Goal: Information Seeking & Learning: Learn about a topic

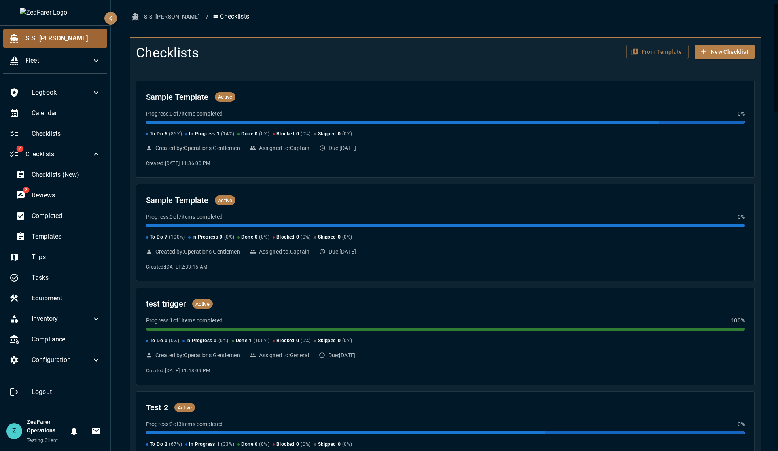
click at [53, 32] on div "S.S. [PERSON_NAME]" at bounding box center [55, 38] width 104 height 19
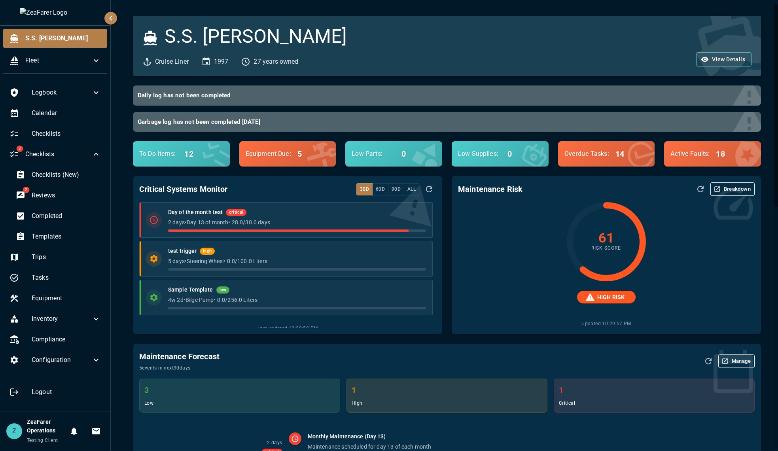
click at [742, 188] on button "Breakdown" at bounding box center [733, 188] width 44 height 13
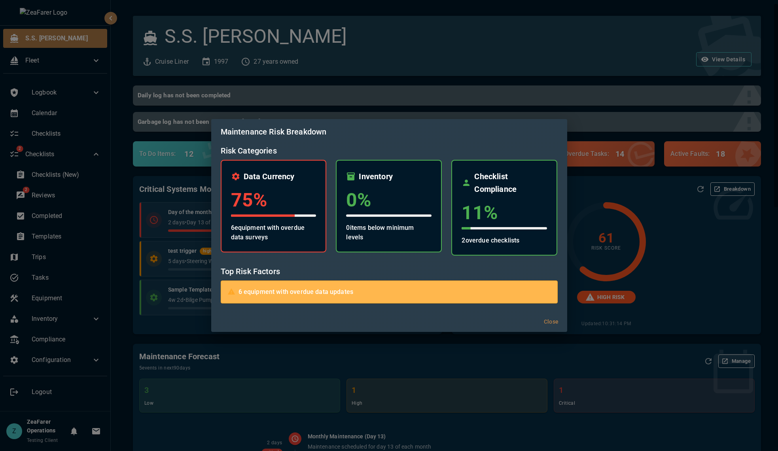
click at [513, 136] on h6 "Maintenance Risk Breakdown" at bounding box center [389, 131] width 337 height 13
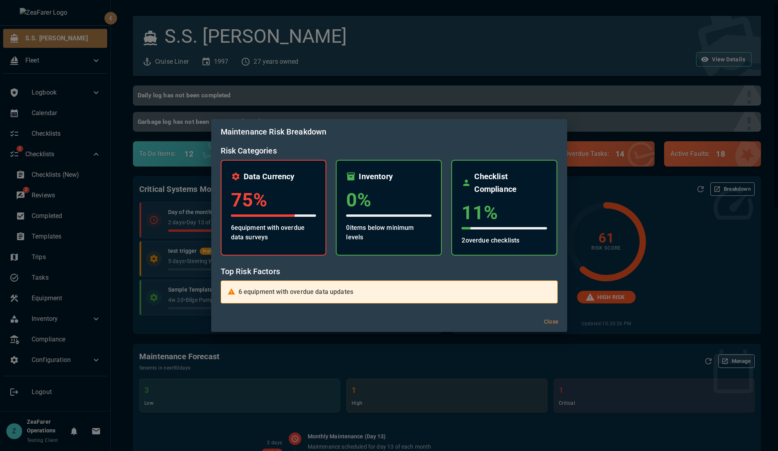
click at [338, 283] on div "6 equipment with overdue data updates" at bounding box center [389, 292] width 337 height 23
click at [363, 269] on h6 "Top Risk Factors" at bounding box center [389, 271] width 337 height 13
click at [548, 324] on button "Close" at bounding box center [551, 322] width 25 height 15
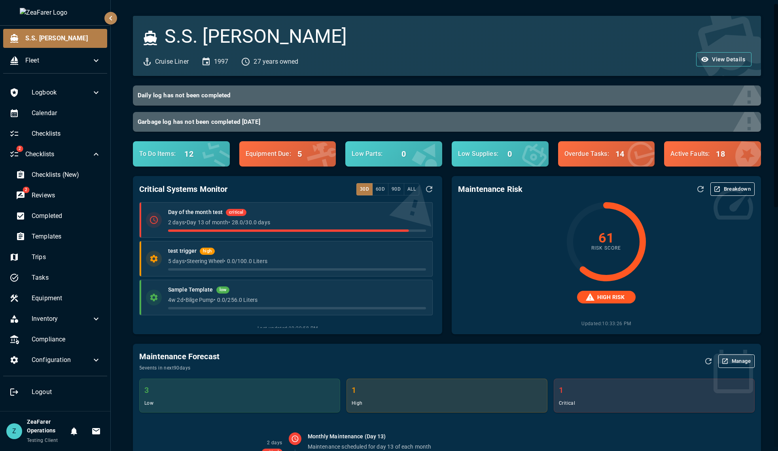
click at [732, 194] on button "Breakdown" at bounding box center [733, 188] width 44 height 13
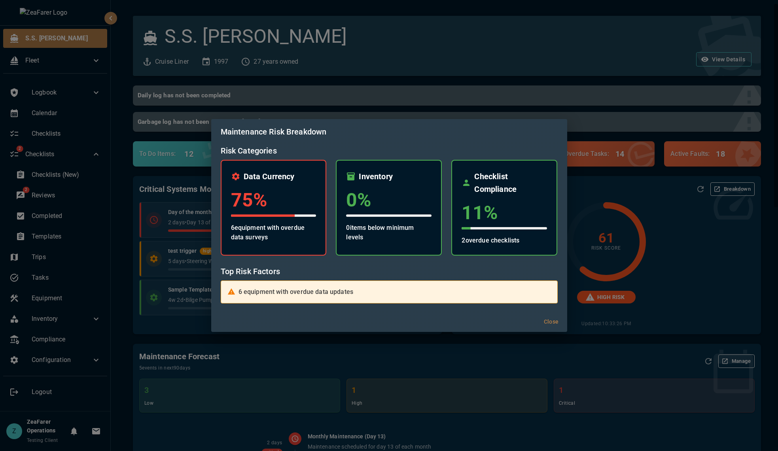
drag, startPoint x: 638, startPoint y: 304, endPoint x: 629, endPoint y: 312, distance: 12.3
click at [637, 305] on div "Maintenance Risk Breakdown Risk Categories Data Currency 75 % 6 equipment with …" at bounding box center [389, 225] width 778 height 451
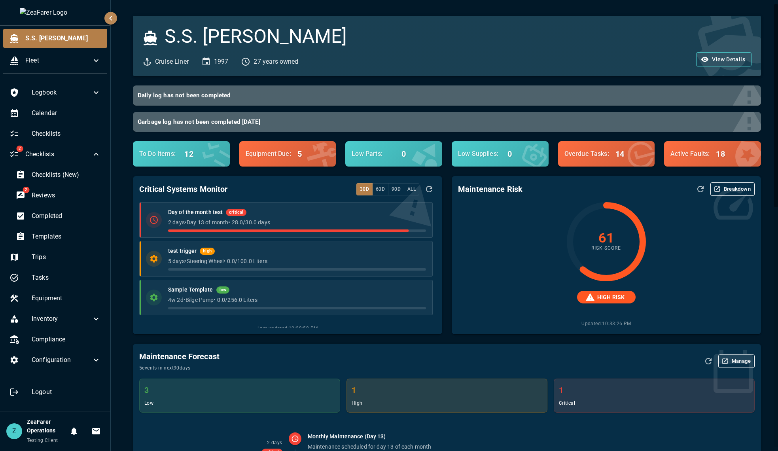
drag, startPoint x: 744, startPoint y: 284, endPoint x: 712, endPoint y: 298, distance: 34.6
click at [740, 286] on div "61 Risk Score HIGH RISK Updated: 10:33:26 PM" at bounding box center [606, 265] width 297 height 126
click at [716, 191] on button "Breakdown" at bounding box center [733, 188] width 44 height 13
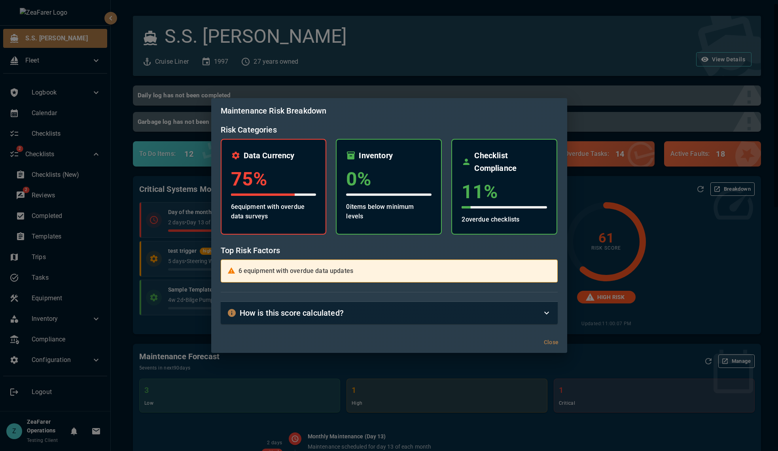
click at [545, 309] on icon at bounding box center [546, 312] width 9 height 9
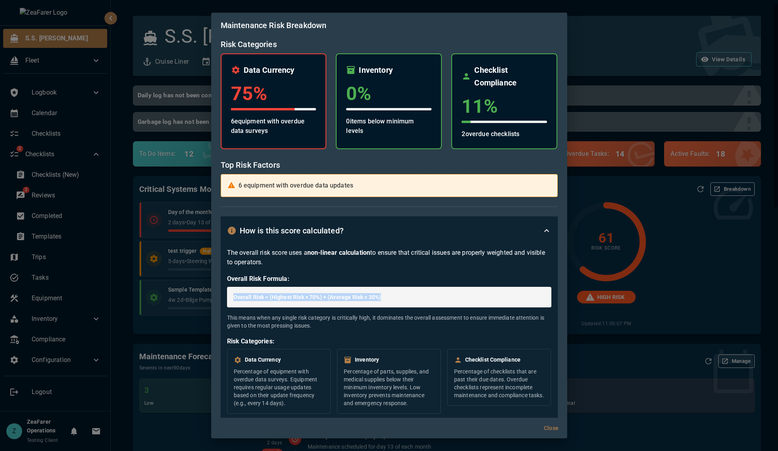
drag, startPoint x: 234, startPoint y: 290, endPoint x: 500, endPoint y: 300, distance: 265.7
click at [500, 300] on div "Overall Risk = (Highest Risk × 70%) + (Average Risk × 30%)" at bounding box center [389, 297] width 324 height 21
click at [500, 300] on p "Overall Risk = (Highest Risk × 70%) + (Average Risk × 30%)" at bounding box center [389, 297] width 312 height 8
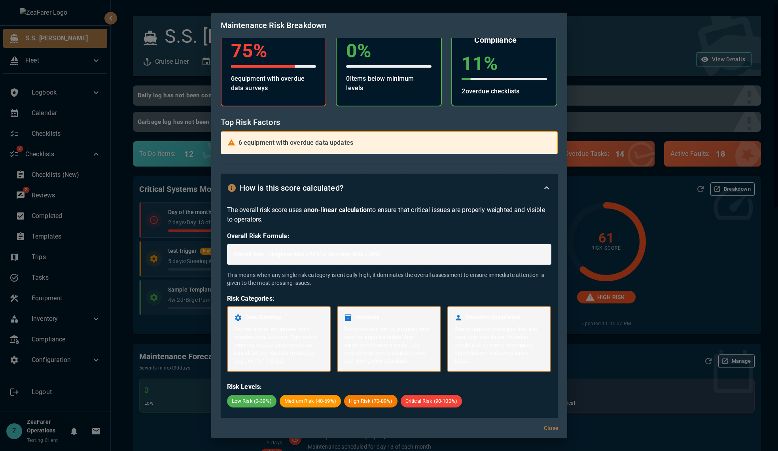
scroll to position [56, 0]
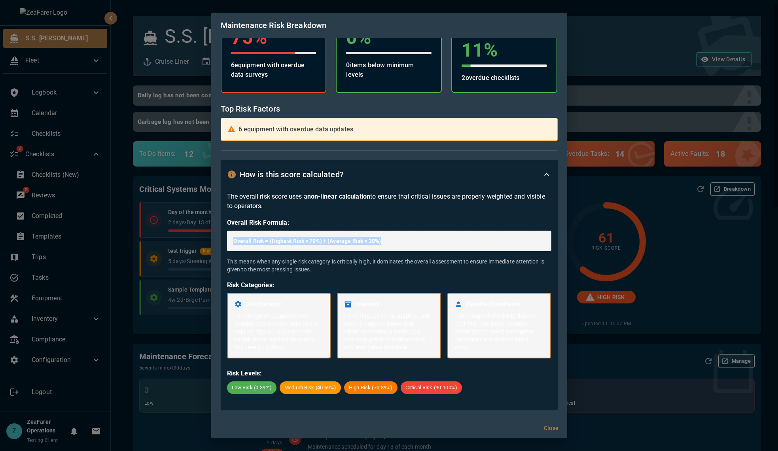
drag, startPoint x: 233, startPoint y: 237, endPoint x: 486, endPoint y: 245, distance: 252.6
click at [486, 245] on div "Overall Risk = (Highest Risk × 70%) + (Average Risk × 30%)" at bounding box center [389, 241] width 324 height 21
drag, startPoint x: 409, startPoint y: 248, endPoint x: 229, endPoint y: 238, distance: 180.7
click at [222, 238] on div "The overall risk score uses a non-linear calculation to ensure that critical is…" at bounding box center [389, 299] width 337 height 221
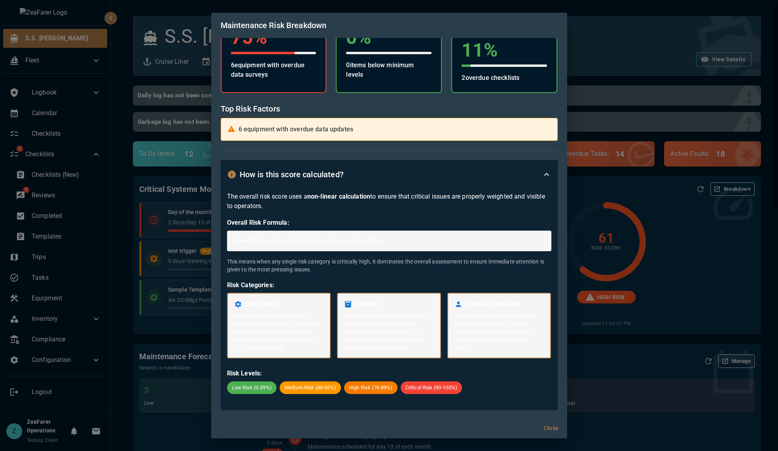
click at [364, 260] on p "This means when any single risk category is critically high, it dominates the o…" at bounding box center [389, 266] width 324 height 16
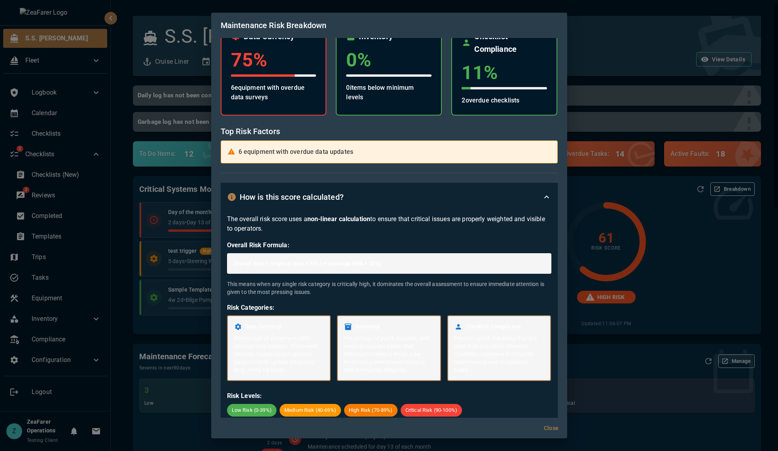
scroll to position [40, 0]
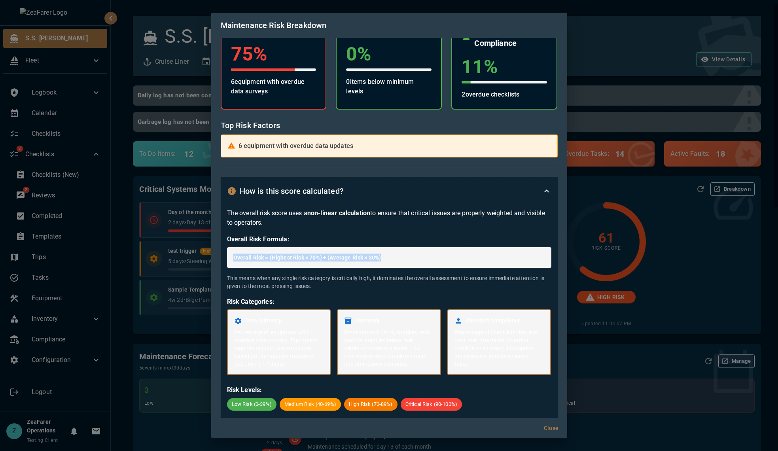
drag, startPoint x: 422, startPoint y: 260, endPoint x: 183, endPoint y: 249, distance: 238.9
click at [180, 250] on div "Maintenance Risk Breakdown Risk Categories Data Currency 75 % 6 equipment with …" at bounding box center [389, 225] width 778 height 451
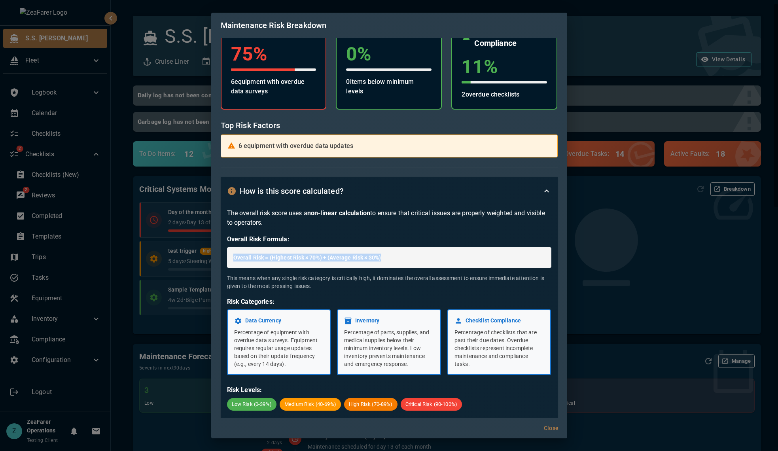
click at [399, 263] on div "Overall Risk = (Highest Risk × 70%) + (Average Risk × 30%)" at bounding box center [389, 257] width 324 height 21
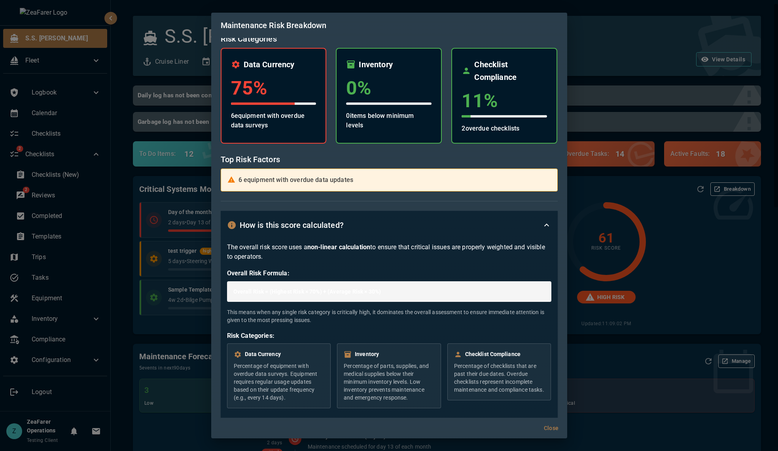
scroll to position [0, 0]
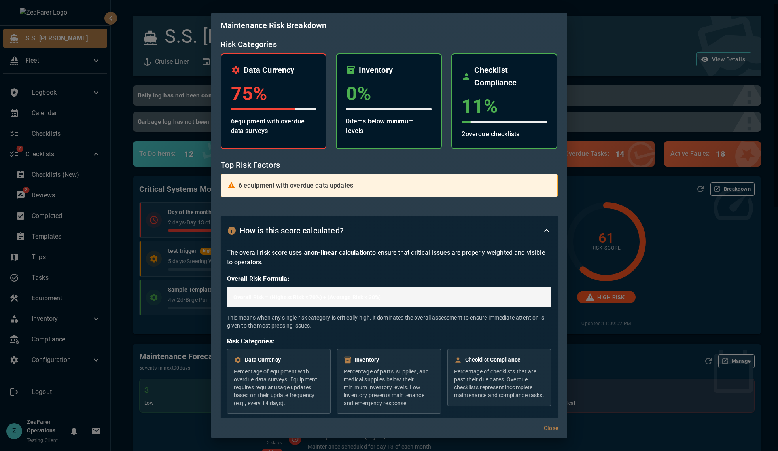
click at [543, 227] on icon at bounding box center [546, 230] width 9 height 9
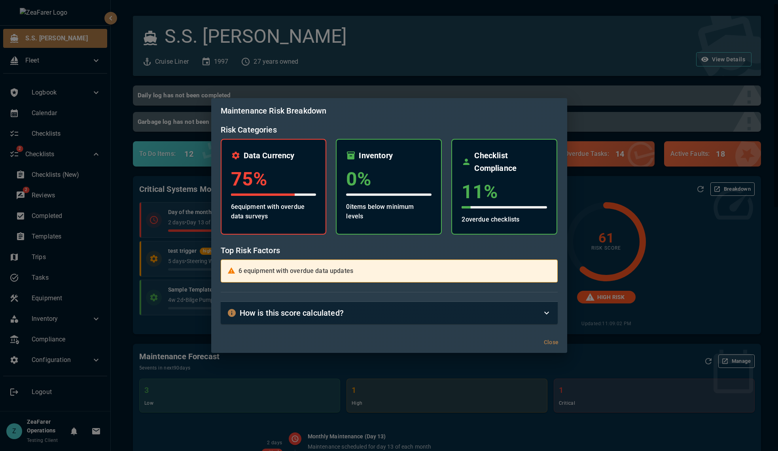
click at [552, 314] on div "How is this score calculated?" at bounding box center [389, 313] width 337 height 22
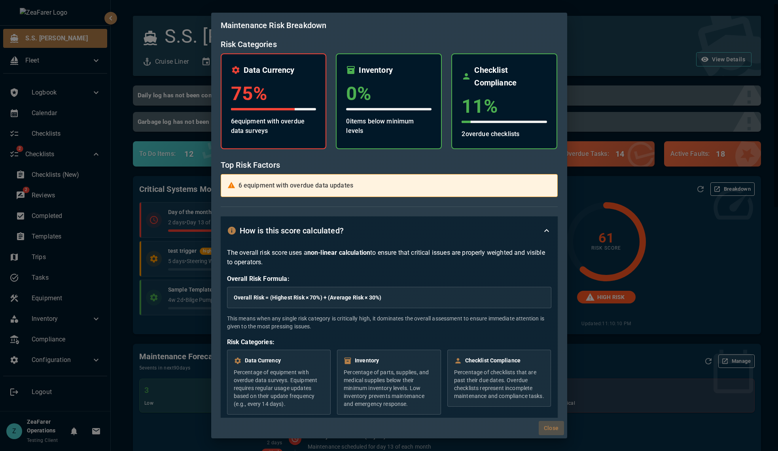
click at [554, 425] on button "Close" at bounding box center [551, 428] width 25 height 15
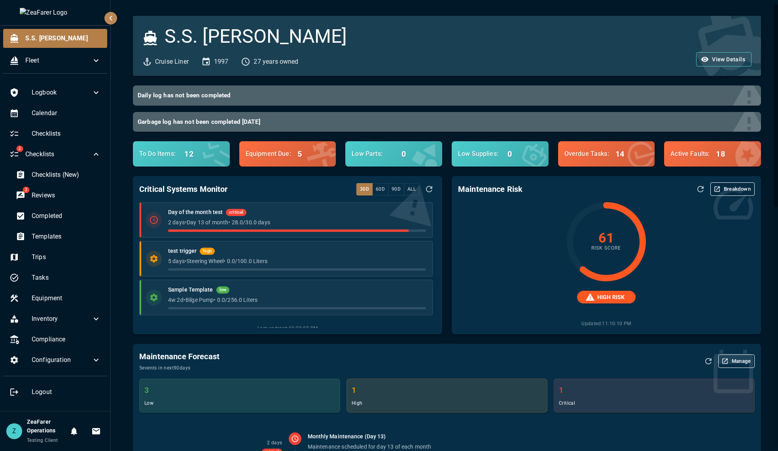
click at [723, 192] on button "Breakdown" at bounding box center [733, 188] width 44 height 13
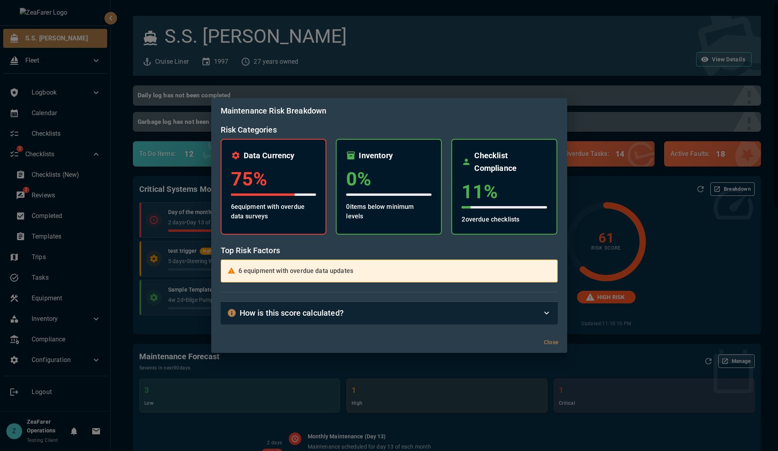
click at [468, 321] on div "How is this score calculated?" at bounding box center [389, 313] width 337 height 22
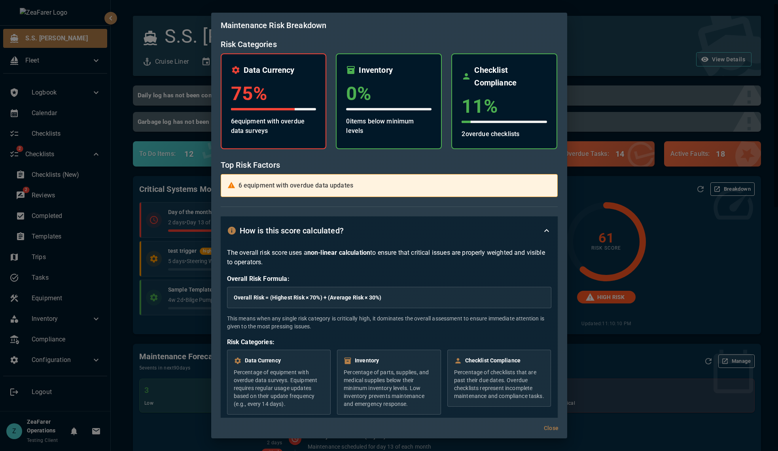
click at [487, 224] on div "How is this score calculated?" at bounding box center [389, 230] width 337 height 28
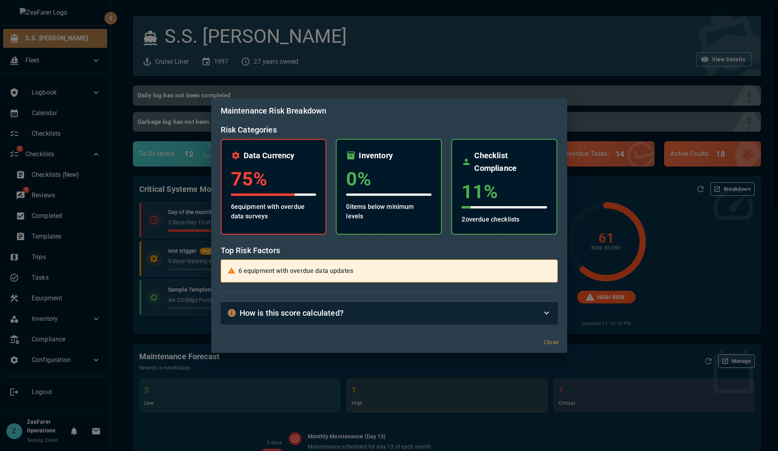
click at [705, 276] on div "Maintenance Risk Breakdown Risk Categories Data Currency 75 % 6 equipment with …" at bounding box center [389, 225] width 778 height 451
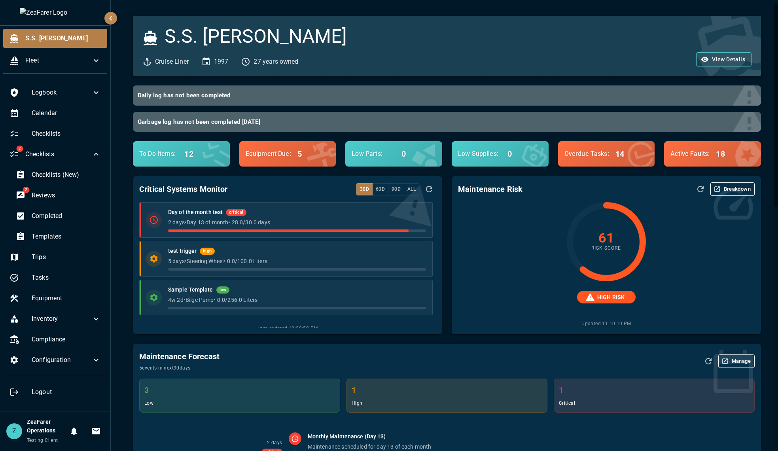
click at [703, 192] on div "Breakdown" at bounding box center [724, 188] width 61 height 13
click at [698, 191] on icon "Refresh Assessment" at bounding box center [701, 189] width 6 height 6
drag, startPoint x: 641, startPoint y: 287, endPoint x: 691, endPoint y: 220, distance: 83.5
click at [642, 287] on div "60 Risk Score HIGH RISK Updated: 11:12:28 PM" at bounding box center [606, 265] width 297 height 126
click at [723, 186] on button "Breakdown" at bounding box center [733, 188] width 44 height 13
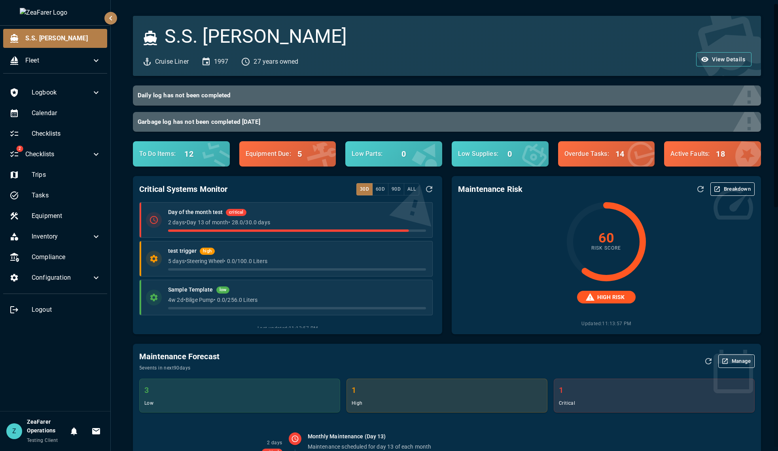
click at [736, 194] on button "Breakdown" at bounding box center [733, 188] width 44 height 13
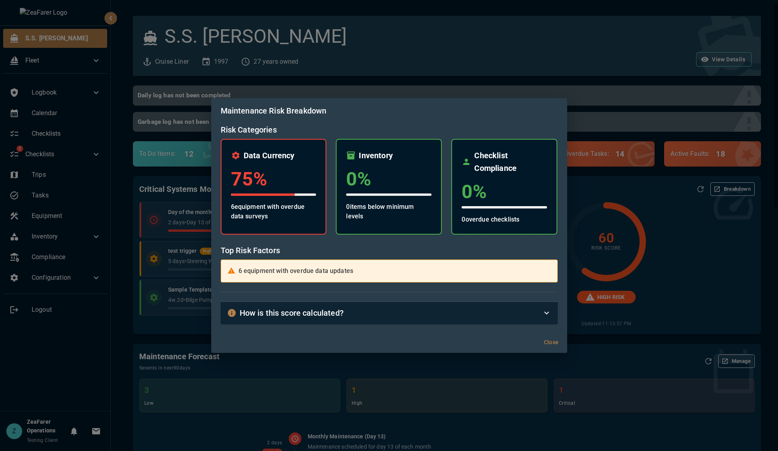
click at [555, 314] on div "How is this score calculated?" at bounding box center [389, 313] width 337 height 22
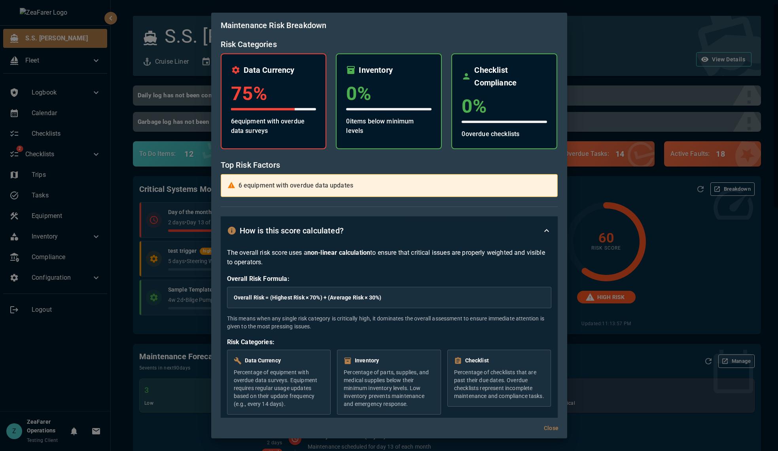
click at [549, 238] on div "How is this score calculated?" at bounding box center [389, 230] width 337 height 28
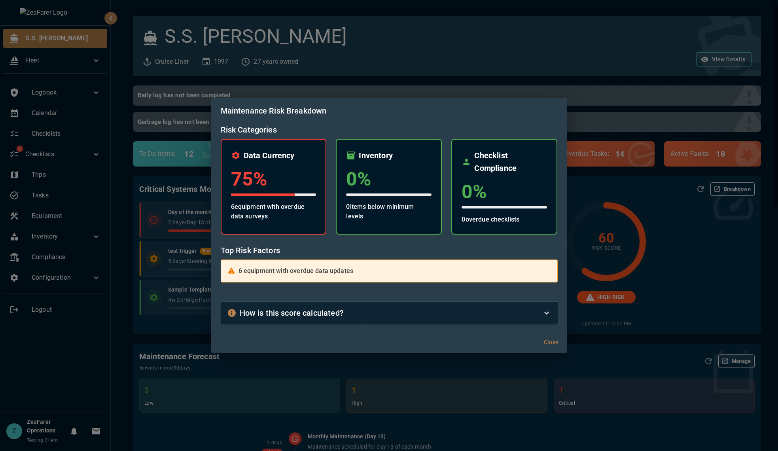
click at [535, 334] on div "Close" at bounding box center [389, 342] width 356 height 21
click at [545, 315] on icon at bounding box center [546, 312] width 9 height 9
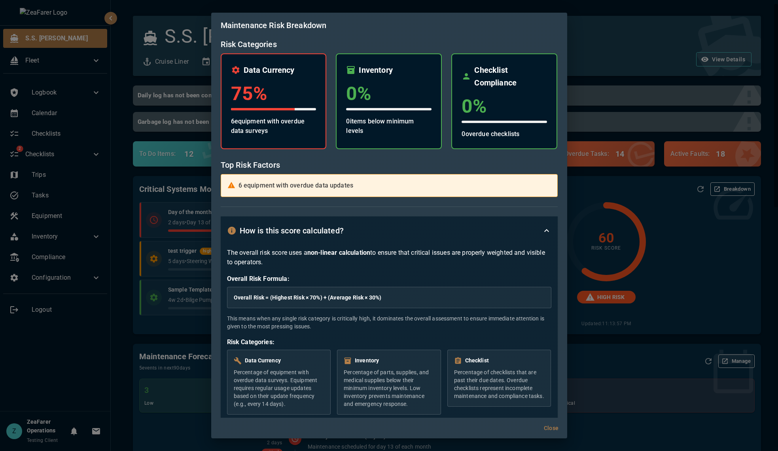
click at [220, 166] on div "Risk Categories Data Currency 75 % 6 equipment with overdue data surveys Invent…" at bounding box center [389, 228] width 356 height 380
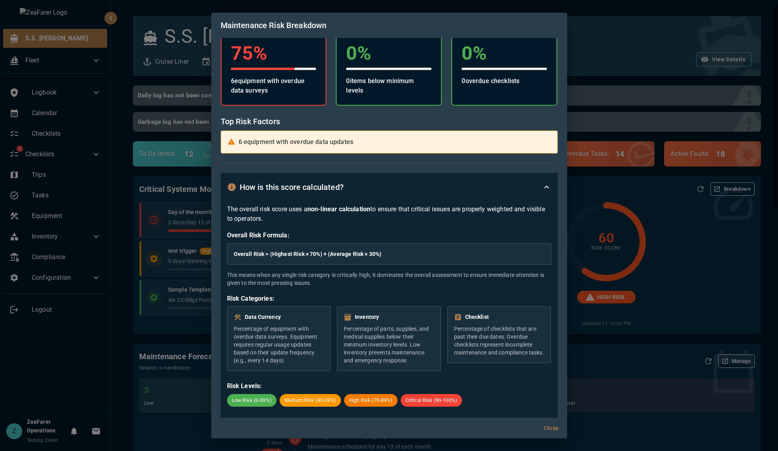
scroll to position [53, 0]
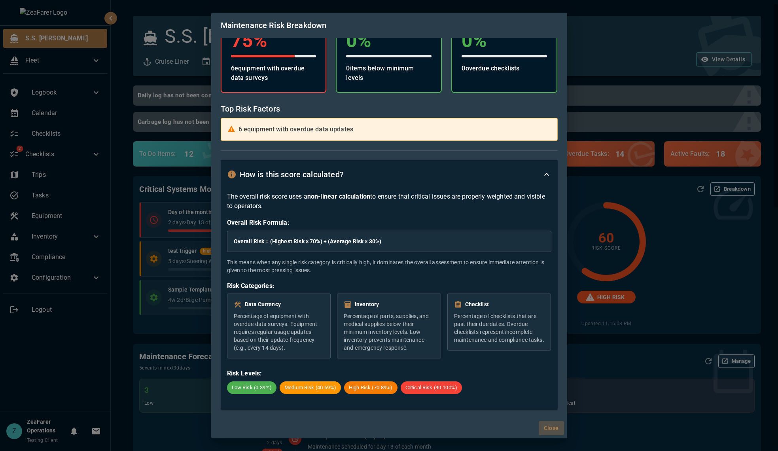
click at [552, 425] on button "Close" at bounding box center [551, 428] width 25 height 15
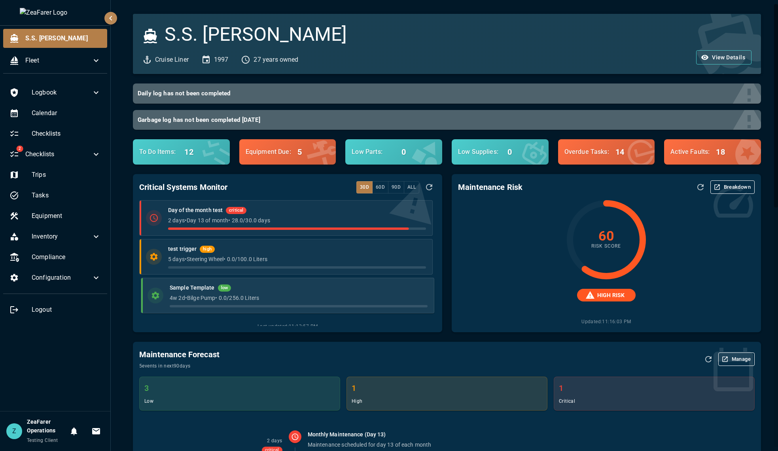
scroll to position [0, 0]
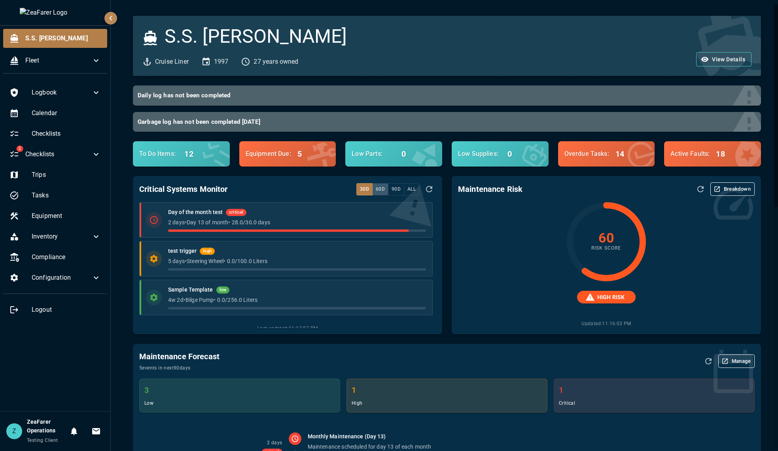
click at [374, 187] on button "60d" at bounding box center [380, 189] width 16 height 12
click at [399, 192] on button "90d" at bounding box center [396, 189] width 16 height 12
click at [408, 190] on button "All" at bounding box center [411, 189] width 15 height 12
click at [727, 193] on button "Breakdown" at bounding box center [733, 188] width 44 height 13
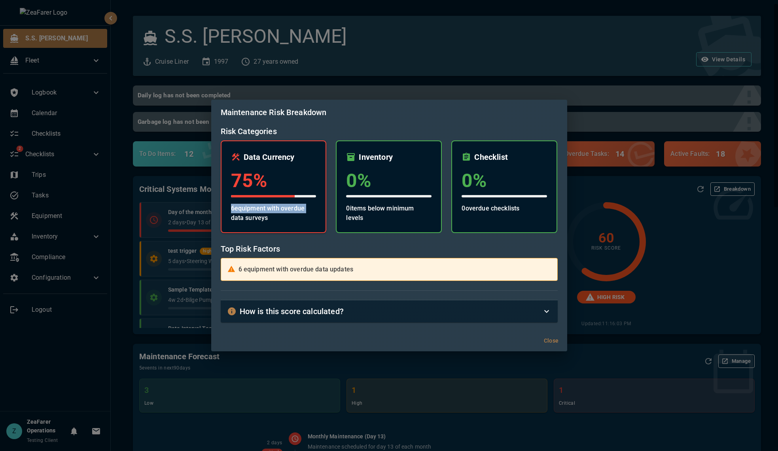
drag, startPoint x: 226, startPoint y: 207, endPoint x: 320, endPoint y: 205, distance: 94.2
click at [320, 205] on div "Data Currency 75 % 6 equipment with overdue data surveys" at bounding box center [274, 186] width 106 height 93
click at [285, 220] on p "6 equipment with overdue data surveys" at bounding box center [273, 213] width 85 height 19
drag, startPoint x: 374, startPoint y: 210, endPoint x: 415, endPoint y: 209, distance: 41.2
click at [415, 209] on p "0 items below minimum levels" at bounding box center [388, 213] width 85 height 19
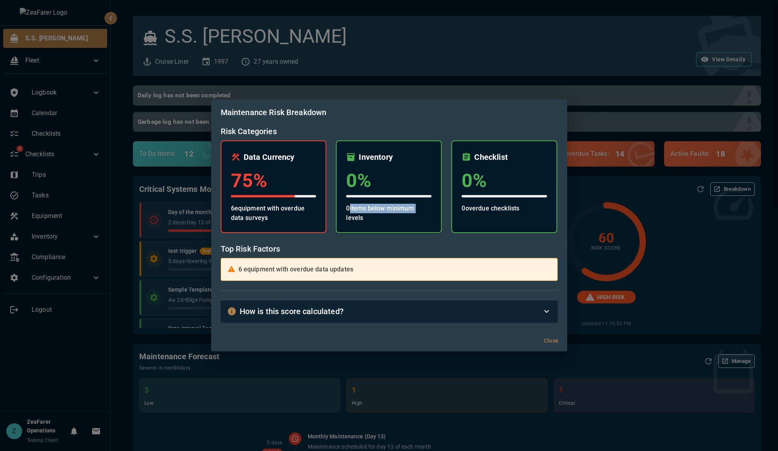
click at [415, 209] on p "0 items below minimum levels" at bounding box center [388, 213] width 85 height 19
click at [481, 207] on p "0 overdue checklists" at bounding box center [504, 208] width 85 height 9
click at [502, 203] on div "Checklist 0 % 0 overdue checklists" at bounding box center [505, 186] width 106 height 93
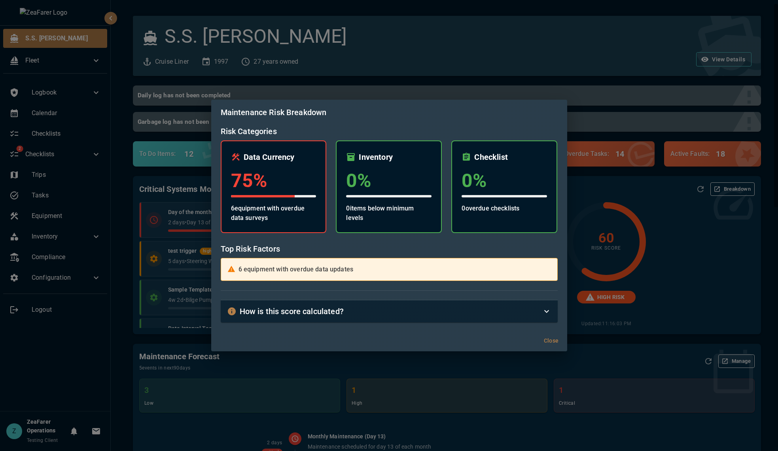
click at [406, 305] on div "How is this score calculated?" at bounding box center [384, 311] width 315 height 13
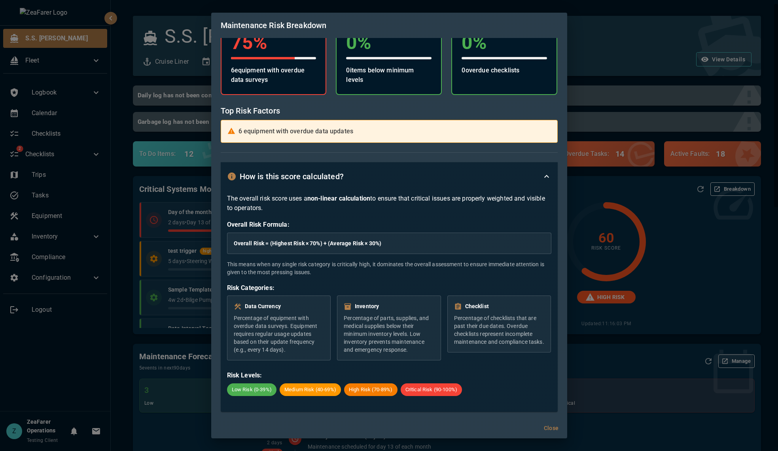
scroll to position [53, 0]
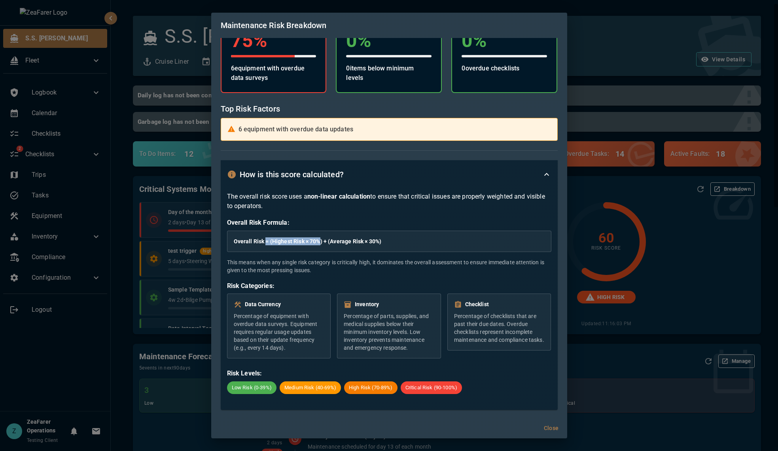
drag, startPoint x: 320, startPoint y: 242, endPoint x: 273, endPoint y: 239, distance: 47.6
click at [266, 239] on strong "Overall Risk = (Highest Risk × 70%) + (Average Risk × 30%)" at bounding box center [308, 241] width 148 height 6
click at [273, 239] on strong "Overall Risk = (Highest Risk × 70%) + (Average Risk × 30%)" at bounding box center [308, 241] width 148 height 6
click at [342, 245] on div "Overall Risk = (Highest Risk × 70%) + (Average Risk × 30%)" at bounding box center [389, 241] width 324 height 21
click at [364, 278] on div "The overall risk score uses a non-linear calculation to ensure that critical is…" at bounding box center [389, 293] width 324 height 202
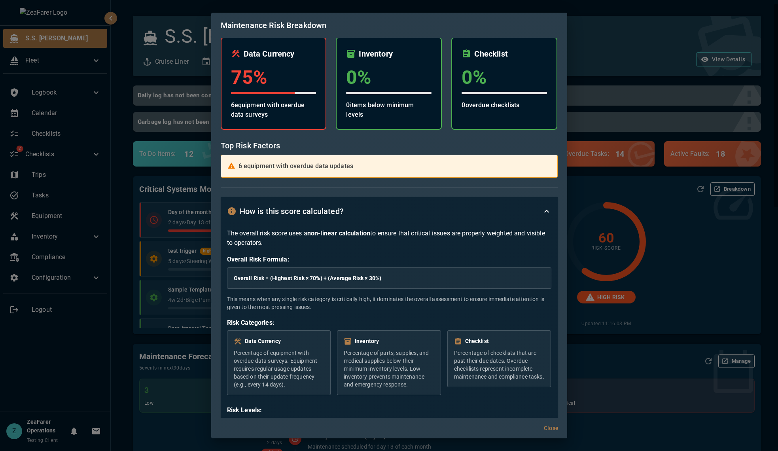
scroll to position [0, 0]
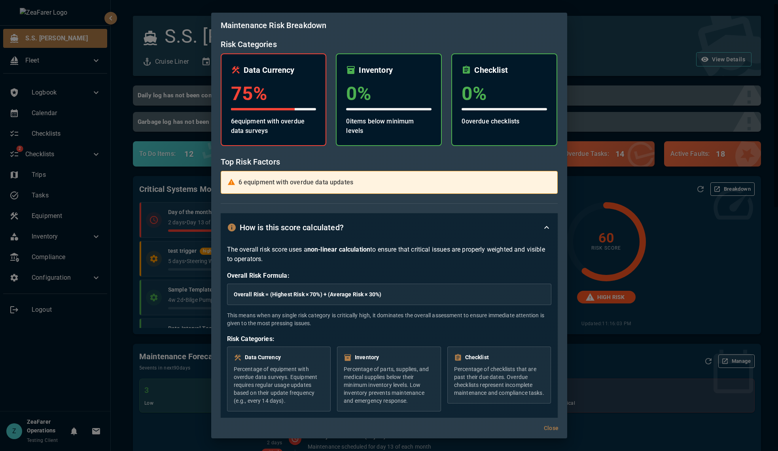
click at [550, 224] on div "How is this score calculated?" at bounding box center [389, 227] width 337 height 28
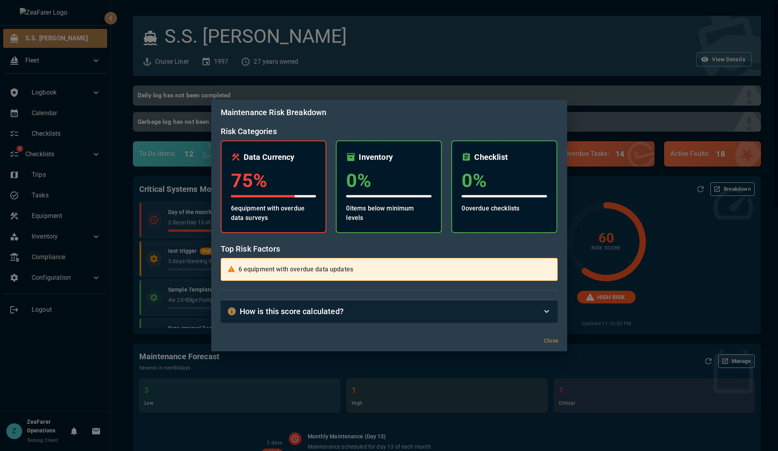
click at [383, 248] on h6 "Top Risk Factors" at bounding box center [389, 249] width 337 height 13
click at [675, 287] on div "Maintenance Risk Breakdown Risk Categories Data Currency 75 % 6 equipment with …" at bounding box center [389, 225] width 778 height 451
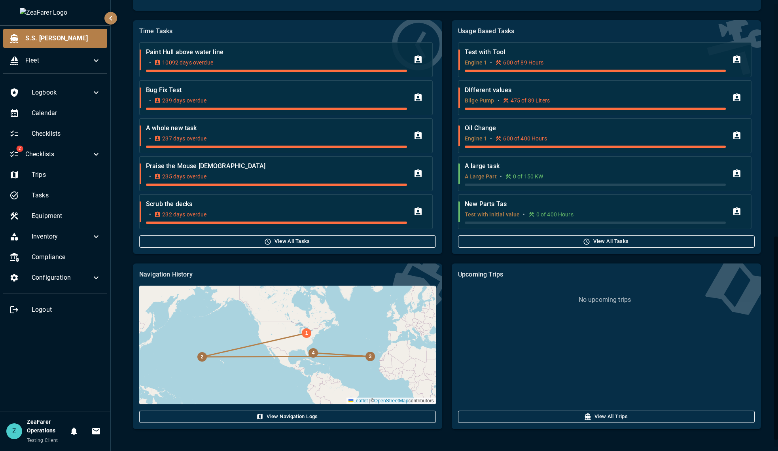
scroll to position [531, 0]
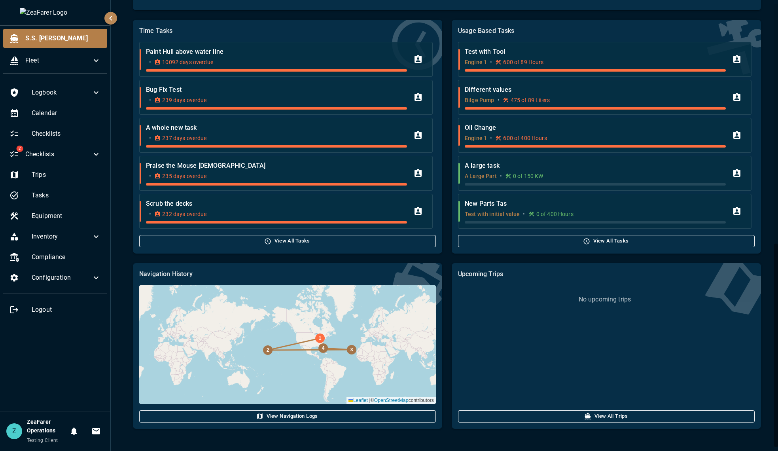
drag, startPoint x: 360, startPoint y: 338, endPoint x: 319, endPoint y: 348, distance: 42.0
click at [319, 348] on div "4" at bounding box center [323, 347] width 9 height 9
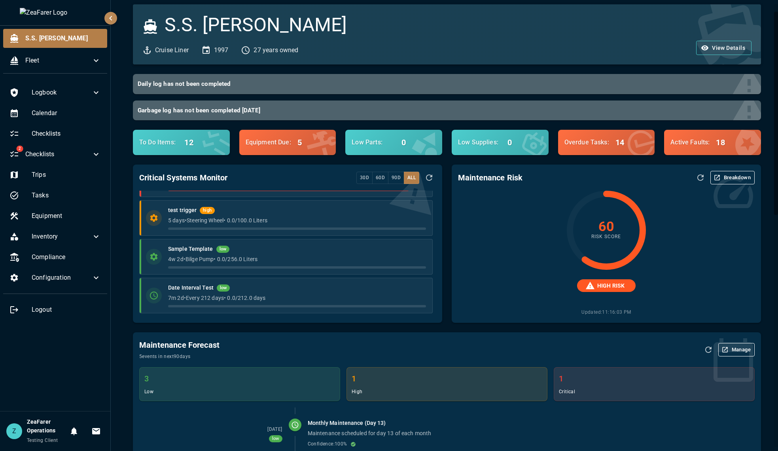
scroll to position [0, 0]
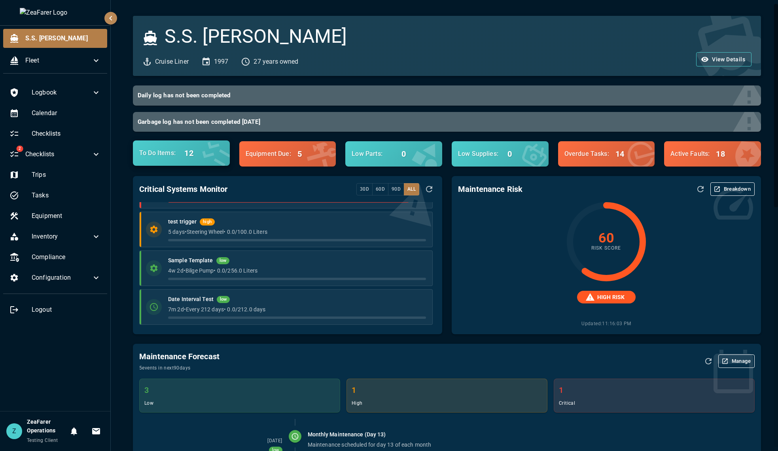
click at [192, 157] on h6 "12" at bounding box center [188, 153] width 9 height 13
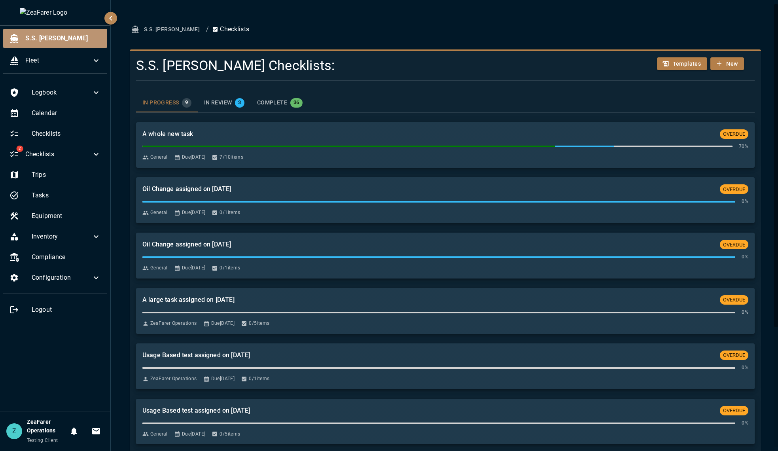
click at [40, 38] on span "S.S. [PERSON_NAME]" at bounding box center [63, 38] width 76 height 9
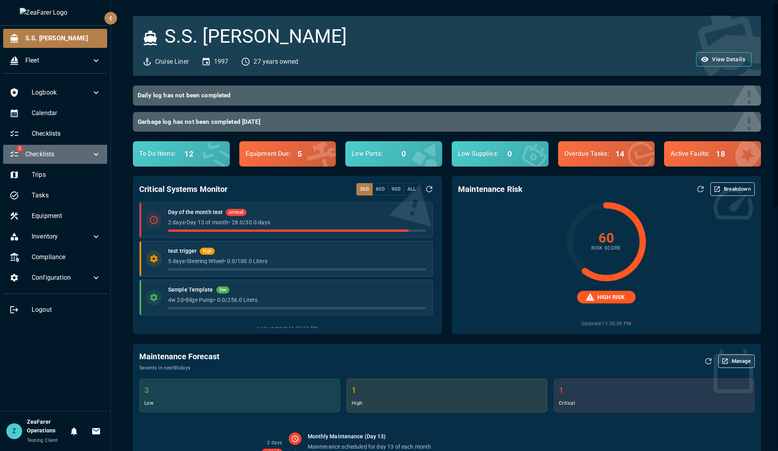
click at [54, 158] on span "Checklists" at bounding box center [58, 154] width 66 height 9
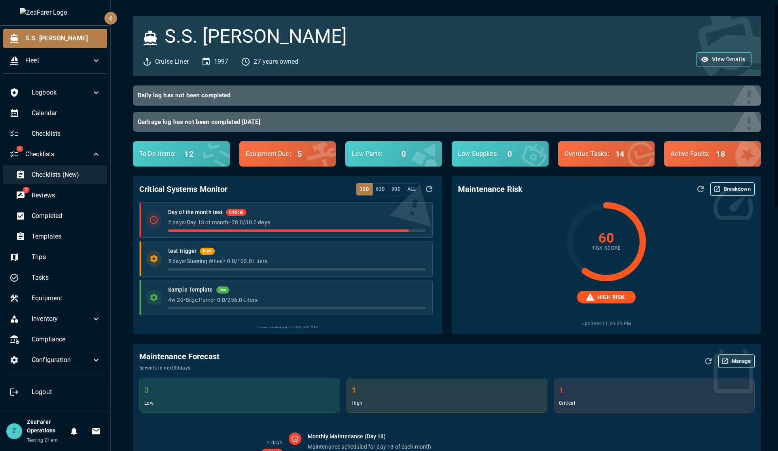
click at [61, 168] on div "Checklists (New)" at bounding box center [58, 174] width 98 height 19
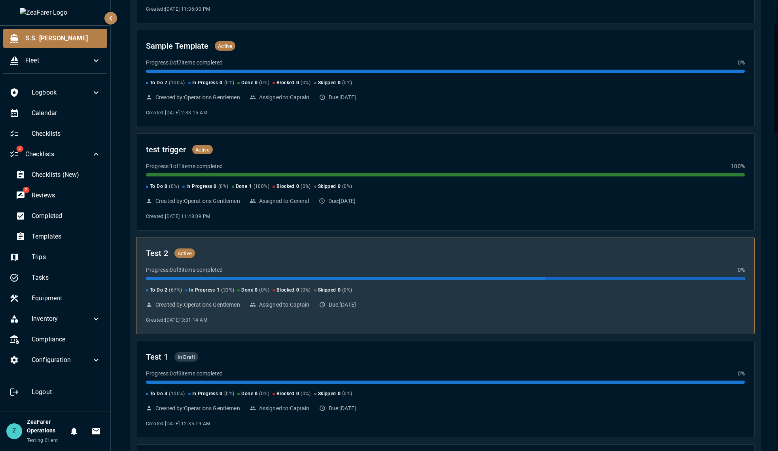
scroll to position [158, 0]
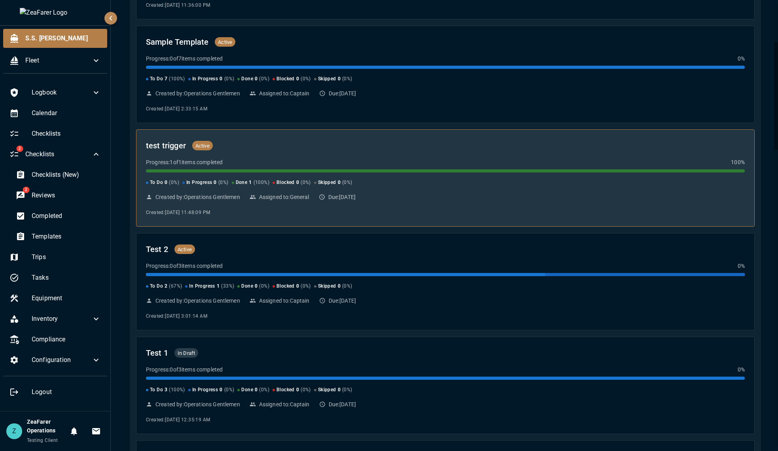
click at [342, 186] on span "( 0 %)" at bounding box center [347, 183] width 10 height 8
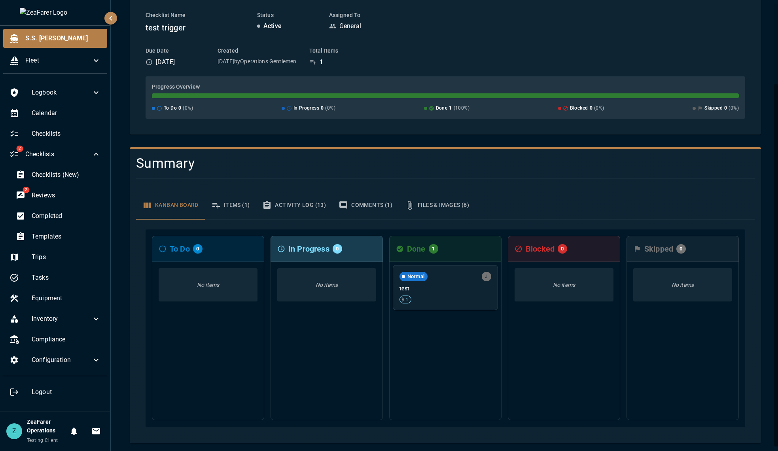
scroll to position [101, 0]
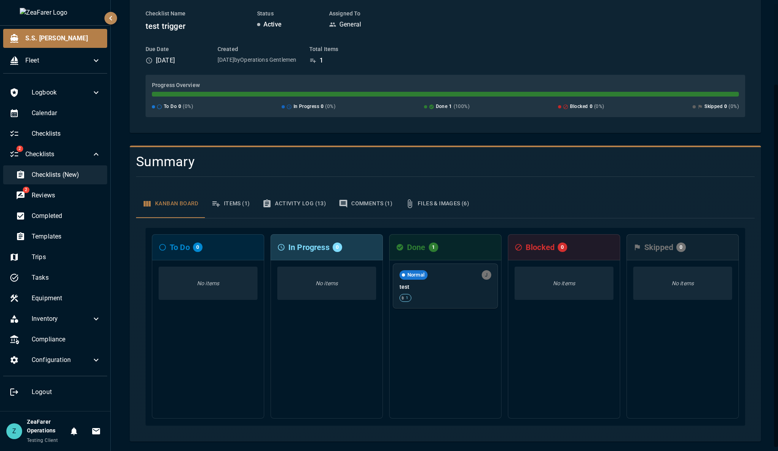
click at [67, 178] on span "Checklists (New)" at bounding box center [66, 174] width 69 height 9
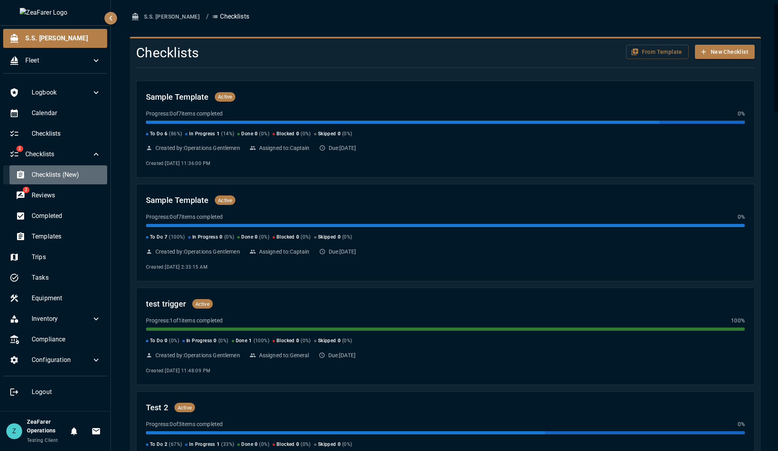
click at [55, 178] on span "Checklists (New)" at bounding box center [66, 174] width 69 height 9
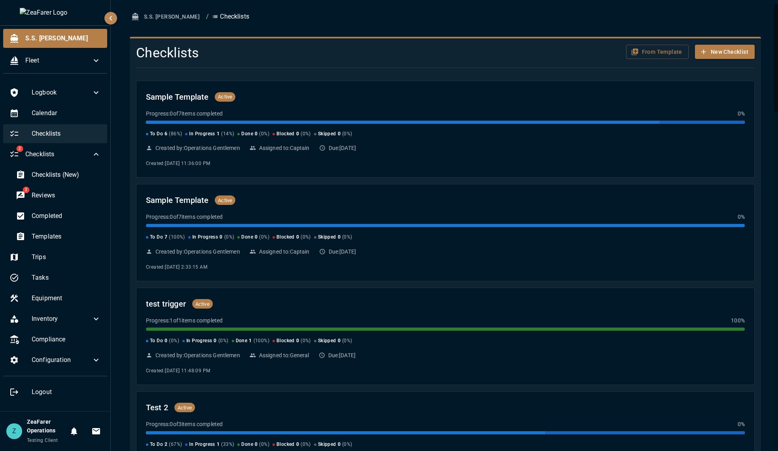
click at [75, 139] on div "Checklists" at bounding box center [55, 133] width 104 height 19
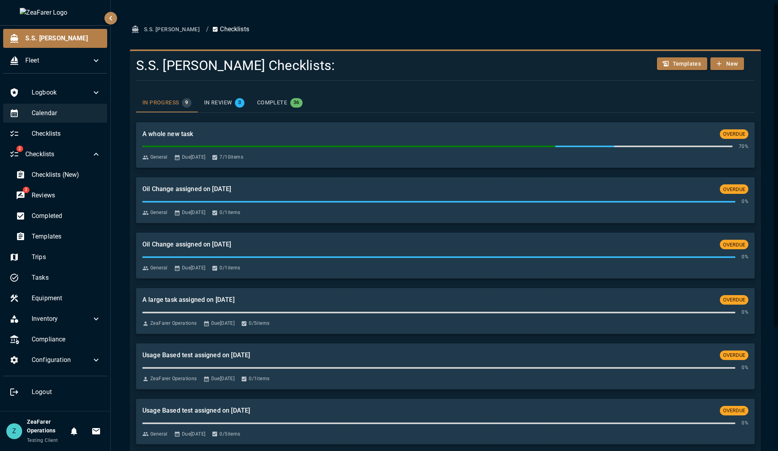
click at [65, 120] on div "Calendar" at bounding box center [55, 113] width 104 height 19
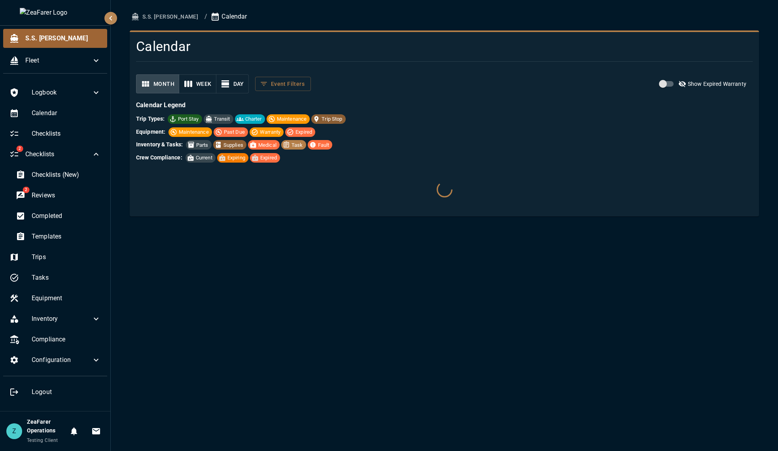
click at [49, 42] on span "S.S. [PERSON_NAME]" at bounding box center [63, 38] width 76 height 9
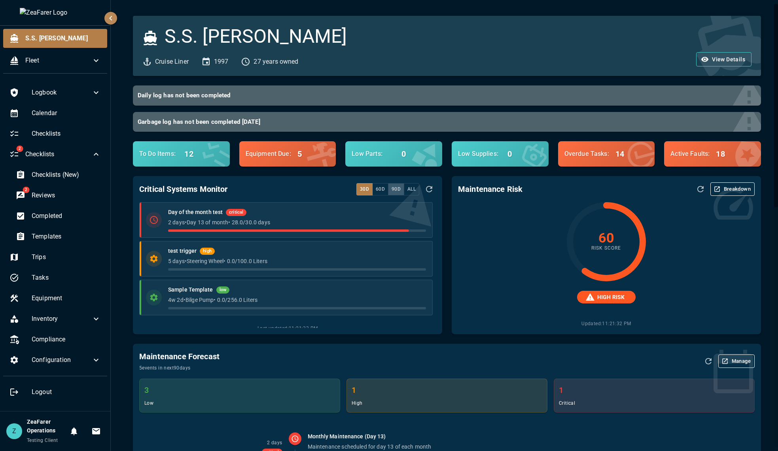
click at [393, 187] on button "90d" at bounding box center [396, 189] width 16 height 12
click at [408, 186] on button "All" at bounding box center [411, 189] width 15 height 12
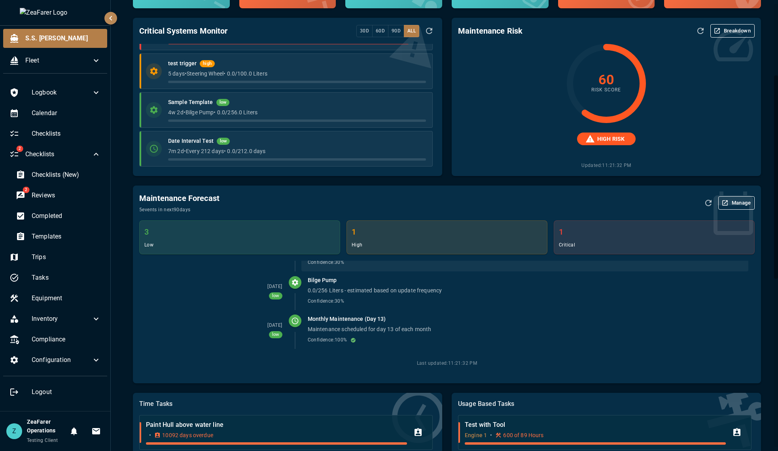
scroll to position [79, 0]
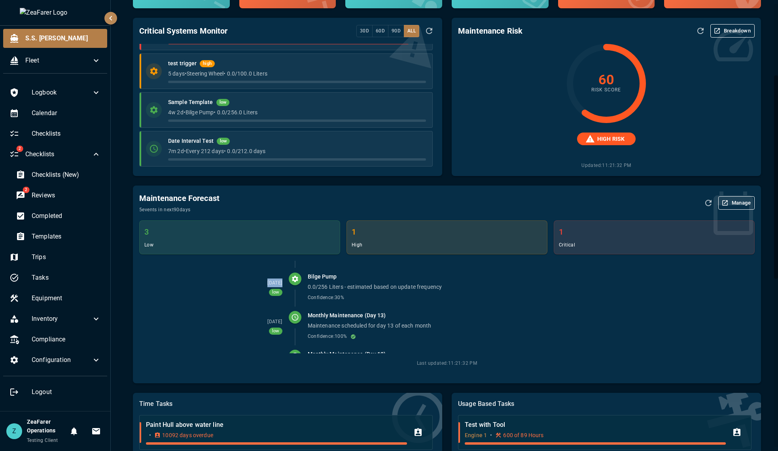
drag, startPoint x: 264, startPoint y: 281, endPoint x: 282, endPoint y: 282, distance: 17.8
click at [282, 282] on div "Oct 11 low" at bounding box center [217, 287] width 143 height 22
click at [277, 285] on span "Oct 11" at bounding box center [275, 283] width 15 height 6
click at [250, 289] on div "Oct 11 low" at bounding box center [217, 287] width 143 height 22
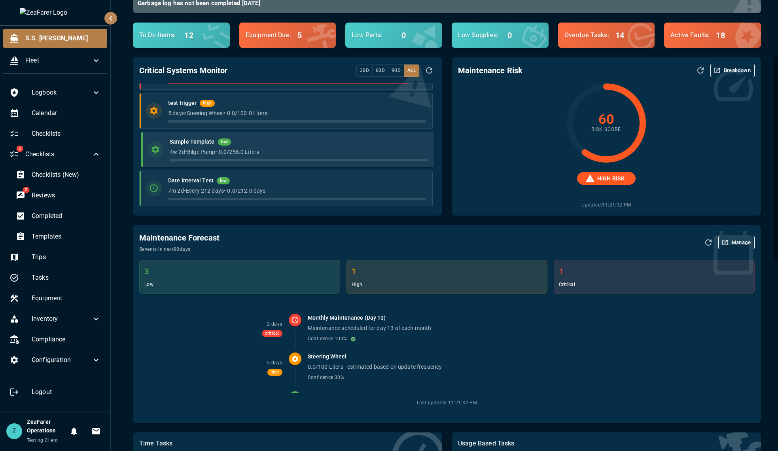
scroll to position [0, 0]
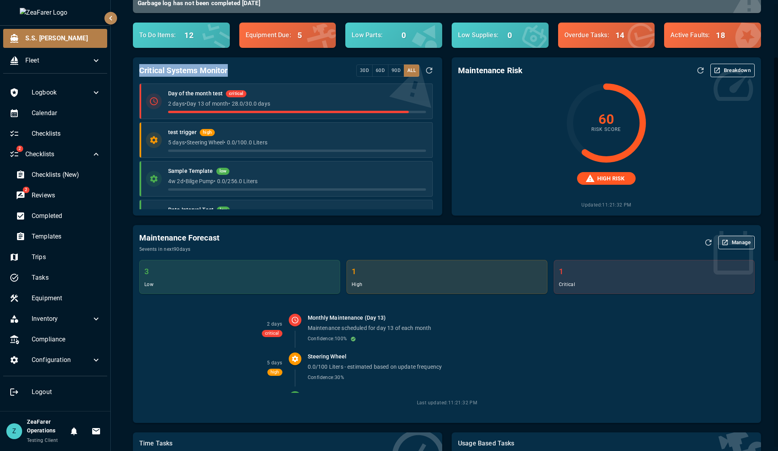
drag, startPoint x: 136, startPoint y: 68, endPoint x: 245, endPoint y: 78, distance: 110.0
click at [245, 78] on div "Critical Systems Monitor 30d 60d 90d All Day of the month test critical 2 days …" at bounding box center [287, 136] width 309 height 158
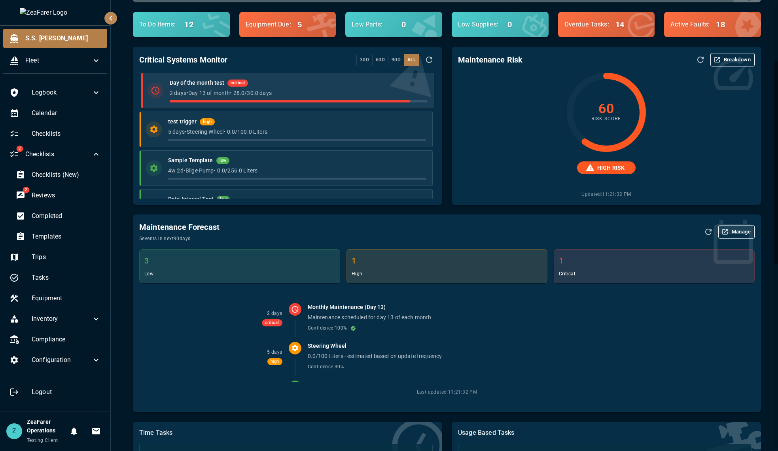
scroll to position [158, 0]
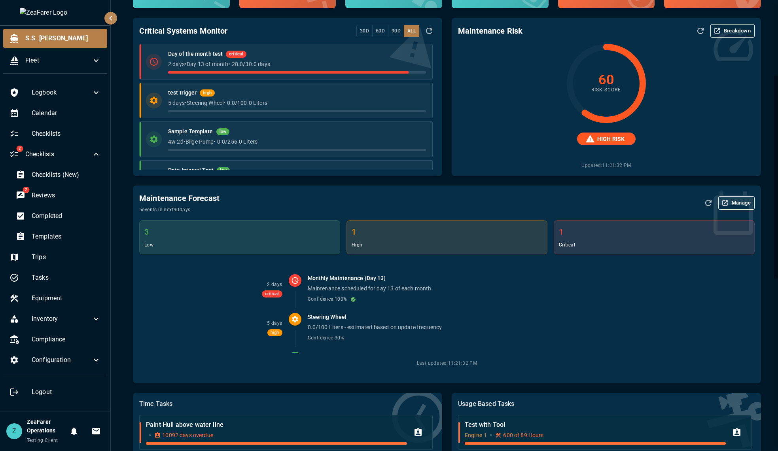
click at [718, 28] on button "Breakdown" at bounding box center [733, 30] width 44 height 13
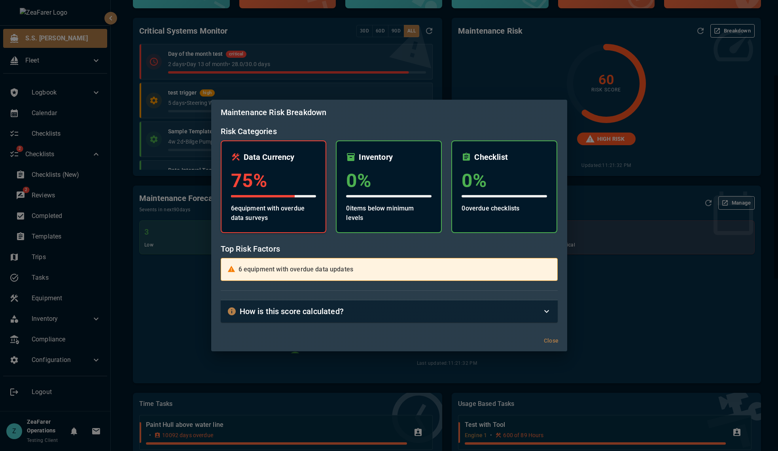
drag, startPoint x: 234, startPoint y: 160, endPoint x: 309, endPoint y: 155, distance: 75.0
click at [309, 155] on div "Data Currency" at bounding box center [273, 157] width 85 height 13
drag, startPoint x: 297, startPoint y: 156, endPoint x: 285, endPoint y: 161, distance: 13.3
click at [296, 156] on div "Data Currency" at bounding box center [273, 157] width 85 height 13
click at [284, 161] on h6 "Data Currency" at bounding box center [269, 157] width 51 height 13
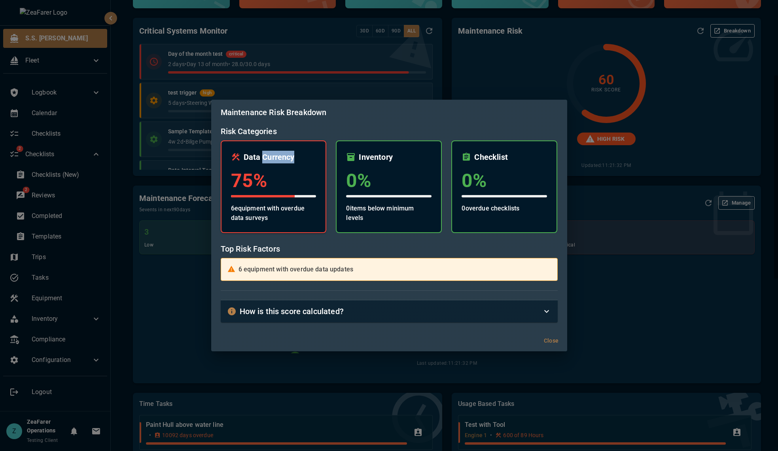
click at [284, 161] on h6 "Data Currency" at bounding box center [269, 157] width 51 height 13
click at [642, 211] on div "Maintenance Risk Breakdown Risk Categories Data Currency 75 % 6 equipment with …" at bounding box center [389, 225] width 778 height 451
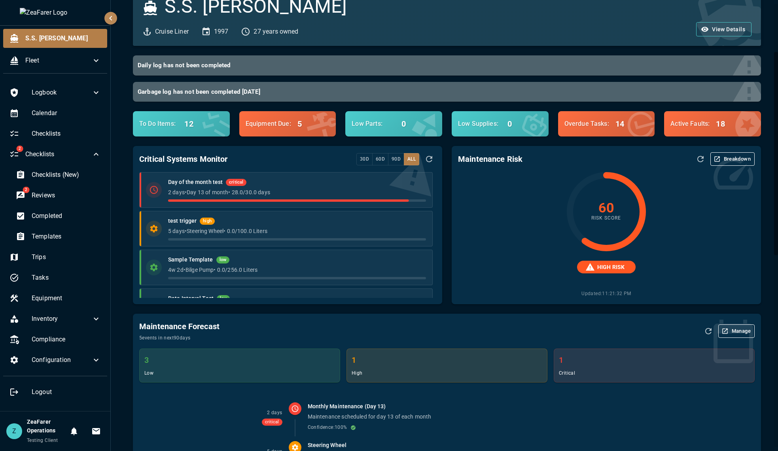
scroll to position [0, 0]
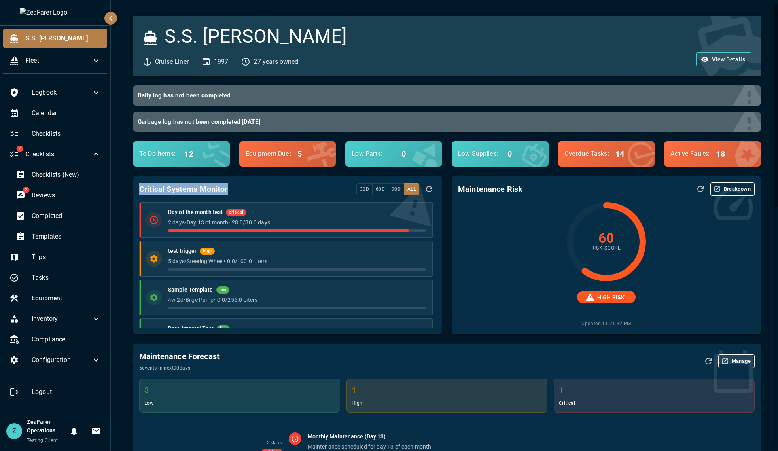
click at [282, 194] on div "Critical Systems Monitor 30d 60d 90d All Day of the month test critical 2 days …" at bounding box center [282, 251] width 319 height 168
click at [494, 195] on h6 "Maintenance Risk" at bounding box center [490, 189] width 65 height 13
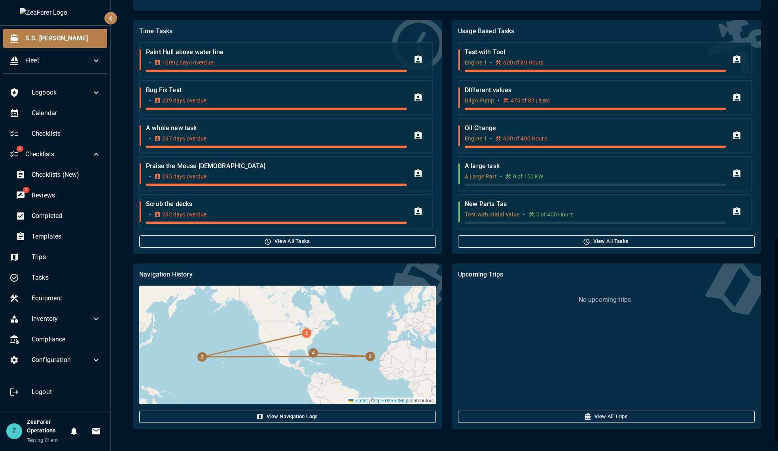
scroll to position [531, 0]
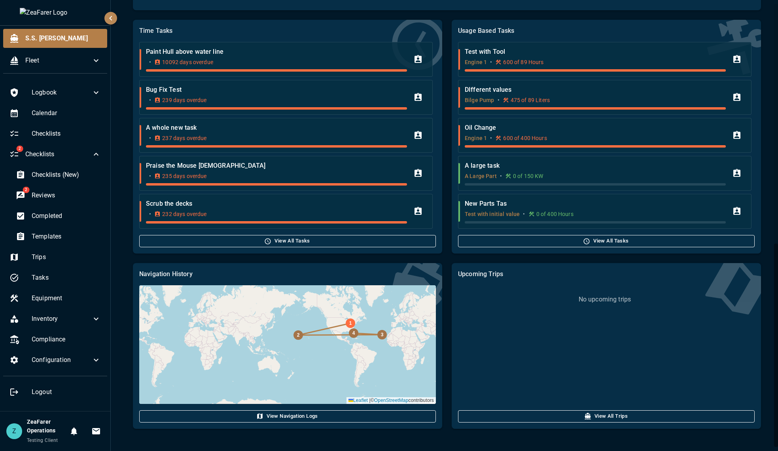
drag, startPoint x: 388, startPoint y: 317, endPoint x: 352, endPoint y: 328, distance: 37.2
click at [350, 327] on div "4 3 2 1 Leaflet | © OpenStreetMap contributors" at bounding box center [287, 344] width 297 height 119
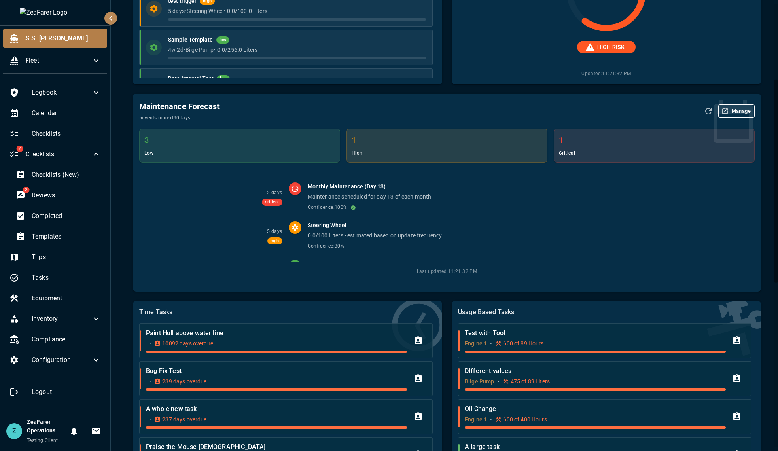
scroll to position [0, 0]
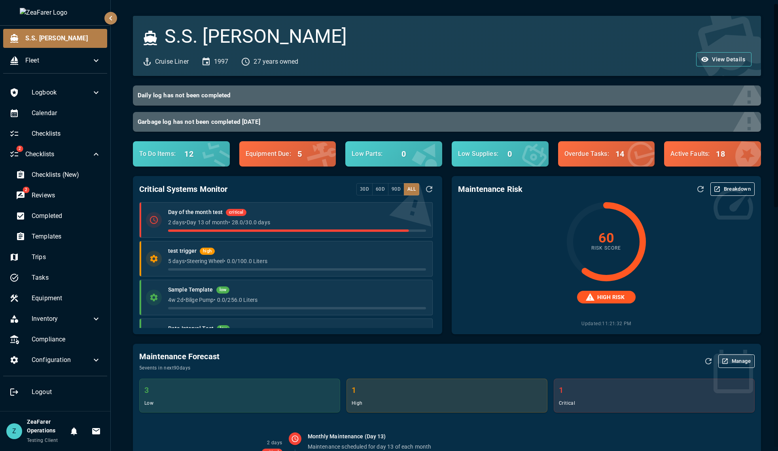
click at [112, 23] on icon "button" at bounding box center [110, 17] width 9 height 9
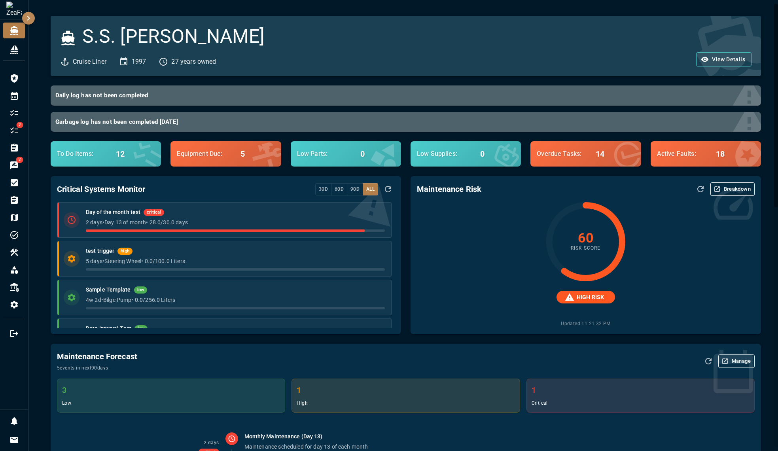
click at [725, 186] on button "Breakdown" at bounding box center [733, 188] width 44 height 13
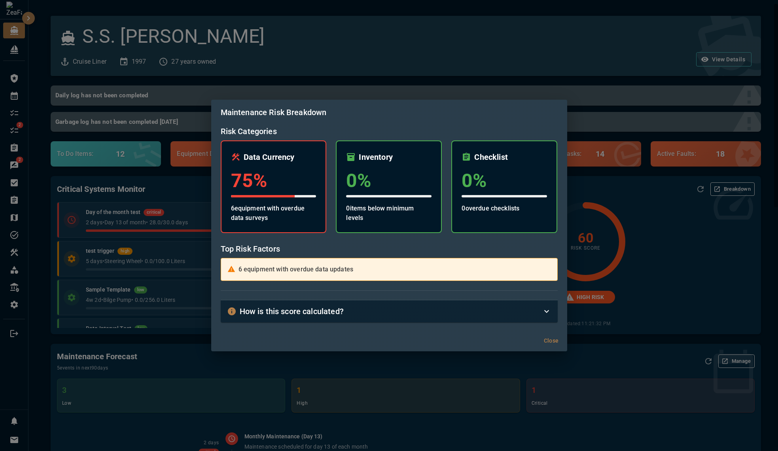
click at [652, 255] on div "Maintenance Risk Breakdown Risk Categories Data Currency 75 % 6 equipment with …" at bounding box center [389, 225] width 778 height 451
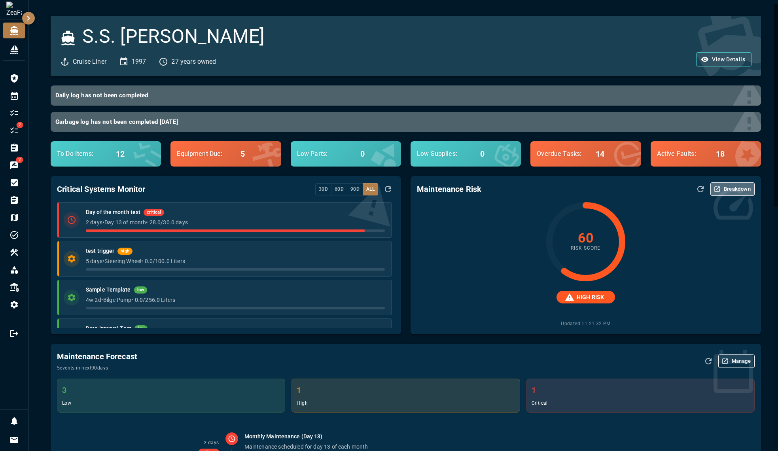
click at [723, 188] on button "Breakdown" at bounding box center [733, 188] width 44 height 13
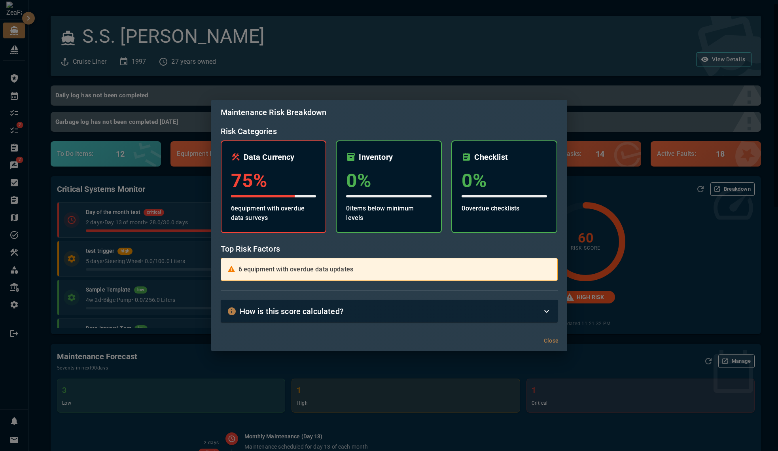
click at [651, 234] on div "Maintenance Risk Breakdown Risk Categories Data Currency 75 % 6 equipment with …" at bounding box center [389, 225] width 778 height 451
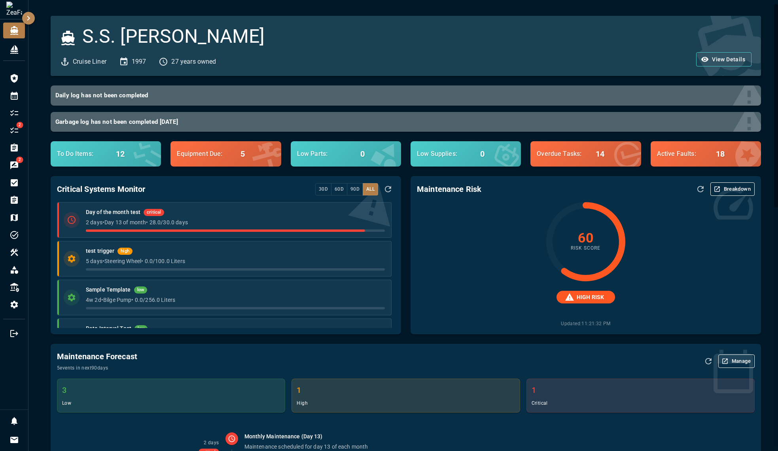
click at [739, 187] on button "Breakdown" at bounding box center [733, 188] width 44 height 13
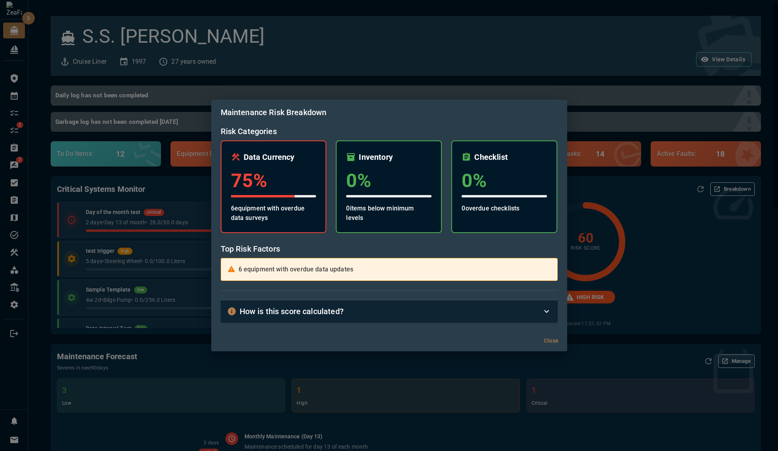
drag, startPoint x: 723, startPoint y: 196, endPoint x: 709, endPoint y: 205, distance: 16.2
click at [723, 197] on div "Maintenance Risk Breakdown Risk Categories Data Currency 75 % 6 equipment with …" at bounding box center [389, 225] width 778 height 451
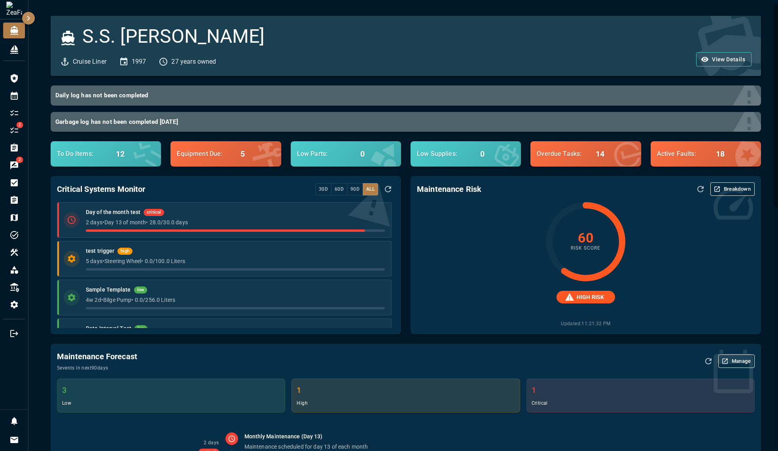
click at [719, 194] on button "Breakdown" at bounding box center [733, 188] width 44 height 13
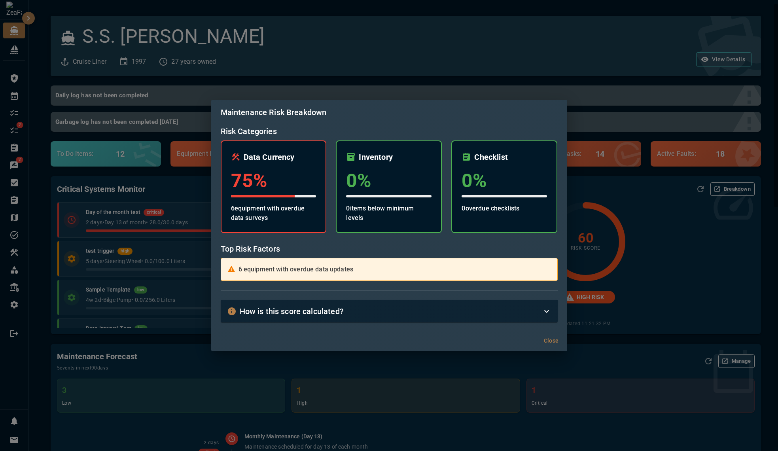
click at [487, 313] on div "How is this score calculated?" at bounding box center [384, 311] width 315 height 13
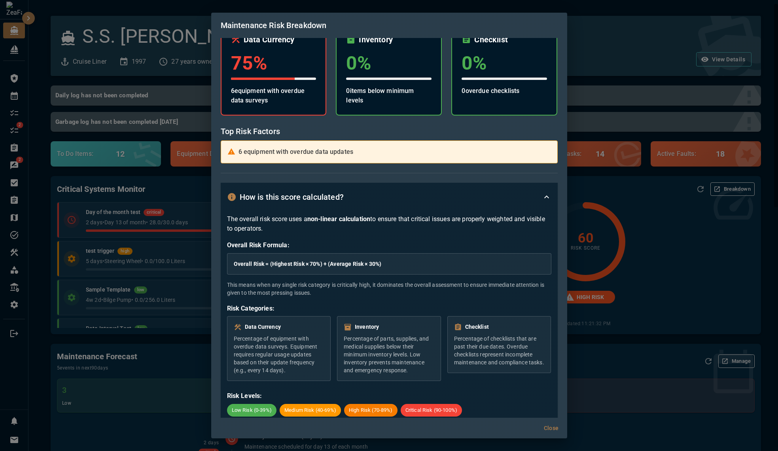
scroll to position [53, 0]
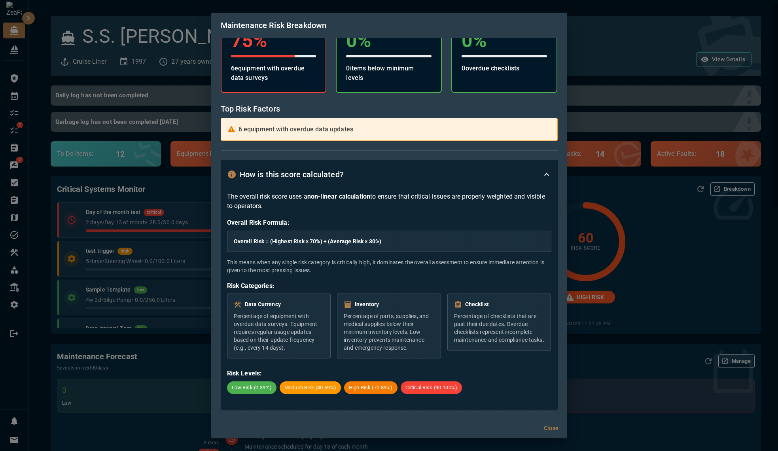
click at [662, 276] on div "Maintenance Risk Breakdown Risk Categories Data Currency 75 % 6 equipment with …" at bounding box center [389, 225] width 778 height 451
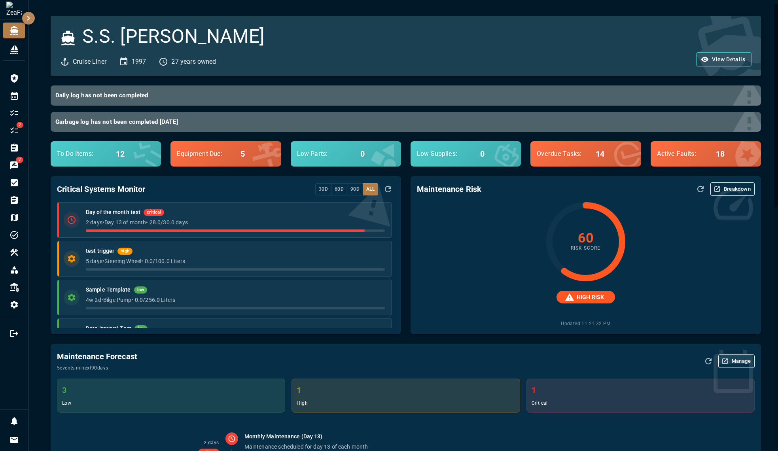
click at [694, 188] on button "Refresh Assessment" at bounding box center [700, 188] width 13 height 13
click at [31, 16] on icon "button" at bounding box center [28, 17] width 9 height 9
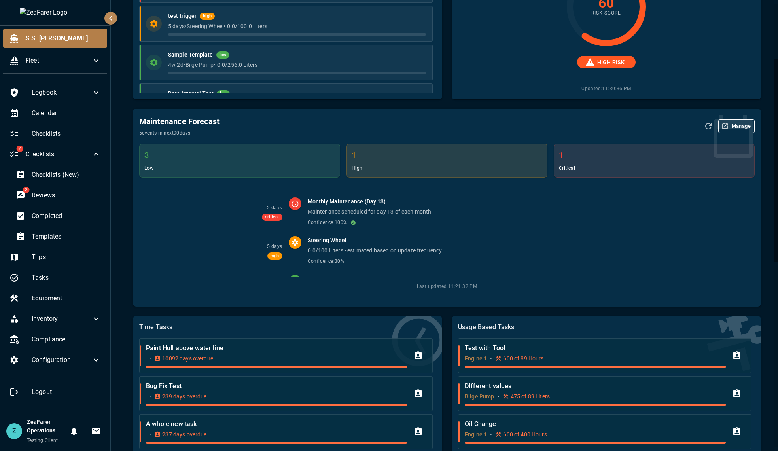
scroll to position [237, 0]
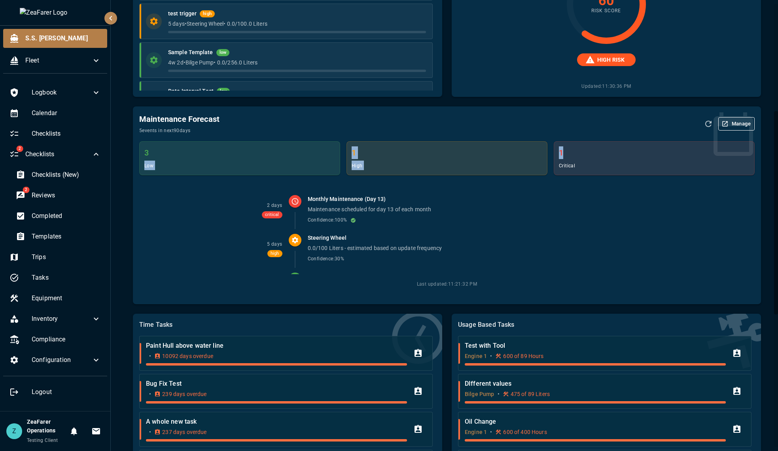
drag, startPoint x: 346, startPoint y: 140, endPoint x: 651, endPoint y: 148, distance: 304.4
click at [653, 146] on div "3 low 1 high 1 critical" at bounding box center [447, 158] width 616 height 34
drag, startPoint x: 595, startPoint y: 157, endPoint x: 575, endPoint y: 171, distance: 24.3
click at [594, 156] on h6 "1" at bounding box center [654, 152] width 191 height 13
click at [568, 162] on div "1 critical" at bounding box center [654, 158] width 200 height 33
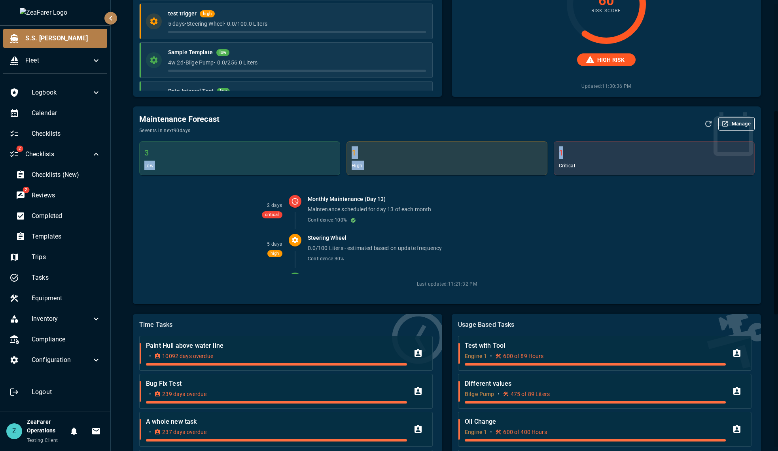
drag, startPoint x: 580, startPoint y: 158, endPoint x: 162, endPoint y: 158, distance: 417.9
click at [162, 158] on div "3 low 1 high 1 critical" at bounding box center [447, 158] width 616 height 34
click at [182, 154] on h6 "3" at bounding box center [239, 152] width 191 height 13
click at [200, 231] on li "5 days high Steering Wheel 0.0/100 Liters - estimated based on update frequency…" at bounding box center [447, 248] width 603 height 39
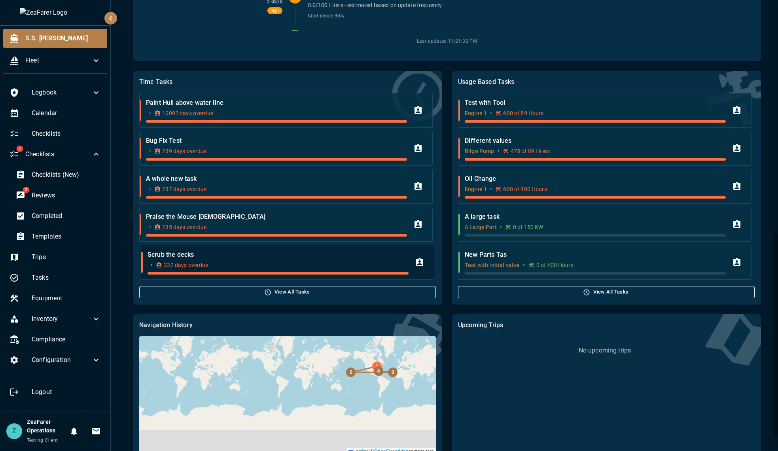
scroll to position [531, 0]
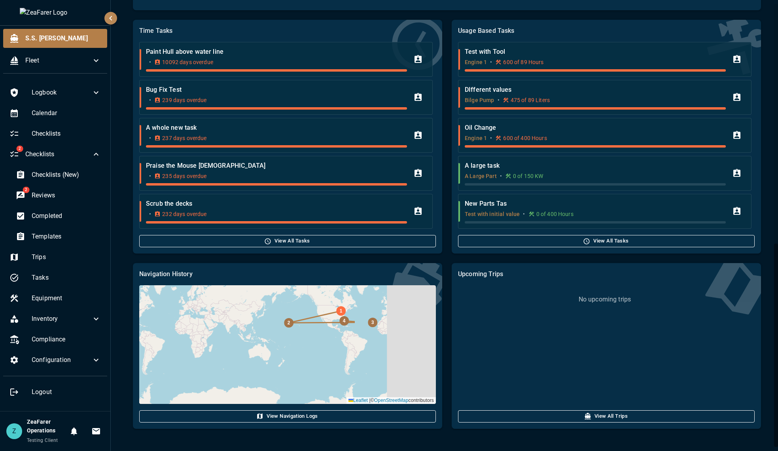
drag, startPoint x: 364, startPoint y: 330, endPoint x: 295, endPoint y: 352, distance: 71.7
click at [295, 352] on div "4 3 2 1 Leaflet | © OpenStreetMap contributors" at bounding box center [287, 344] width 297 height 119
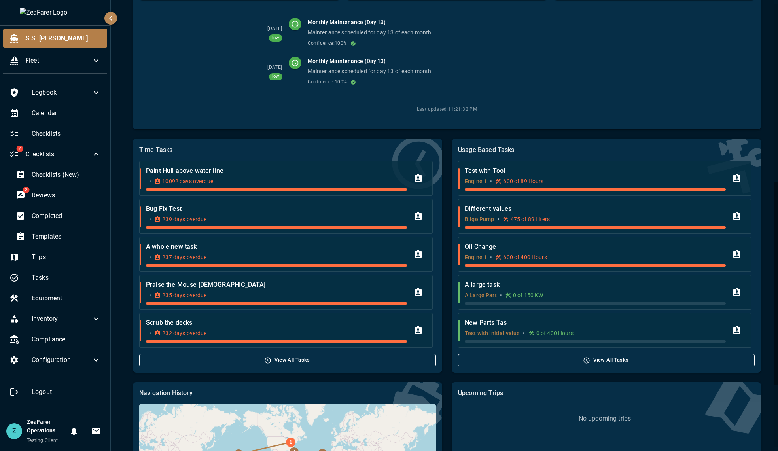
scroll to position [373, 0]
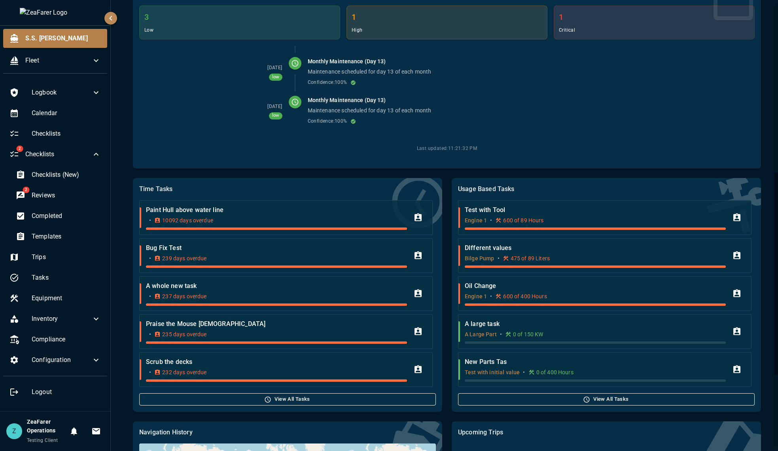
drag, startPoint x: 730, startPoint y: 110, endPoint x: 516, endPoint y: 171, distance: 222.5
click at [516, 171] on div "Usage Based Tasks Test with Tool Engine 1 • 600 of 89 Hours DIfferent values Bi…" at bounding box center [601, 290] width 319 height 243
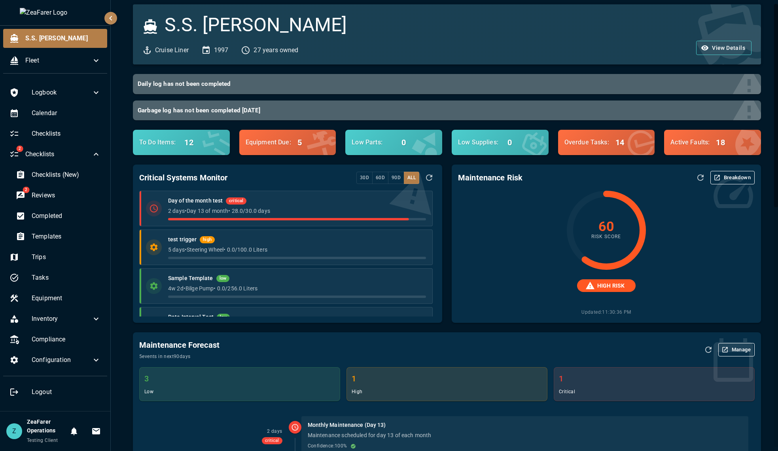
scroll to position [0, 0]
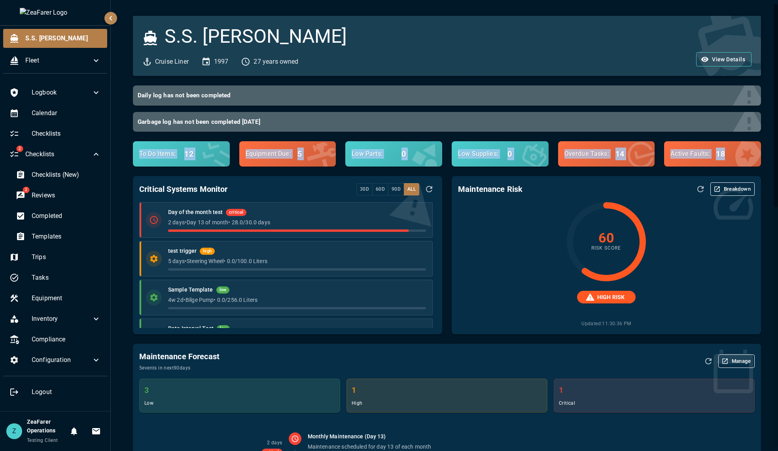
drag, startPoint x: 122, startPoint y: 92, endPoint x: 762, endPoint y: 155, distance: 642.6
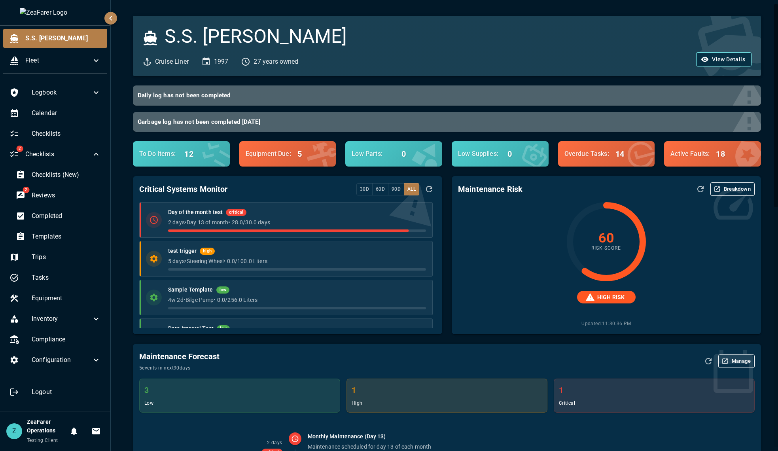
click at [696, 53] on button "View Details" at bounding box center [723, 59] width 55 height 15
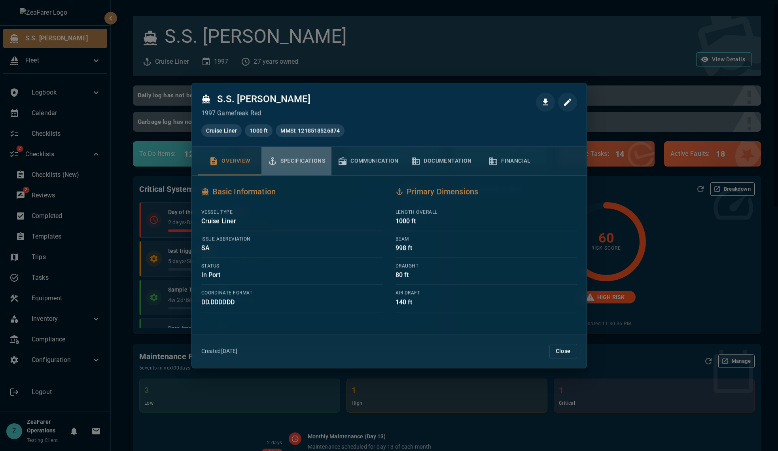
drag, startPoint x: 300, startPoint y: 157, endPoint x: 385, endPoint y: 167, distance: 86.0
click at [301, 157] on button "Specifications" at bounding box center [297, 161] width 70 height 28
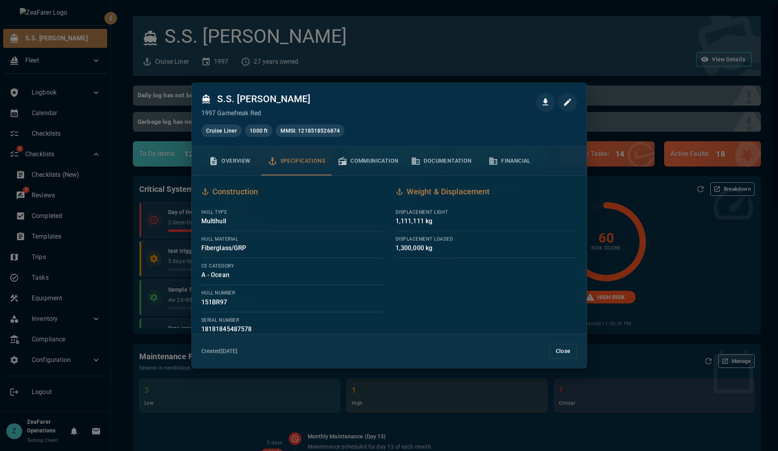
click at [388, 164] on button "Communication" at bounding box center [368, 161] width 73 height 28
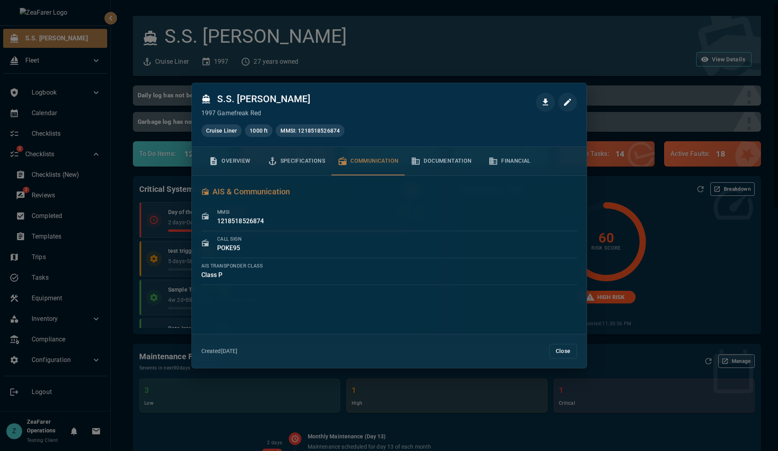
click at [447, 162] on button "Documentation" at bounding box center [441, 161] width 73 height 28
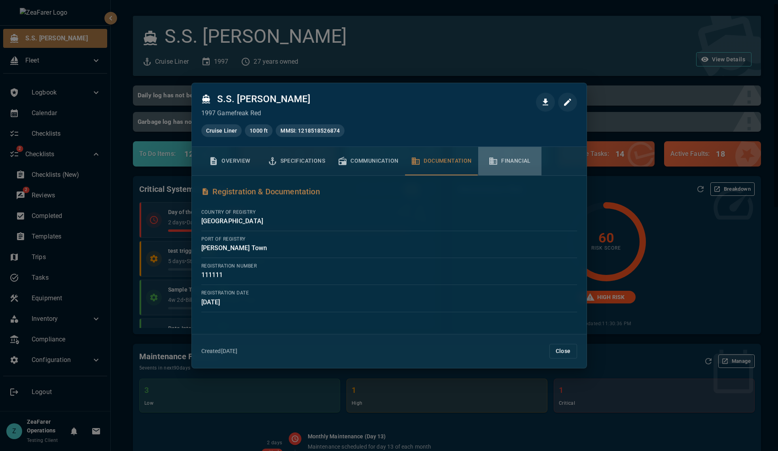
click at [517, 169] on button "Financial" at bounding box center [509, 161] width 63 height 28
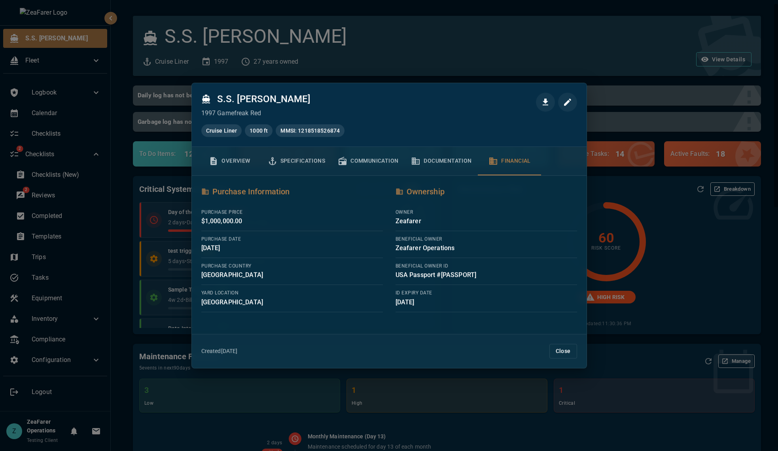
click at [766, 109] on div at bounding box center [389, 225] width 778 height 451
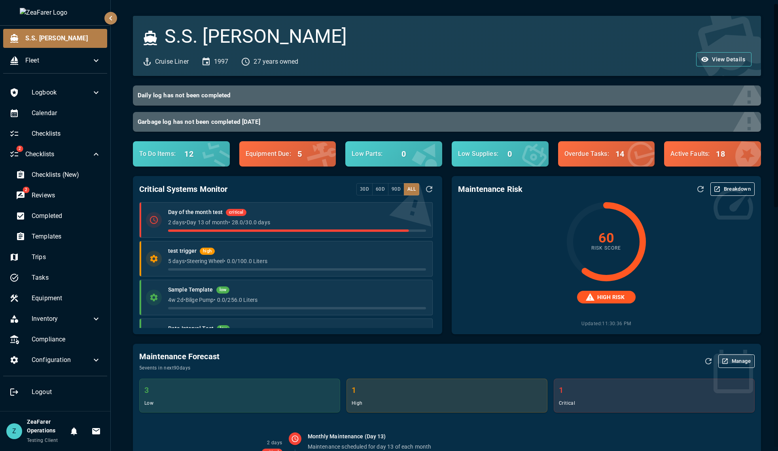
drag, startPoint x: 679, startPoint y: 21, endPoint x: 737, endPoint y: 27, distance: 58.0
click at [737, 27] on icon at bounding box center [729, 47] width 97 height 97
click at [92, 366] on div "Configuration" at bounding box center [55, 360] width 104 height 19
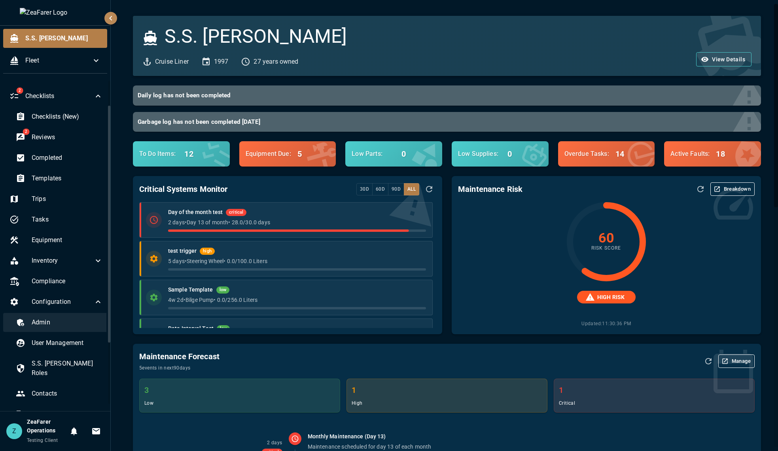
scroll to position [119, 0]
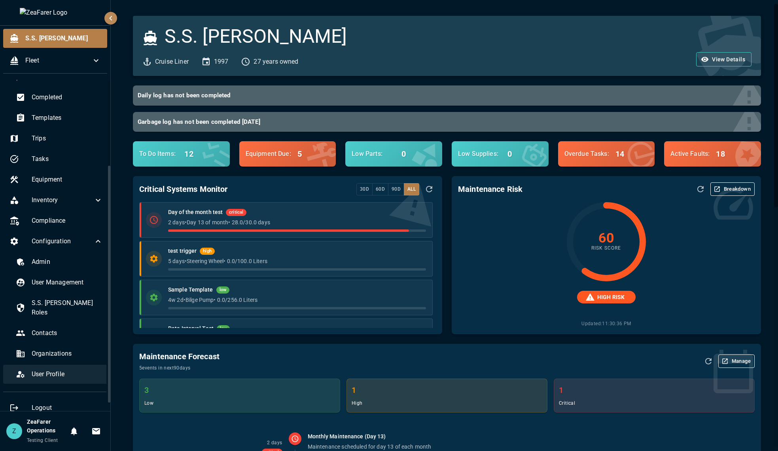
click at [63, 370] on span "User Profile" at bounding box center [67, 374] width 71 height 9
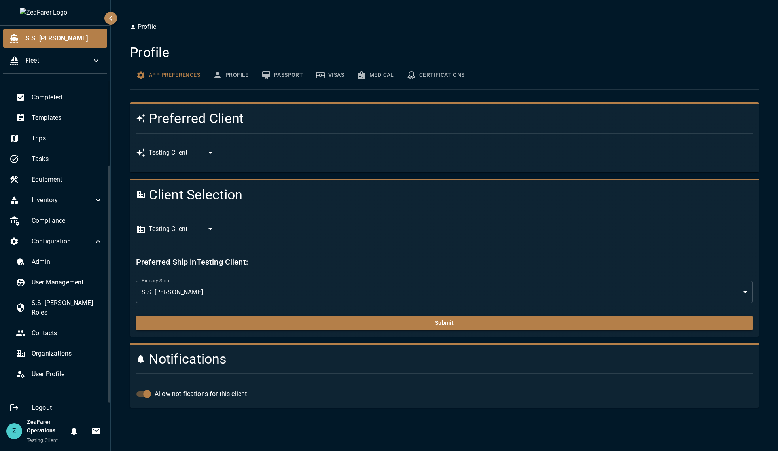
click at [203, 232] on body "**********" at bounding box center [389, 225] width 778 height 451
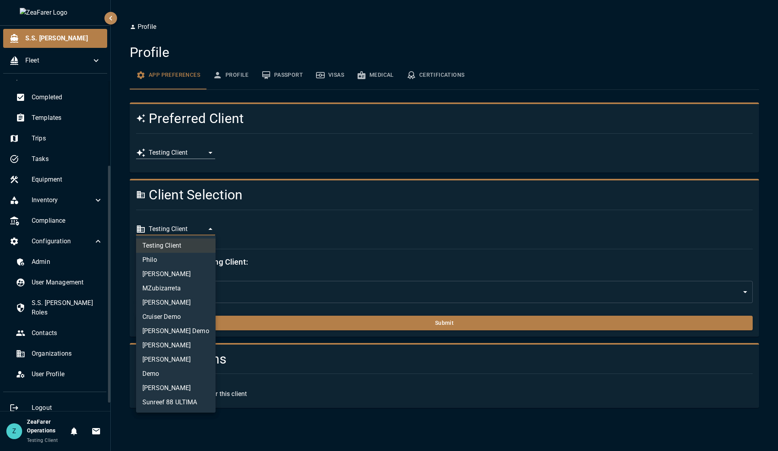
click at [187, 284] on li "MZubizarreta" at bounding box center [176, 288] width 80 height 14
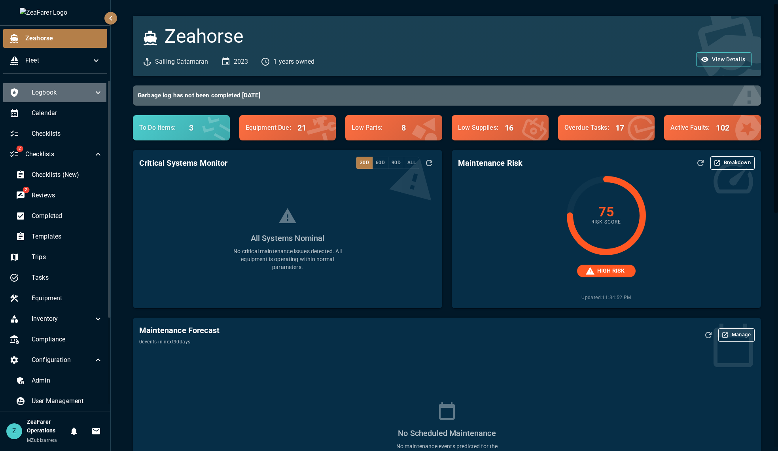
click at [79, 91] on span "Logbook" at bounding box center [63, 92] width 62 height 9
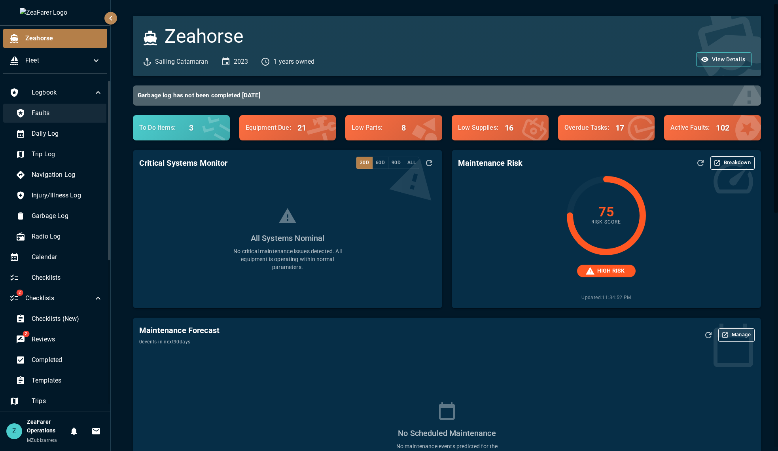
click at [48, 120] on div "Faults" at bounding box center [59, 113] width 100 height 19
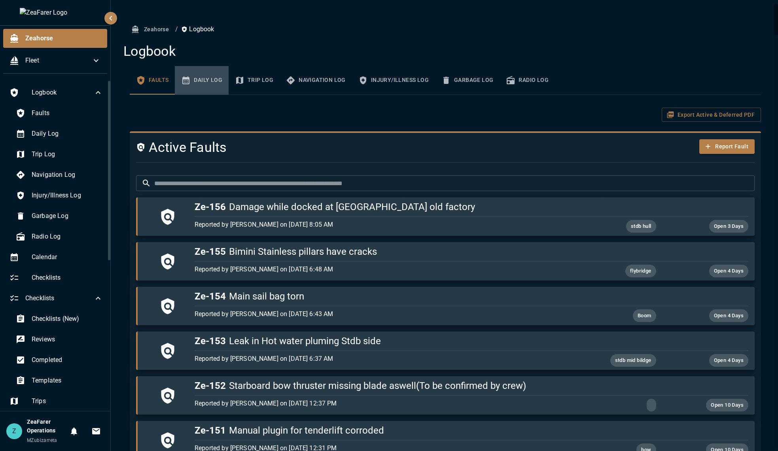
click at [198, 86] on button "Daily Log" at bounding box center [202, 80] width 54 height 28
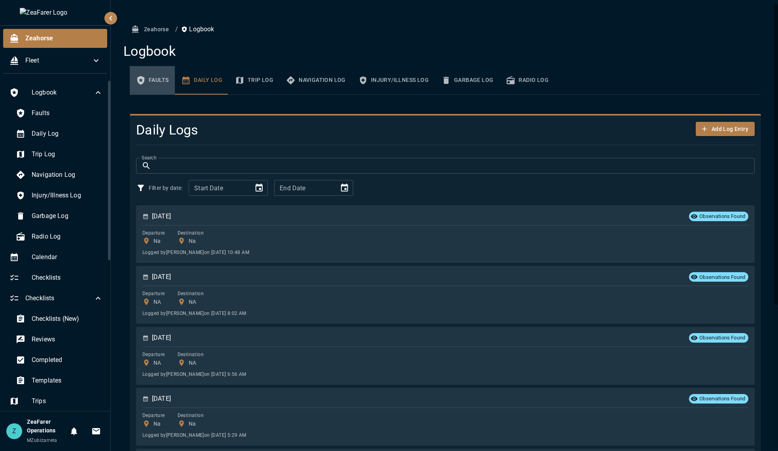
click at [149, 82] on button "Faults" at bounding box center [152, 80] width 45 height 28
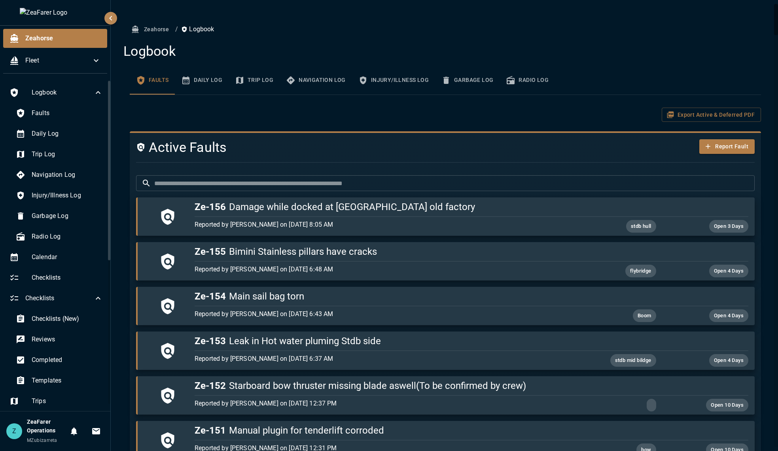
click at [106, 87] on ul "Logbook Faults Daily Log Trip Log Navigation Log Injury/Illness Log Garbage Log…" at bounding box center [56, 378] width 112 height 596
click at [97, 90] on icon at bounding box center [97, 92] width 9 height 9
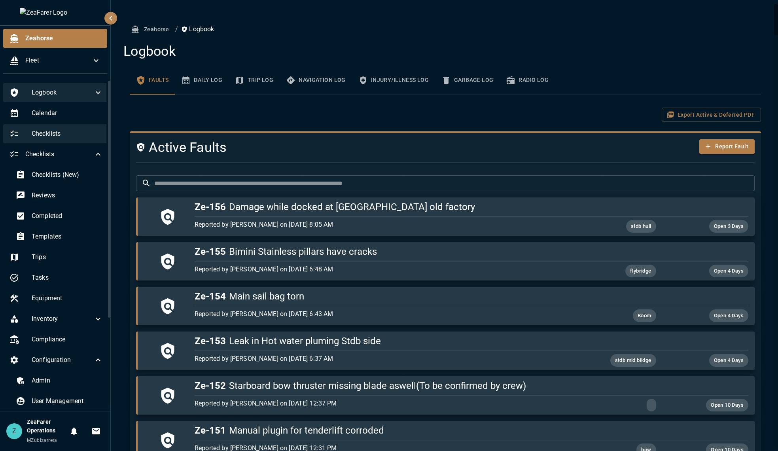
click at [65, 135] on span "Checklists" at bounding box center [67, 133] width 71 height 9
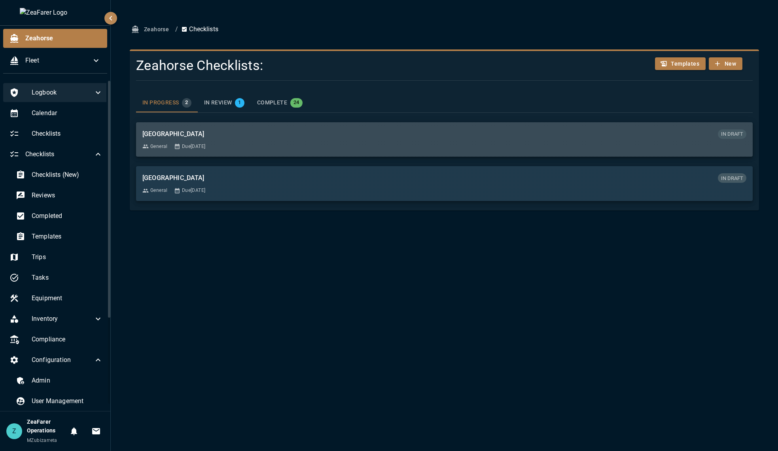
click at [297, 143] on div "General Due Apr 10, 2025" at bounding box center [444, 147] width 604 height 8
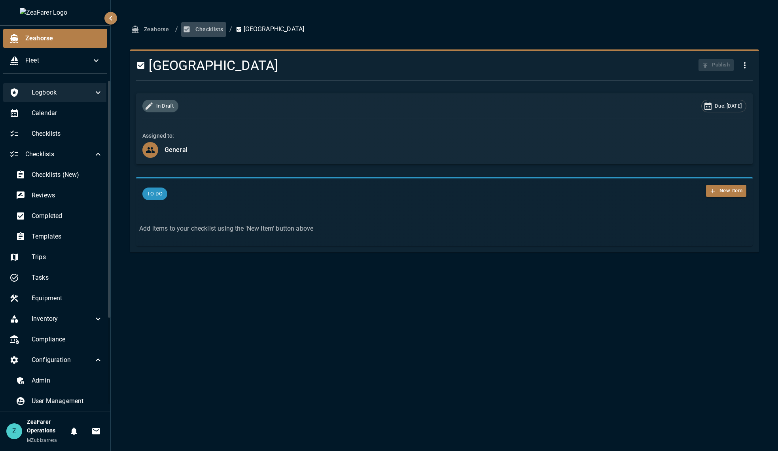
click at [207, 35] on button "Checklists" at bounding box center [203, 29] width 45 height 15
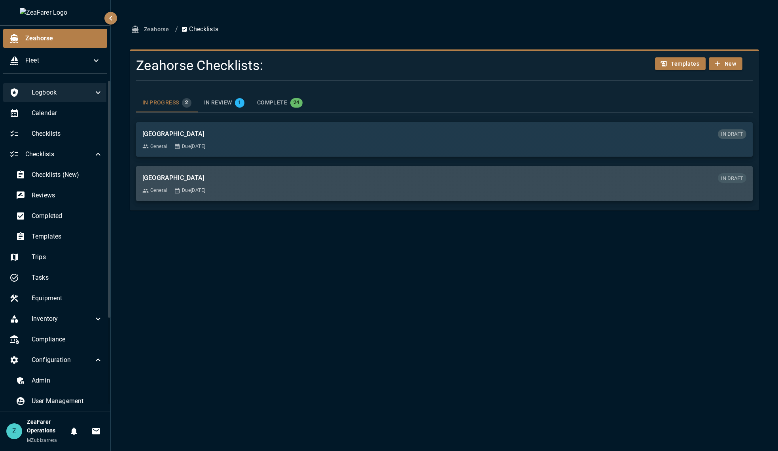
click at [223, 193] on div "General Due Apr 10, 2025" at bounding box center [444, 191] width 604 height 8
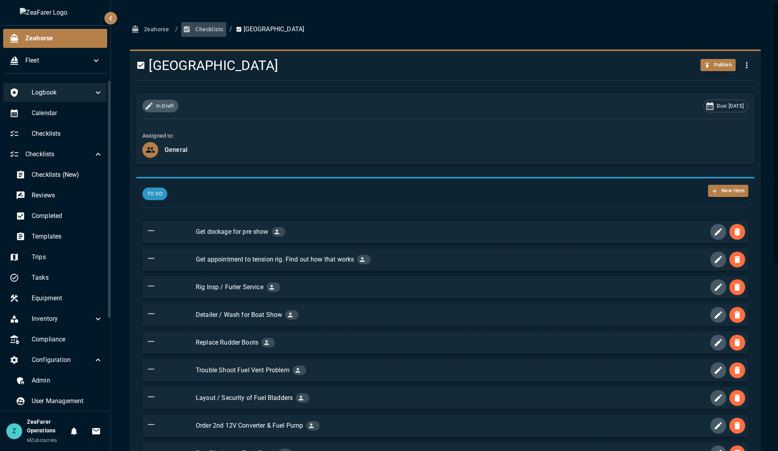
click at [206, 34] on button "Checklists" at bounding box center [203, 29] width 45 height 15
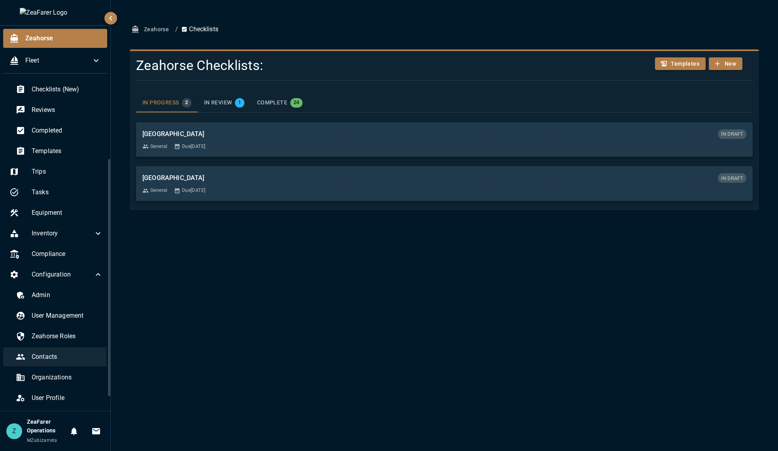
scroll to position [120, 0]
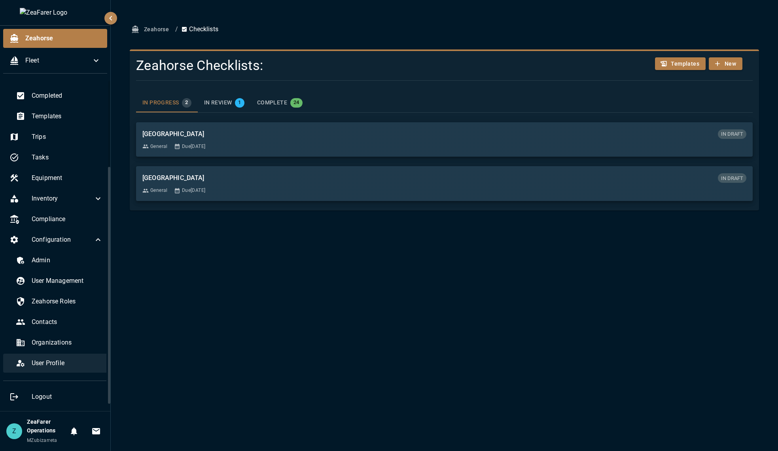
click at [82, 362] on span "User Profile" at bounding box center [67, 363] width 71 height 9
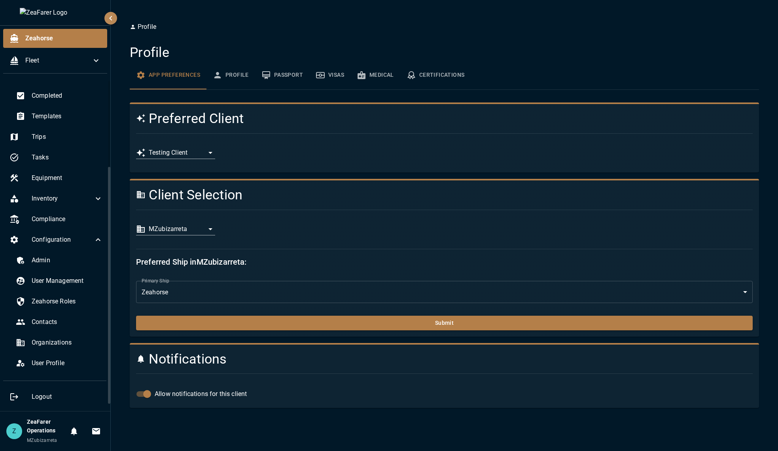
click at [204, 226] on body "**********" at bounding box center [389, 225] width 778 height 451
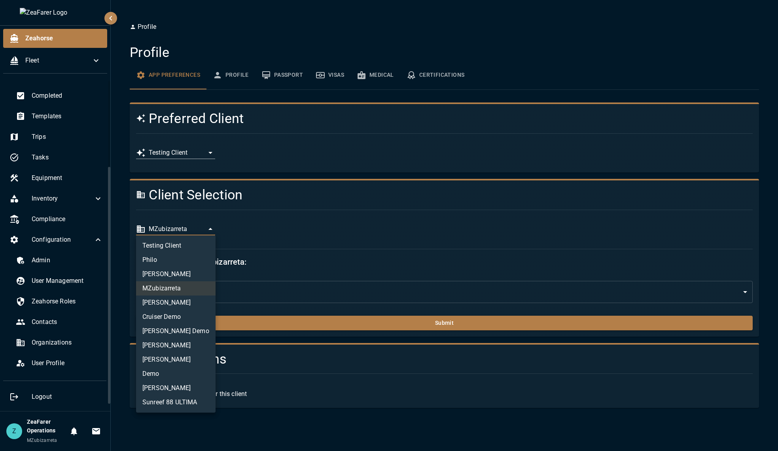
click at [188, 245] on li "Testing Client" at bounding box center [176, 246] width 80 height 14
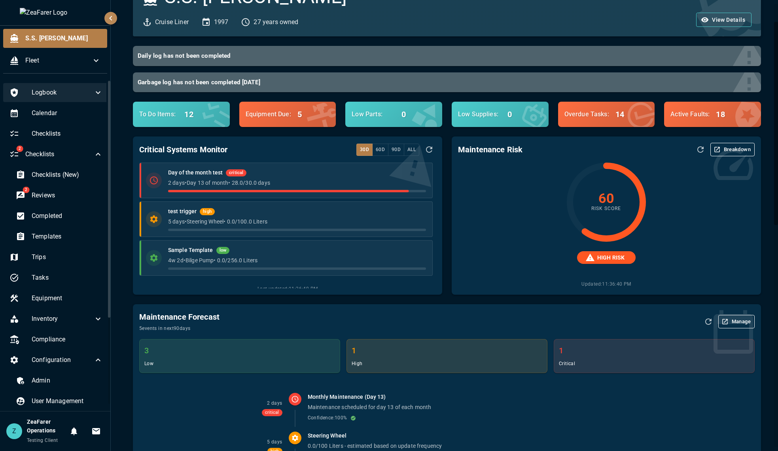
click at [85, 95] on span "Logbook" at bounding box center [63, 92] width 62 height 9
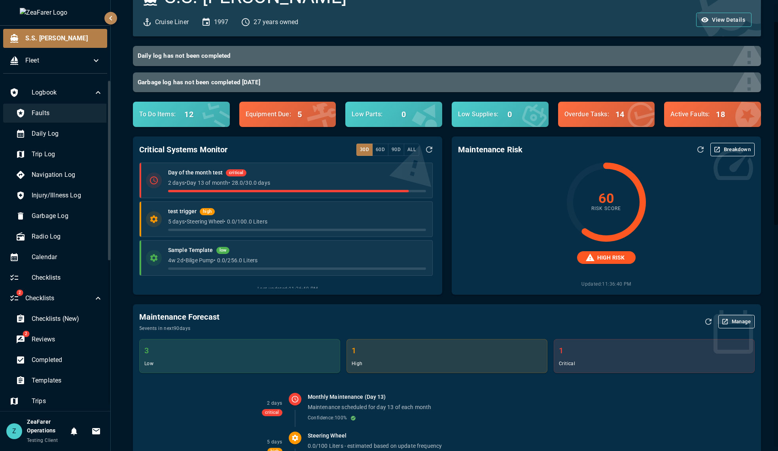
click at [67, 117] on span "Faults" at bounding box center [67, 112] width 71 height 9
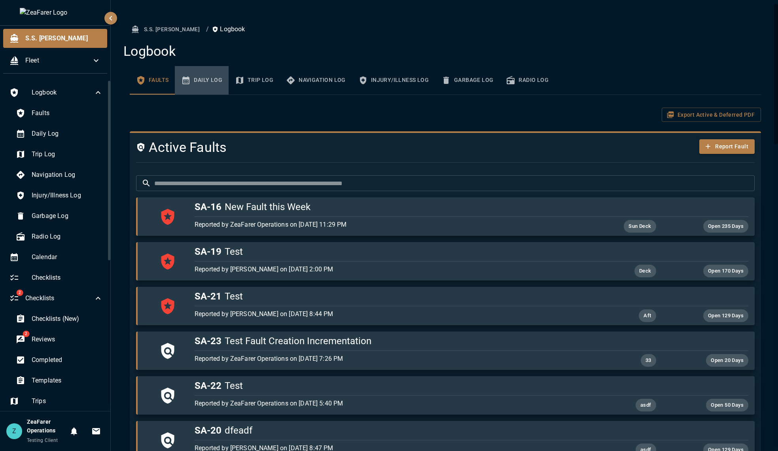
click at [213, 70] on button "Daily Log" at bounding box center [202, 80] width 54 height 28
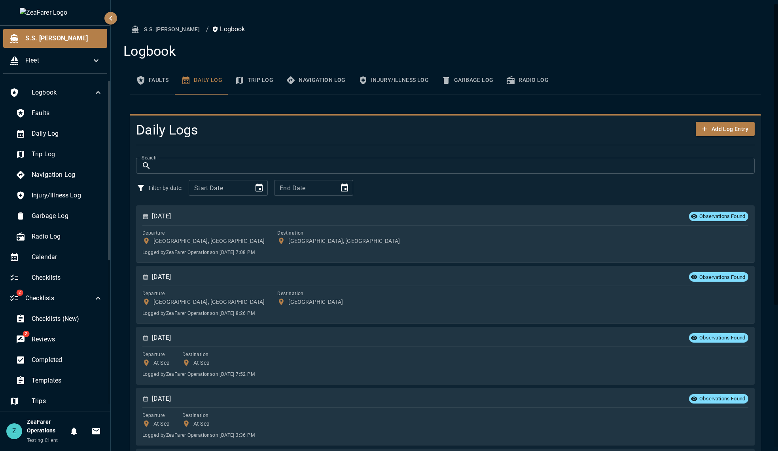
click at [268, 75] on button "Trip Log" at bounding box center [254, 80] width 51 height 28
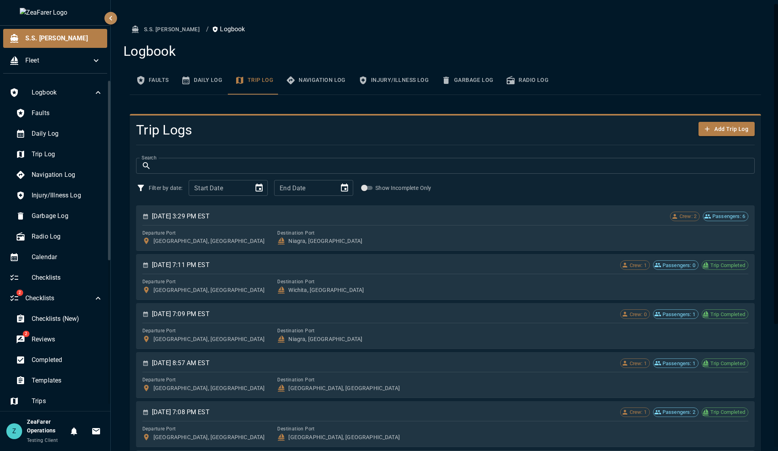
click at [319, 78] on button "Navigation Log" at bounding box center [316, 80] width 72 height 28
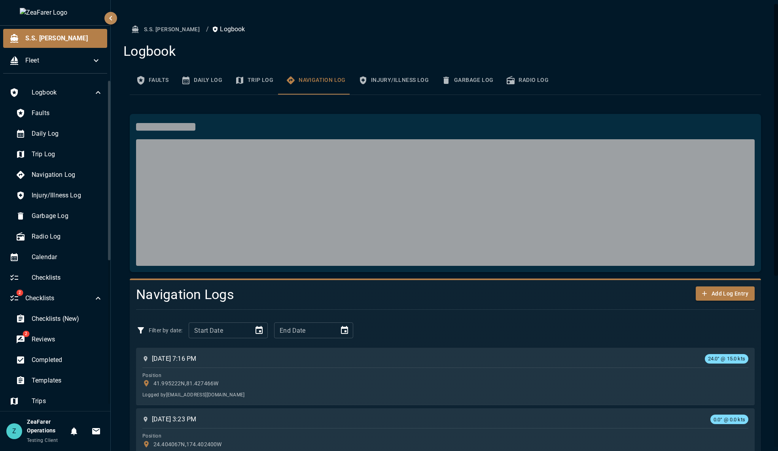
click at [385, 77] on button "Injury/Illness Log" at bounding box center [393, 80] width 83 height 28
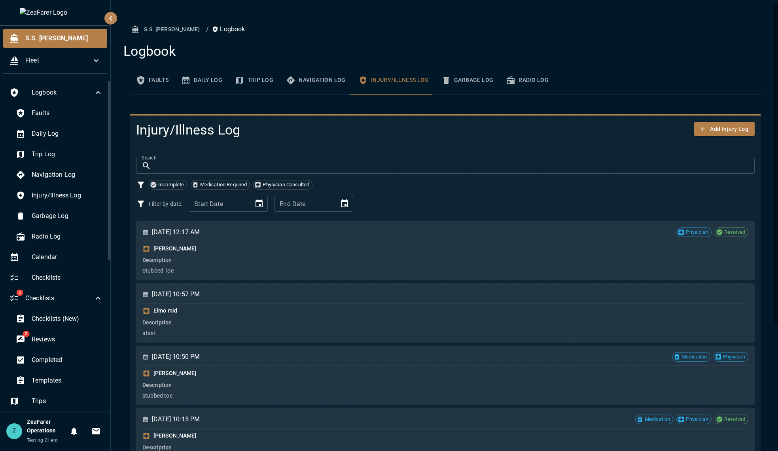
click at [515, 77] on button "Radio Log" at bounding box center [527, 80] width 55 height 28
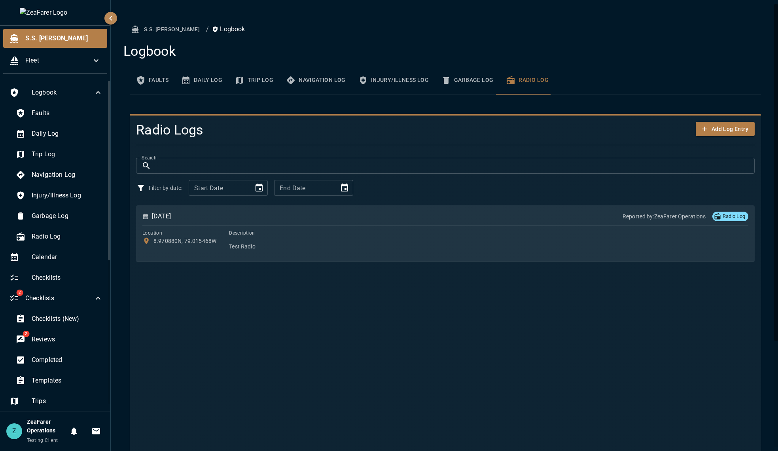
click at [460, 81] on button "Garbage Log" at bounding box center [467, 80] width 65 height 28
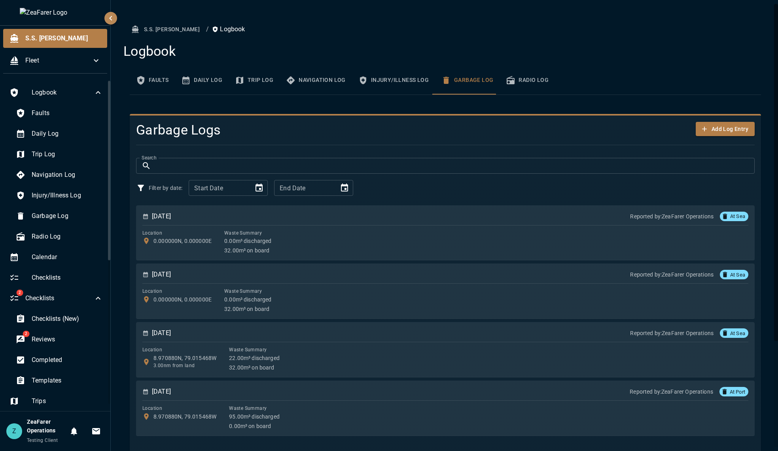
click at [93, 83] on div "Logbook" at bounding box center [56, 92] width 106 height 19
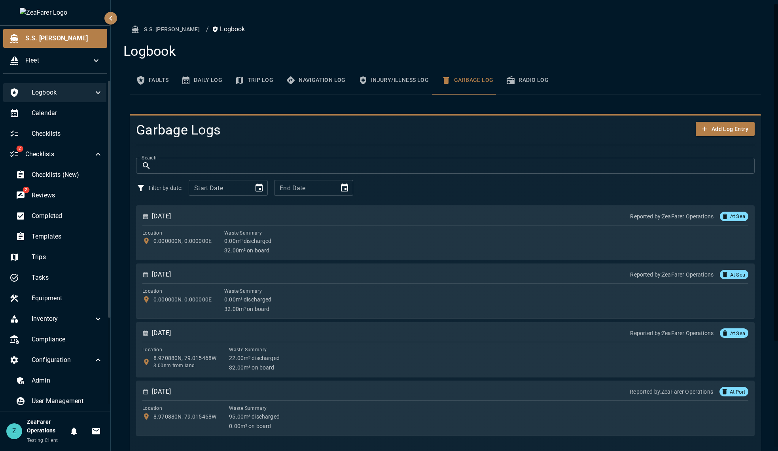
drag, startPoint x: 87, startPoint y: 82, endPoint x: 85, endPoint y: 86, distance: 4.8
click at [87, 80] on div "S.S. Anne Fleet Logbook Calendar Checklists 2 Checklists Checklists (New) 2 Rev…" at bounding box center [55, 225] width 111 height 451
click at [85, 87] on div "Logbook" at bounding box center [56, 92] width 106 height 19
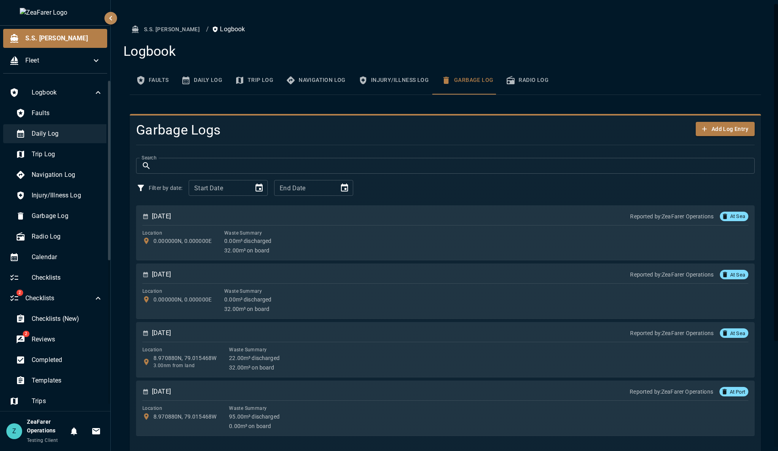
click at [60, 134] on span "Daily Log" at bounding box center [67, 133] width 71 height 9
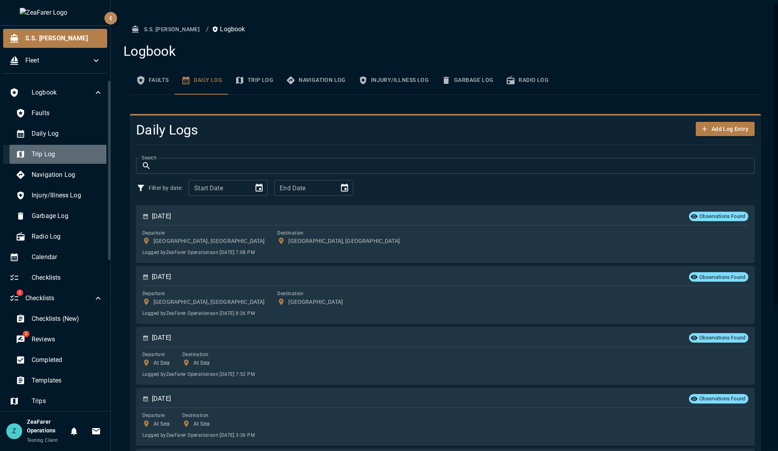
click at [61, 156] on span "Trip Log" at bounding box center [67, 154] width 71 height 9
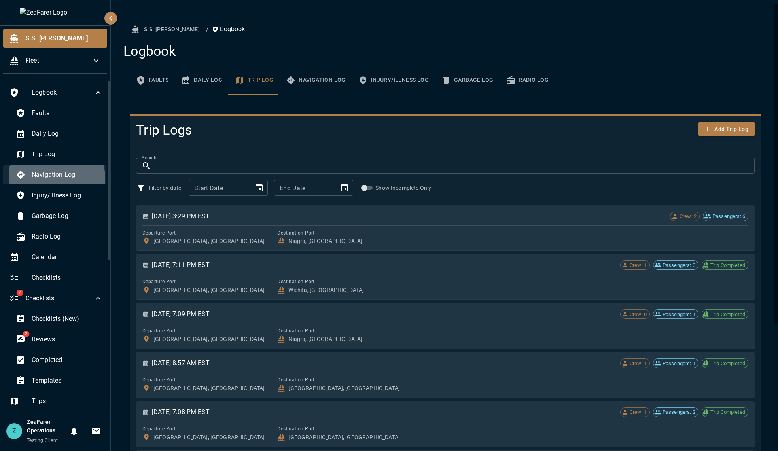
click at [54, 178] on span "Navigation Log" at bounding box center [67, 174] width 71 height 9
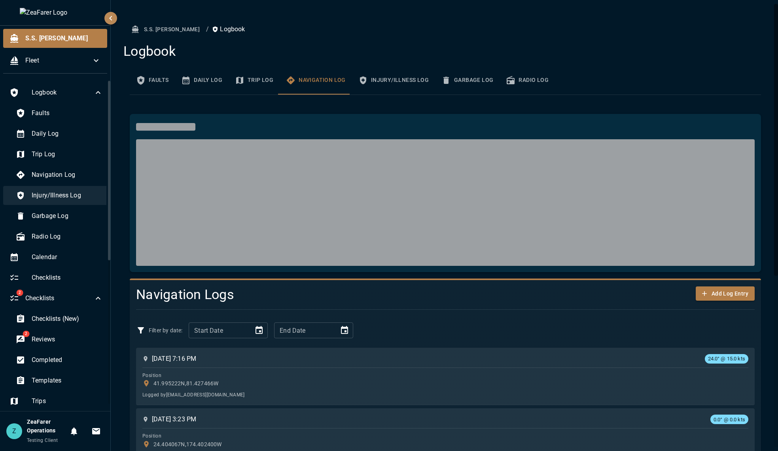
click at [57, 195] on span "Injury/Illness Log" at bounding box center [67, 195] width 71 height 9
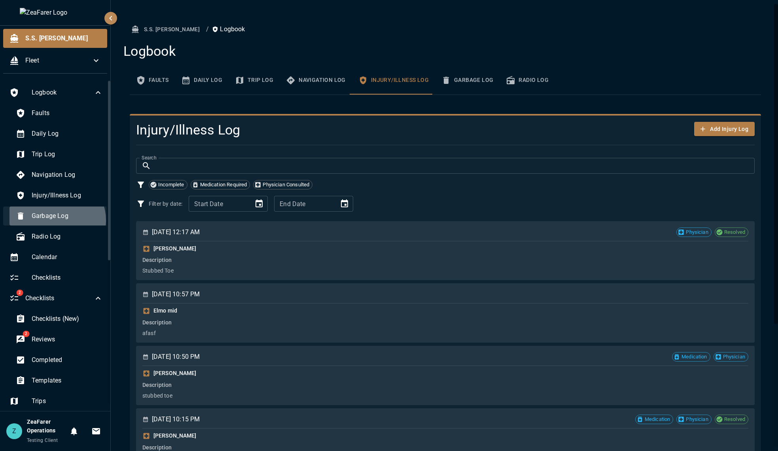
click at [57, 220] on span "Garbage Log" at bounding box center [67, 215] width 71 height 9
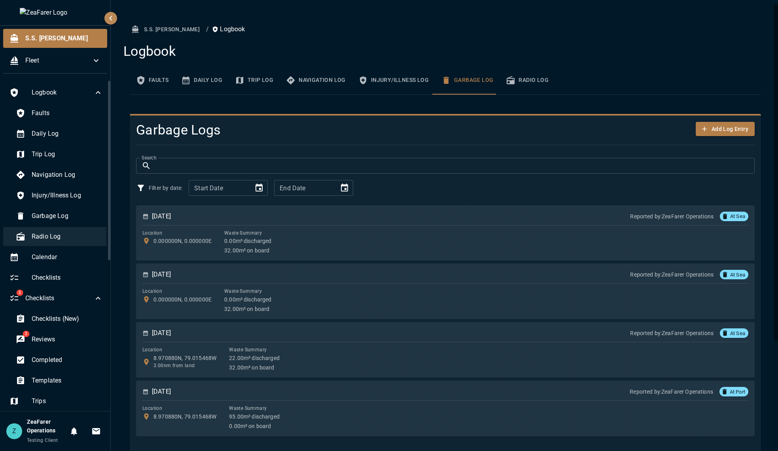
click at [53, 231] on div "Radio Log" at bounding box center [59, 236] width 100 height 19
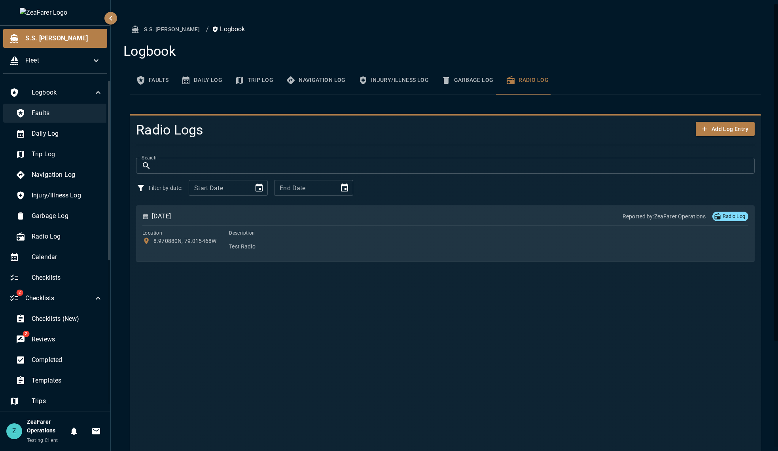
click at [20, 110] on icon at bounding box center [20, 113] width 7 height 9
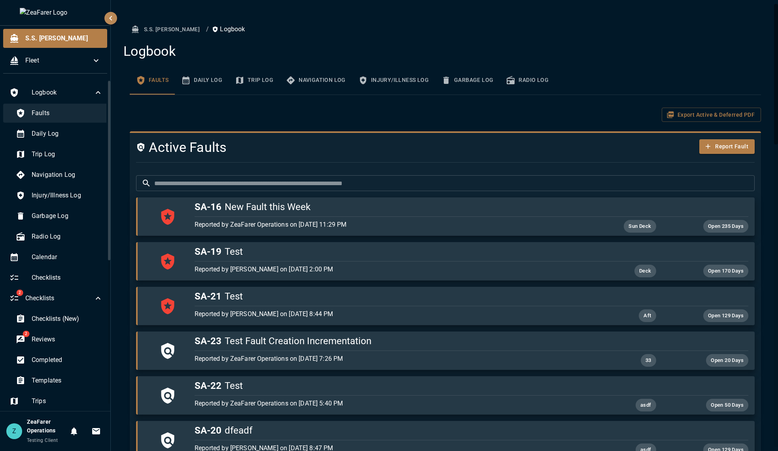
click at [60, 114] on span "Faults" at bounding box center [67, 112] width 71 height 9
drag, startPoint x: 60, startPoint y: 114, endPoint x: 61, endPoint y: 131, distance: 17.1
click at [61, 114] on span "Faults" at bounding box center [67, 112] width 71 height 9
click at [60, 135] on span "Daily Log" at bounding box center [67, 133] width 71 height 9
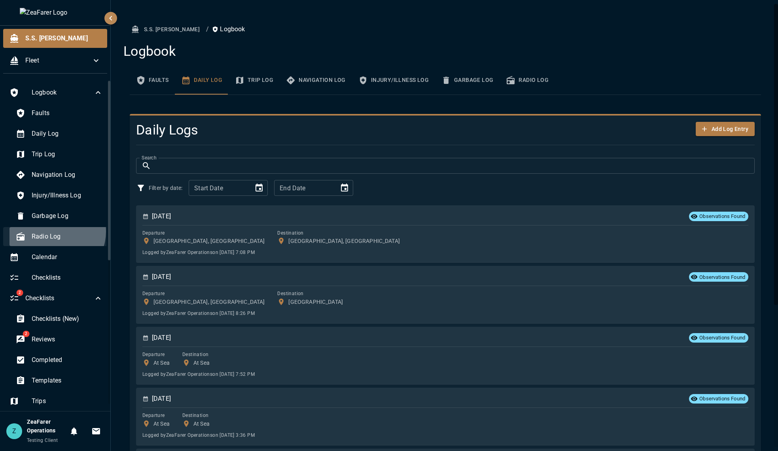
click at [55, 232] on div "Radio Log" at bounding box center [59, 236] width 100 height 19
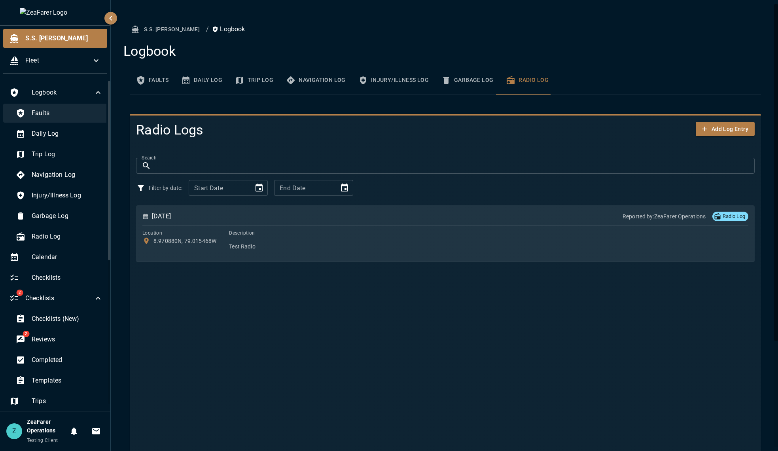
click at [52, 114] on span "Faults" at bounding box center [67, 112] width 71 height 9
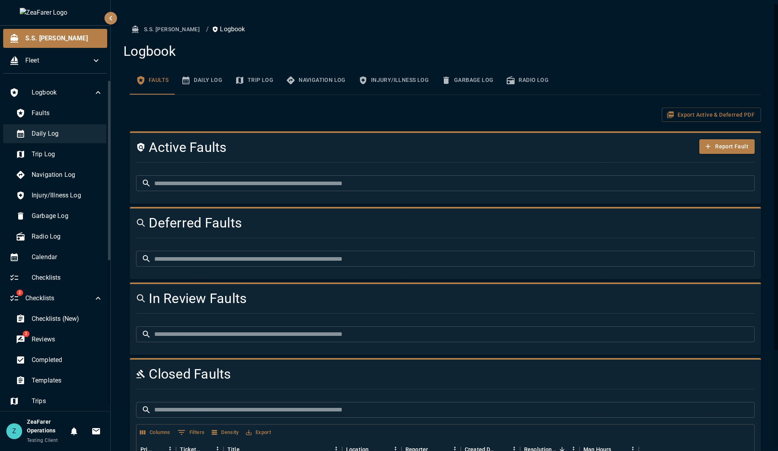
click at [55, 131] on span "Daily Log" at bounding box center [67, 133] width 71 height 9
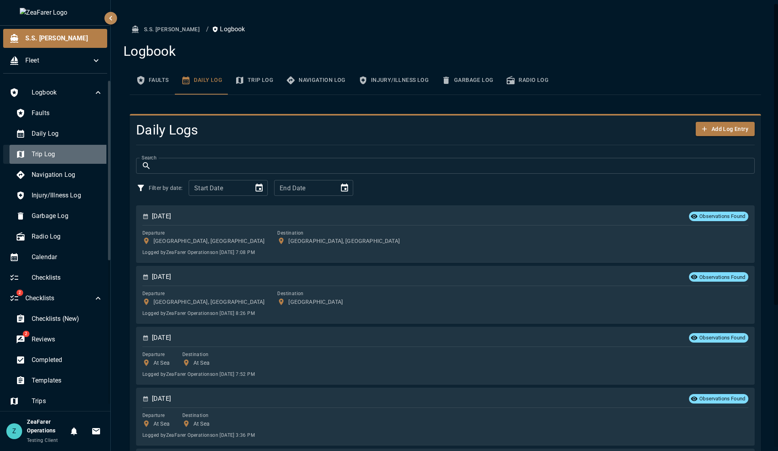
click at [59, 161] on div "Trip Log" at bounding box center [59, 154] width 100 height 19
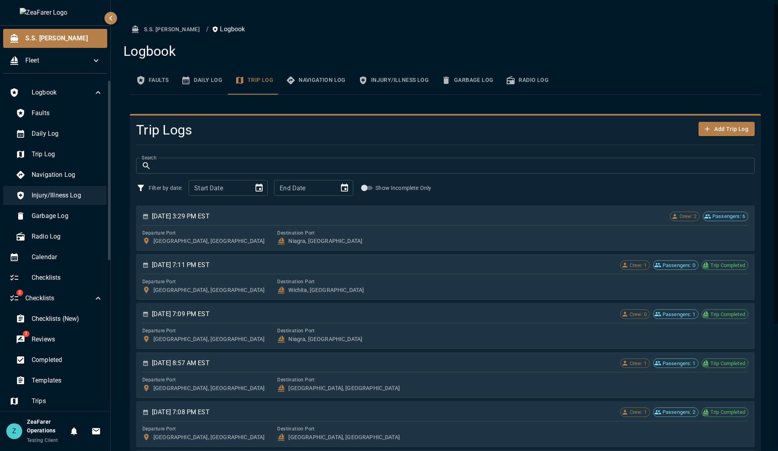
click at [59, 194] on span "Injury/Illness Log" at bounding box center [67, 195] width 71 height 9
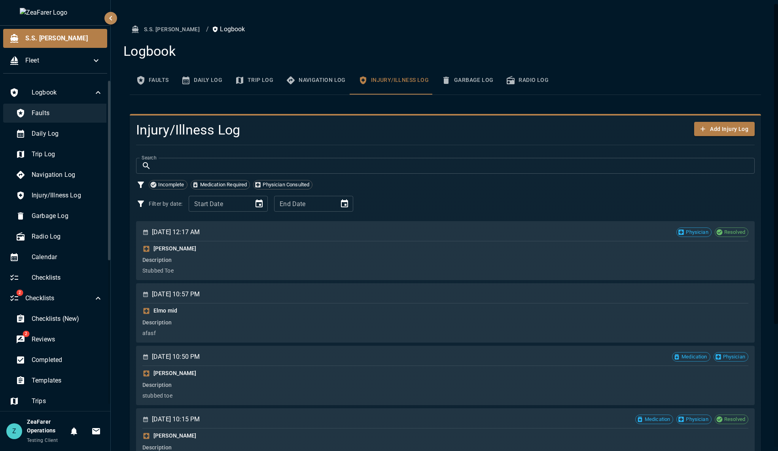
click at [55, 113] on span "Faults" at bounding box center [67, 112] width 71 height 9
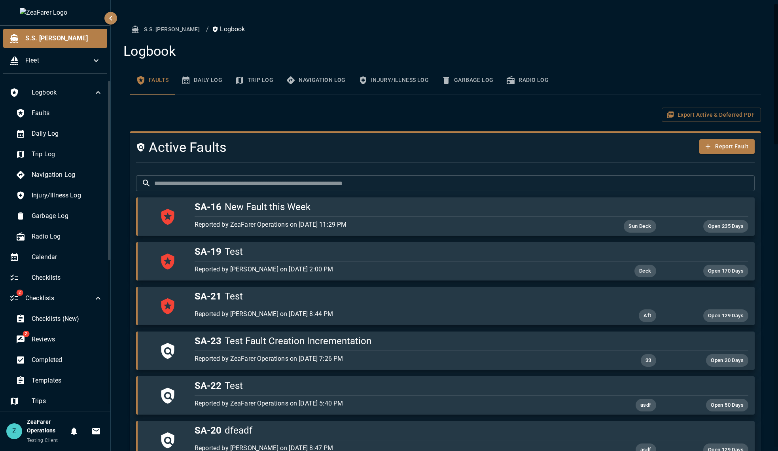
click at [199, 115] on div "Export Active & Deferred PDF" at bounding box center [446, 115] width 632 height 15
click at [93, 91] on icon at bounding box center [97, 92] width 9 height 9
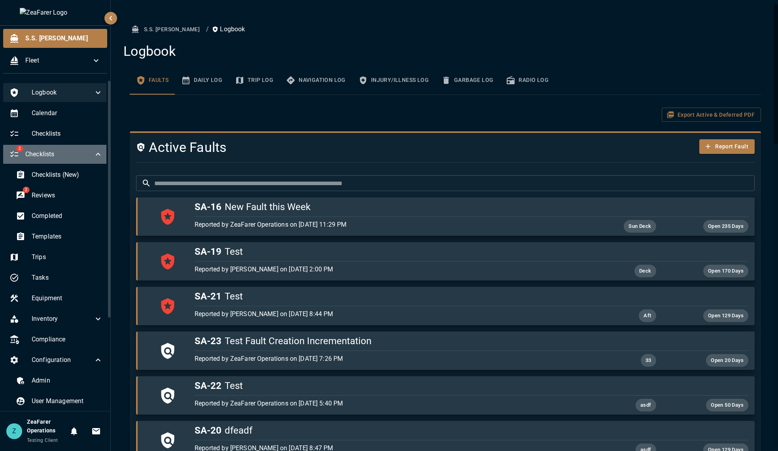
click at [93, 155] on icon at bounding box center [97, 154] width 9 height 9
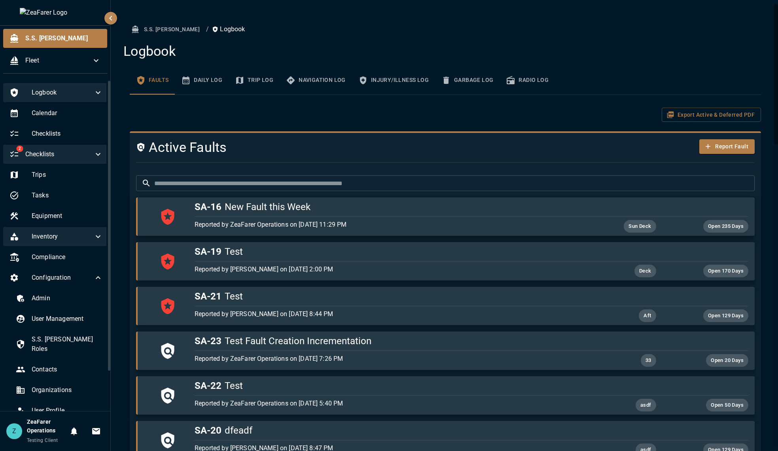
click at [93, 235] on icon at bounding box center [97, 236] width 9 height 9
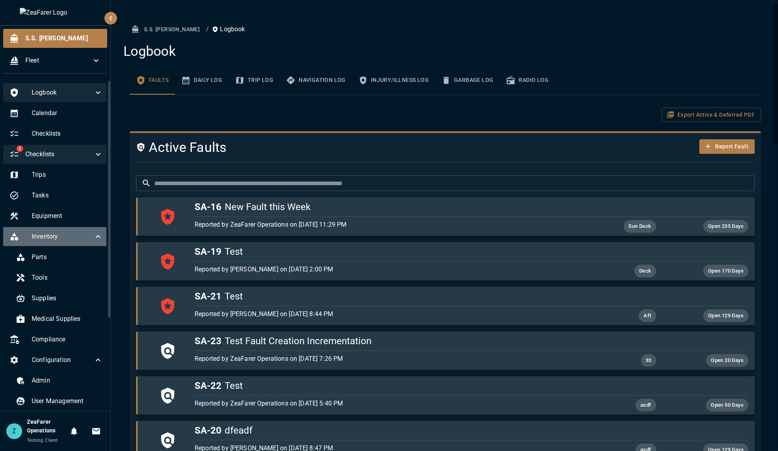
click at [93, 241] on icon at bounding box center [97, 236] width 9 height 9
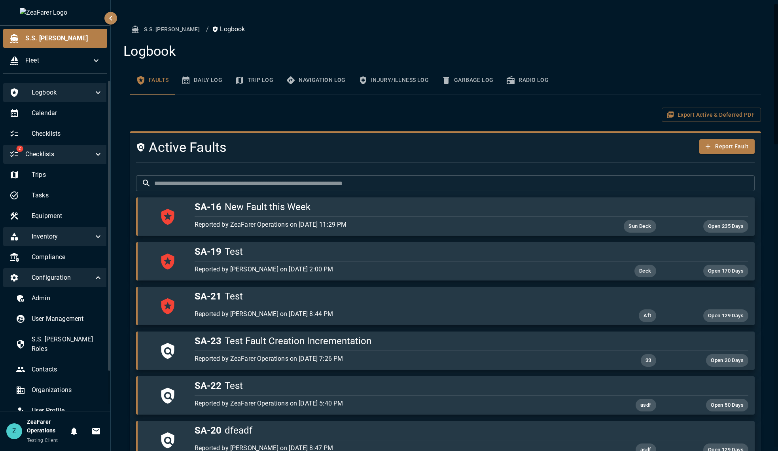
click at [93, 279] on icon at bounding box center [97, 277] width 9 height 9
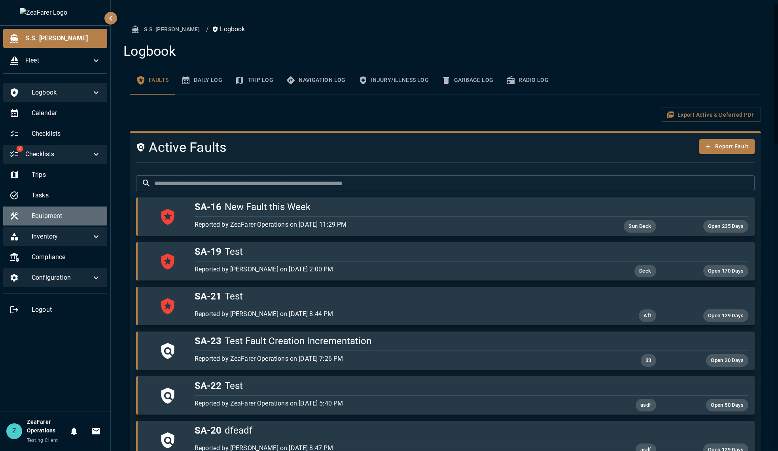
click at [42, 212] on span "Equipment" at bounding box center [66, 215] width 69 height 9
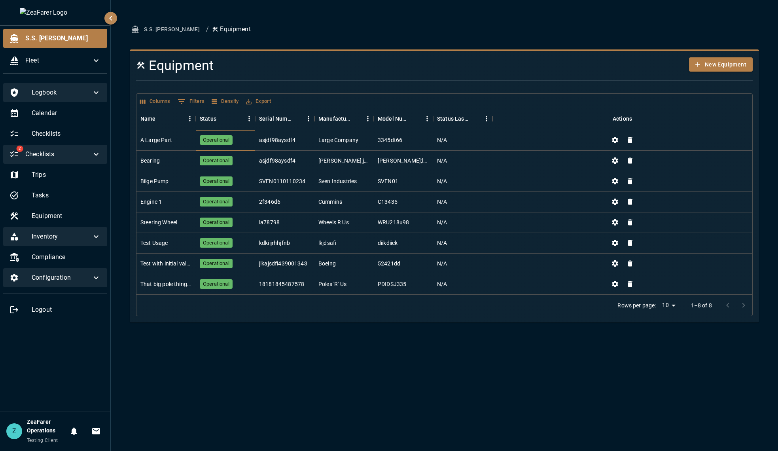
click at [248, 144] on div "Operational" at bounding box center [225, 140] width 59 height 21
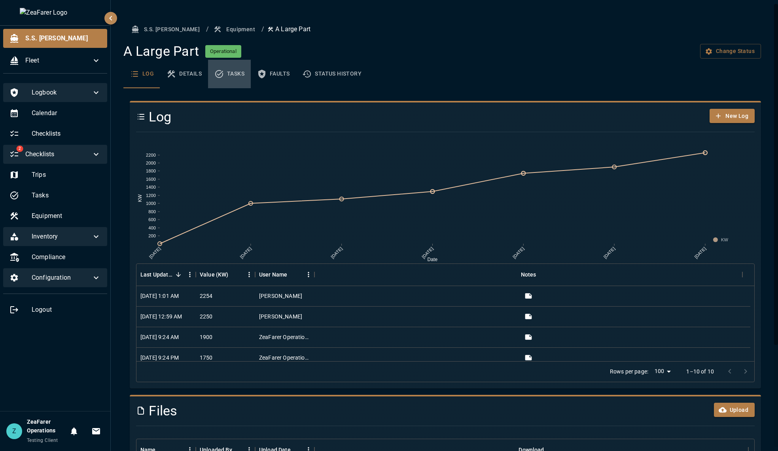
click at [230, 72] on button "Tasks" at bounding box center [229, 74] width 43 height 28
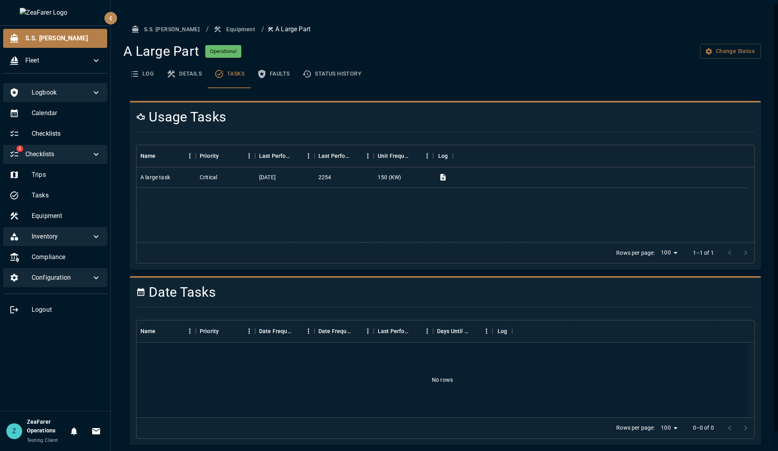
click at [238, 79] on button "Tasks" at bounding box center [229, 74] width 43 height 28
click at [85, 238] on span "Inventory" at bounding box center [62, 236] width 60 height 9
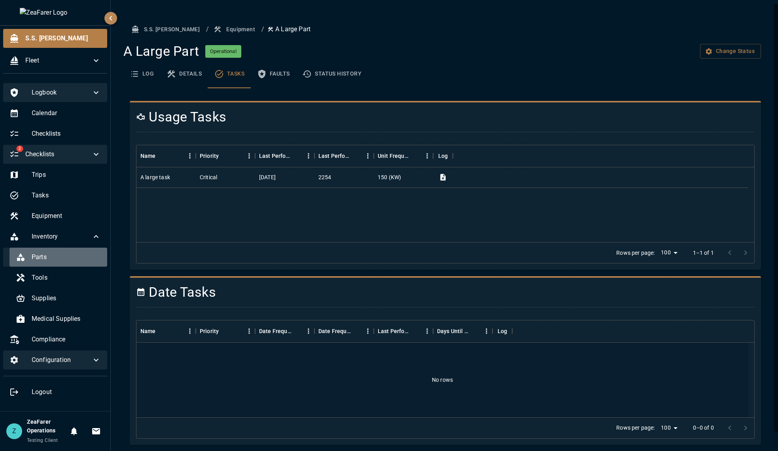
click at [70, 258] on span "Parts" at bounding box center [66, 256] width 69 height 9
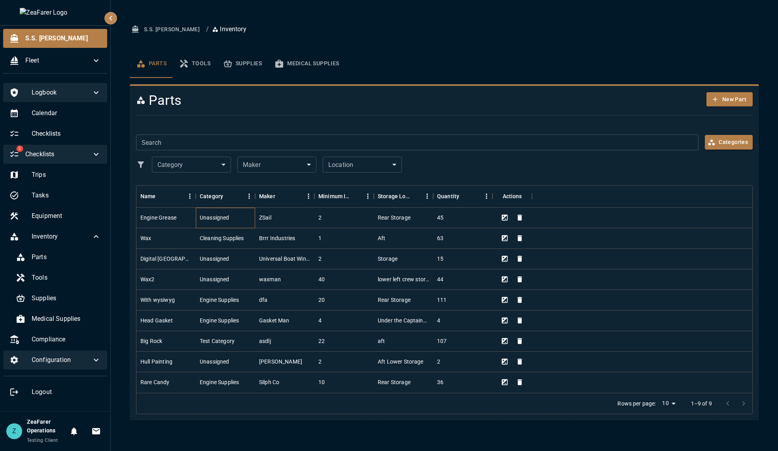
click at [221, 220] on div "Unassigned" at bounding box center [215, 218] width 30 height 8
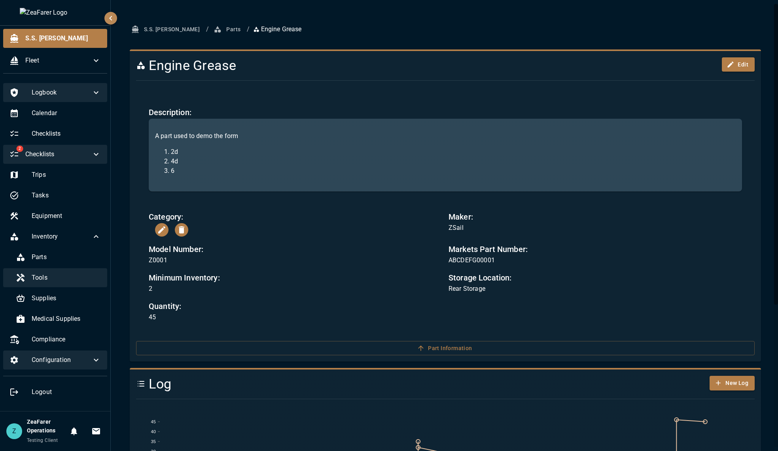
click at [80, 283] on div "Tools" at bounding box center [58, 277] width 98 height 19
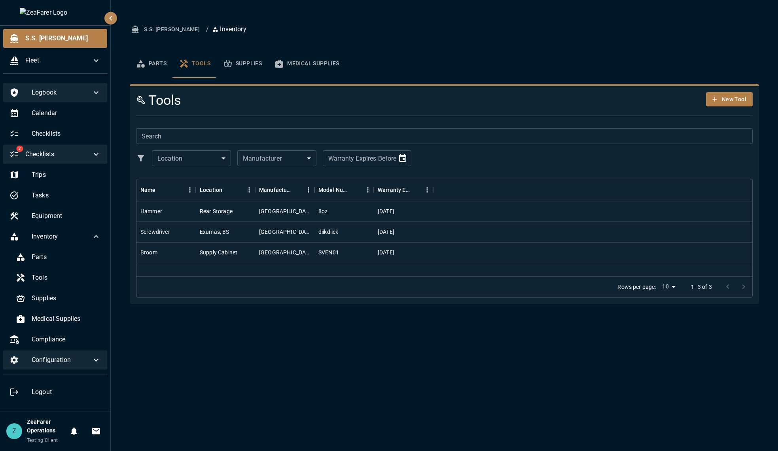
click at [246, 63] on button "Supplies" at bounding box center [242, 63] width 51 height 28
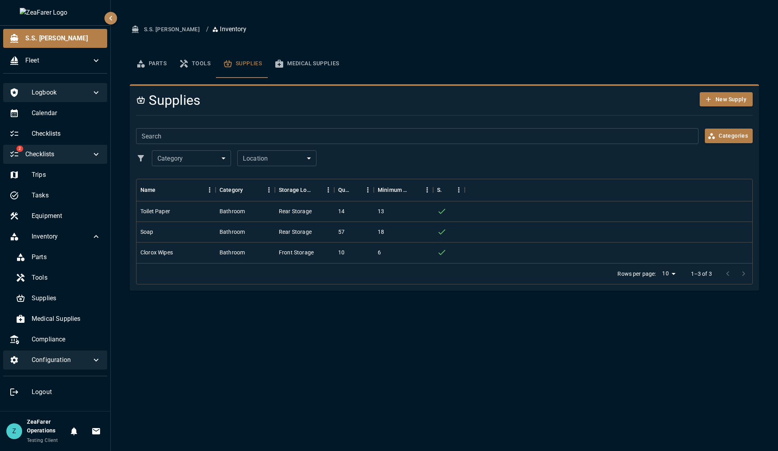
click at [158, 67] on button "Parts" at bounding box center [151, 63] width 43 height 28
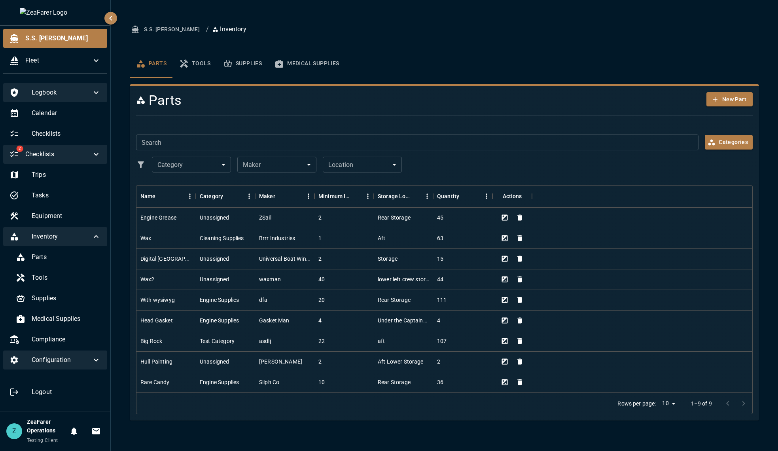
click at [87, 239] on span "Inventory" at bounding box center [62, 236] width 60 height 9
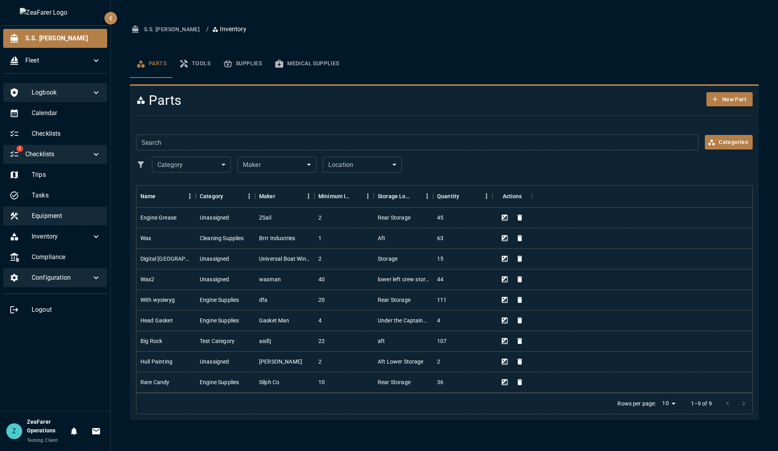
click at [65, 214] on span "Equipment" at bounding box center [66, 215] width 69 height 9
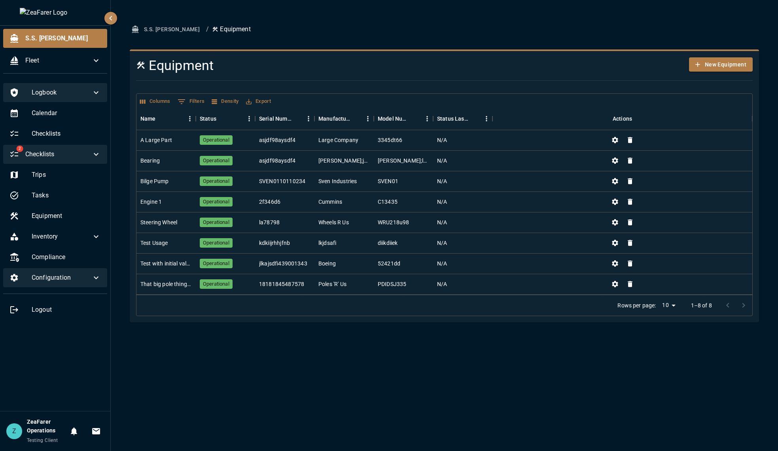
click at [74, 157] on span "Checklists" at bounding box center [58, 154] width 66 height 9
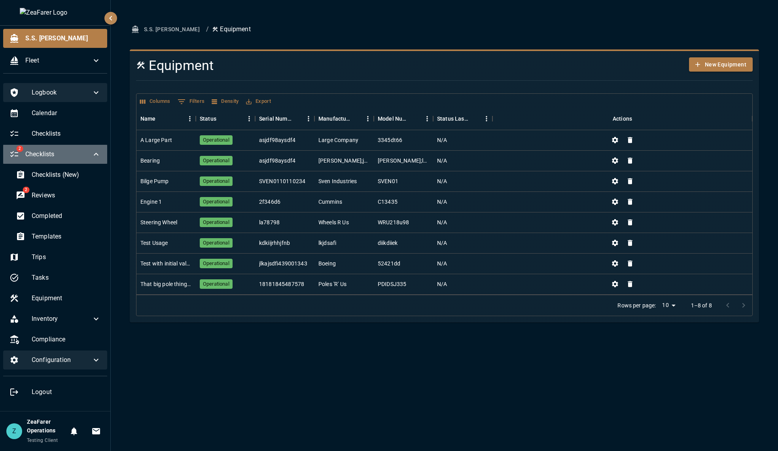
click at [74, 157] on span "Checklists" at bounding box center [58, 154] width 66 height 9
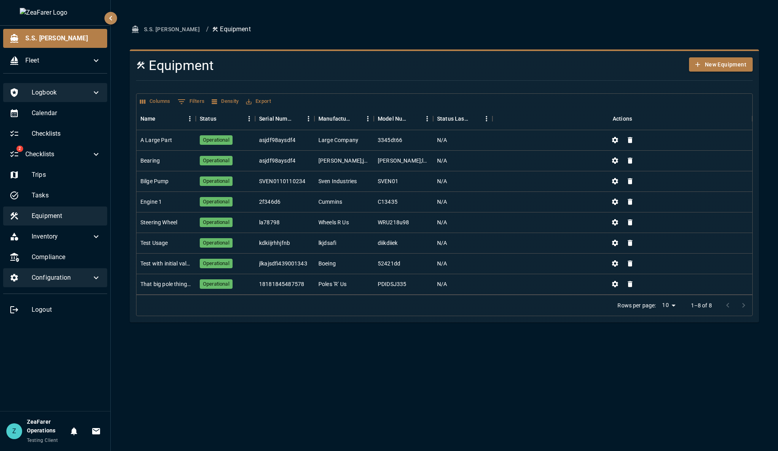
click at [82, 214] on span "Equipment" at bounding box center [66, 215] width 69 height 9
click at [242, 139] on div "Operational" at bounding box center [225, 140] width 59 height 21
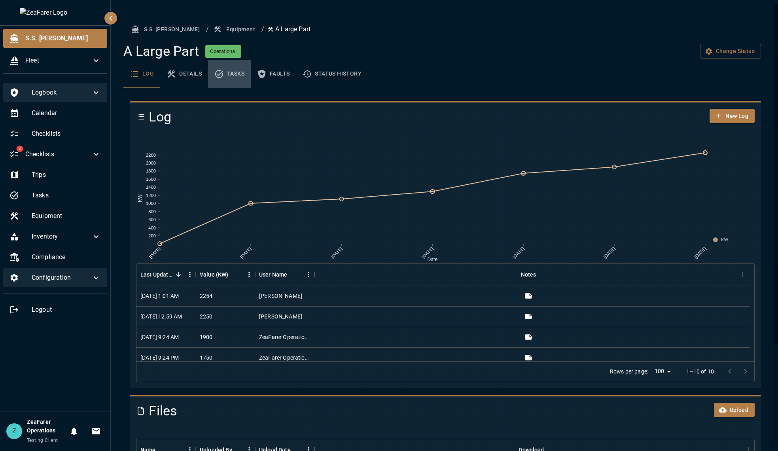
click at [232, 82] on button "Tasks" at bounding box center [229, 74] width 43 height 28
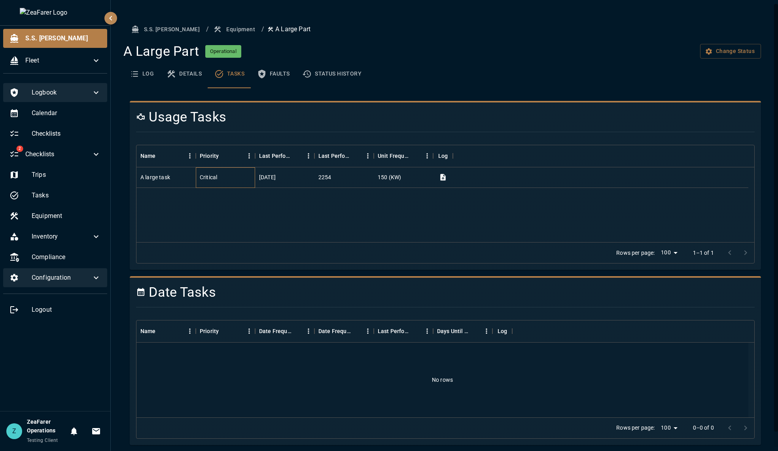
click at [244, 184] on div "Critical" at bounding box center [225, 177] width 59 height 21
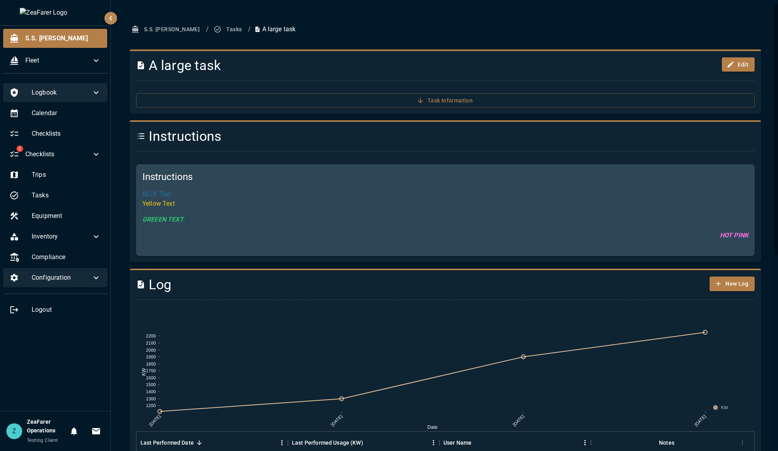
click at [391, 93] on div "Task Information" at bounding box center [442, 97] width 625 height 21
click at [413, 104] on button "Task Information" at bounding box center [445, 100] width 619 height 15
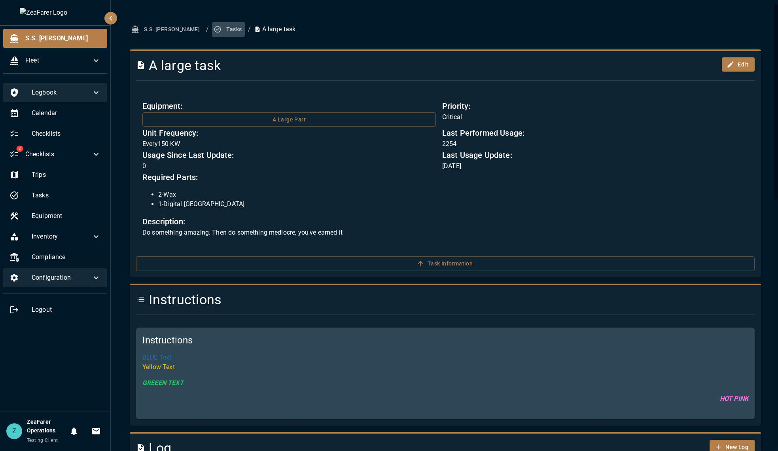
click at [212, 30] on button "Tasks" at bounding box center [228, 29] width 33 height 15
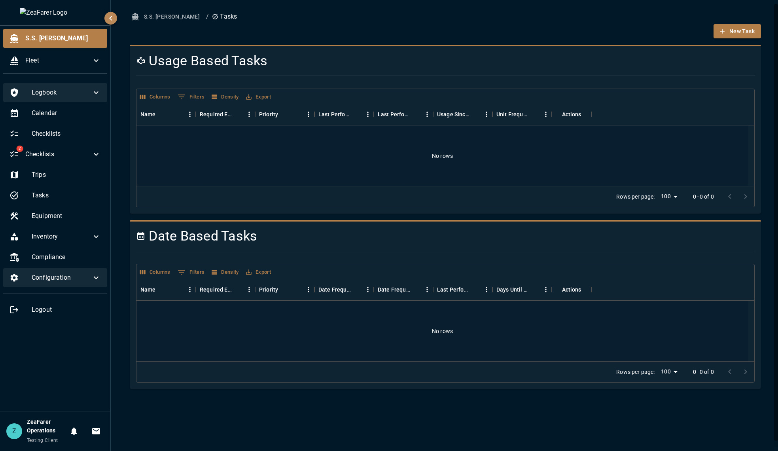
click at [159, 21] on button "S.S. [PERSON_NAME]" at bounding box center [166, 16] width 73 height 15
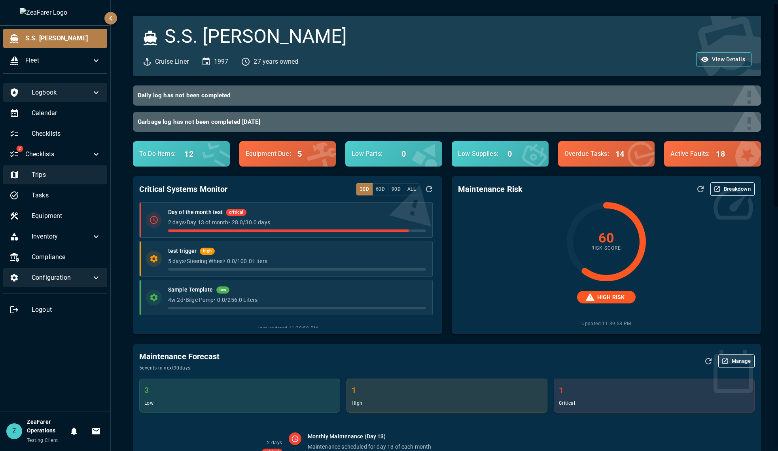
click at [93, 169] on div "Trips" at bounding box center [55, 174] width 104 height 19
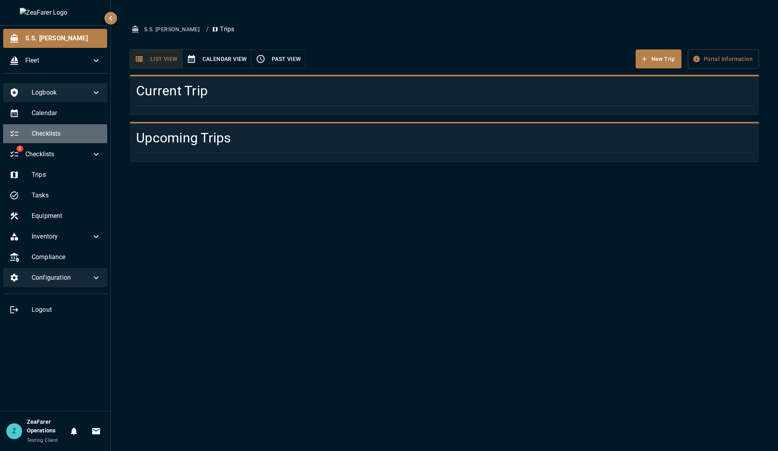
click at [72, 143] on div "Checklists" at bounding box center [55, 133] width 104 height 19
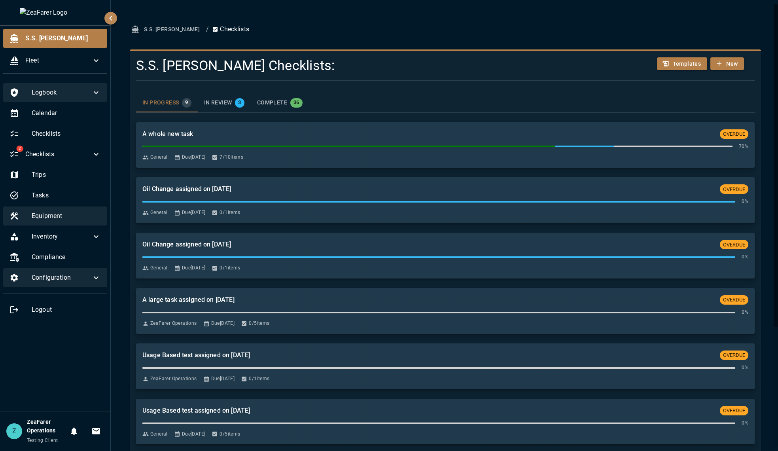
click at [55, 220] on div "Equipment" at bounding box center [55, 216] width 104 height 19
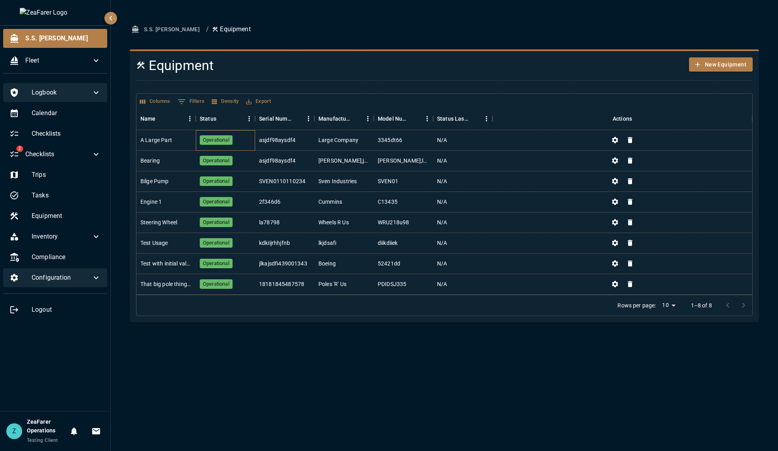
click at [206, 137] on span "Operational" at bounding box center [216, 141] width 33 height 8
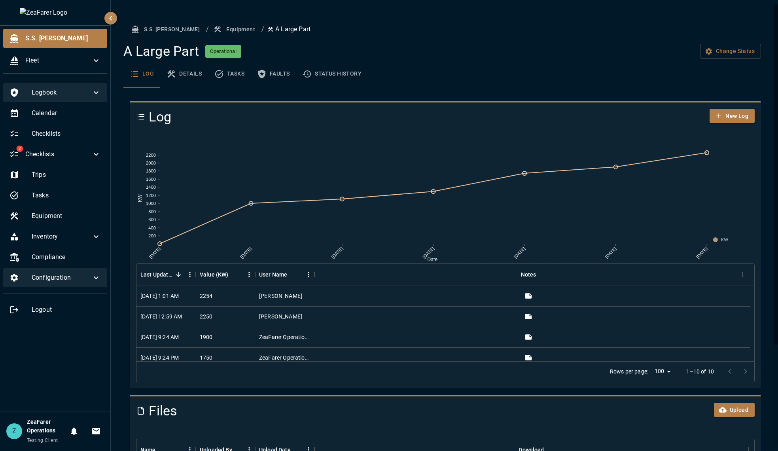
click at [234, 65] on button "Tasks" at bounding box center [229, 74] width 43 height 28
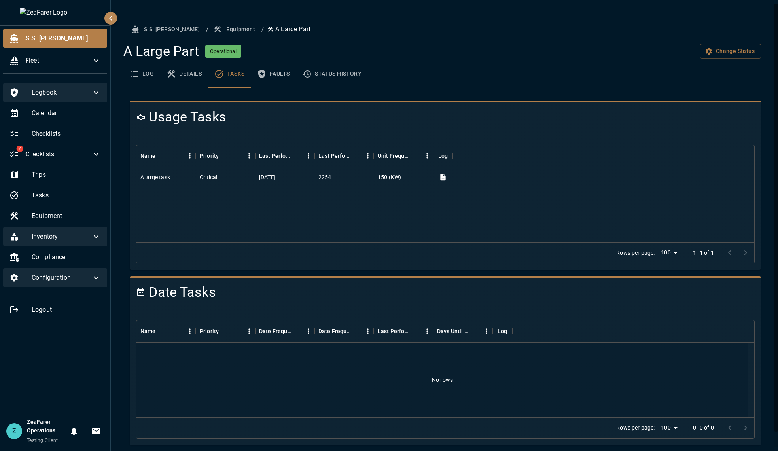
click at [51, 237] on span "Inventory" at bounding box center [62, 236] width 60 height 9
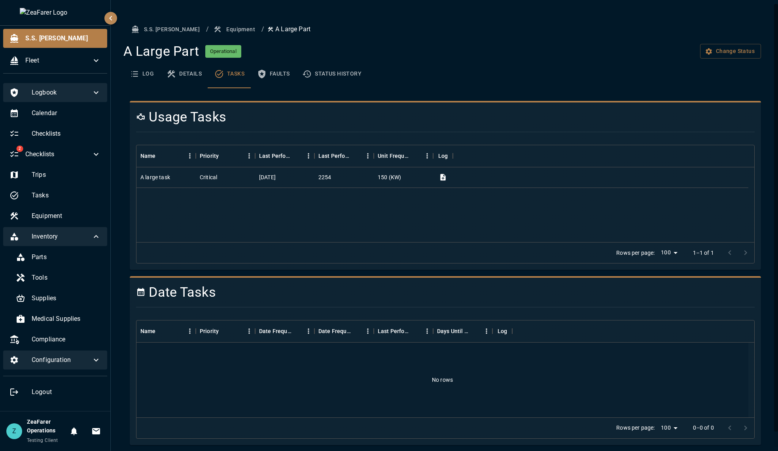
click at [63, 233] on span "Inventory" at bounding box center [62, 236] width 60 height 9
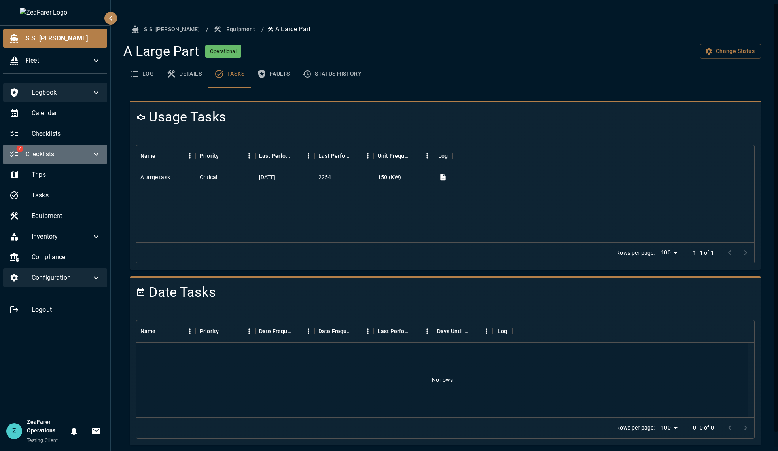
click at [91, 154] on span "Checklists" at bounding box center [58, 154] width 66 height 9
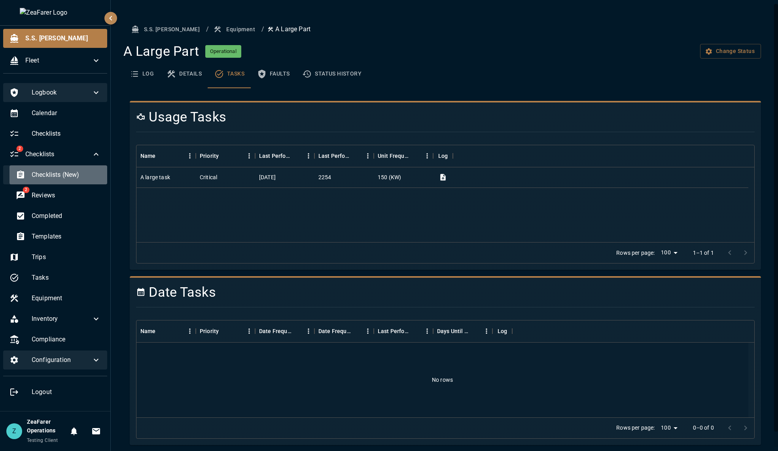
click at [77, 175] on span "Checklists (New)" at bounding box center [66, 174] width 69 height 9
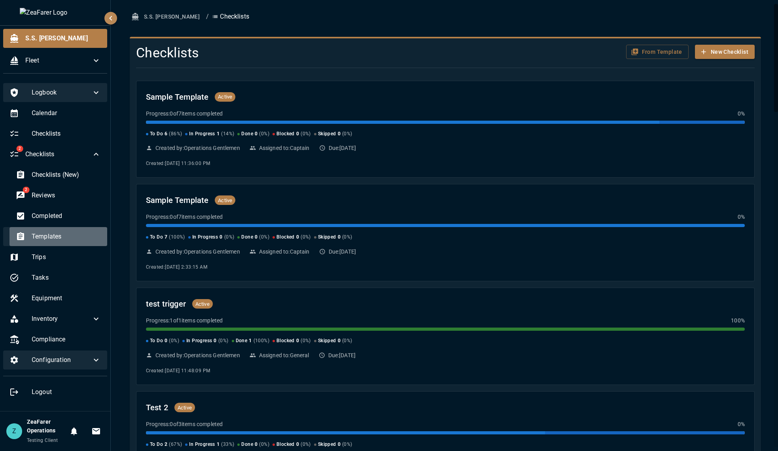
click at [72, 228] on div "Templates" at bounding box center [58, 236] width 98 height 19
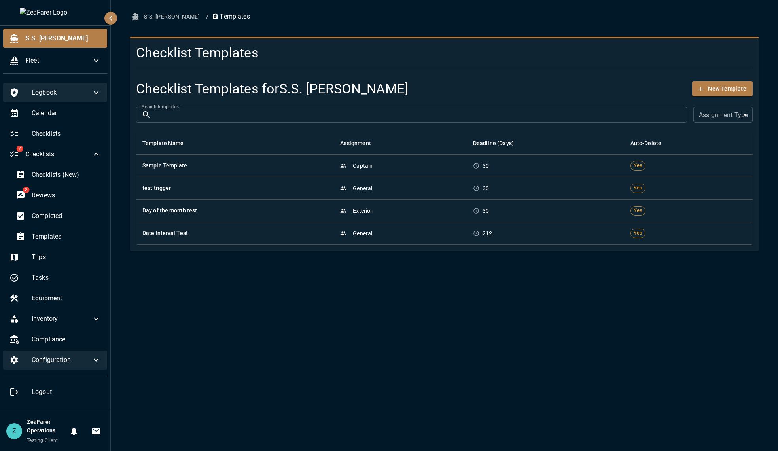
click at [730, 112] on body "S.S. Anne Fleet Logbook Calendar Checklists 2 Checklists Checklists (New) 2 Rev…" at bounding box center [389, 225] width 778 height 451
click at [728, 110] on div at bounding box center [389, 225] width 778 height 451
click at [585, 305] on div "S.S. Anne / Templates Checklist Templates Checklist Templates for S.S. Anne New…" at bounding box center [445, 225] width 668 height 451
click at [688, 331] on div "S.S. Anne / Templates Checklist Templates Checklist Templates for S.S. Anne New…" at bounding box center [445, 225] width 668 height 451
click at [49, 37] on span "S.S. [PERSON_NAME]" at bounding box center [63, 38] width 76 height 9
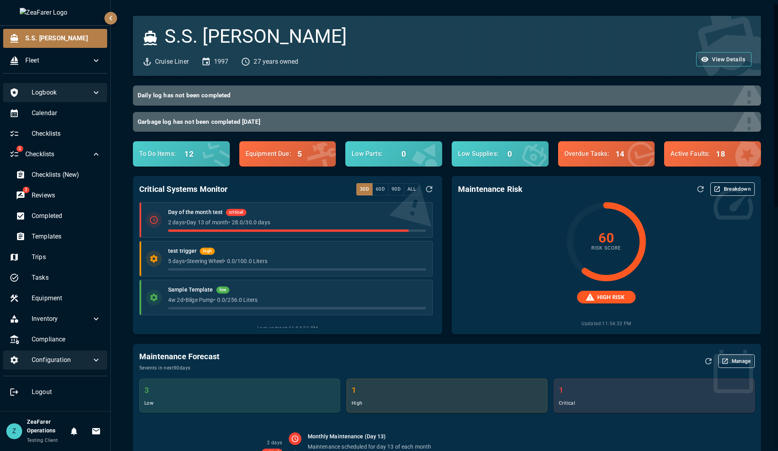
click at [729, 192] on button "Breakdown" at bounding box center [733, 188] width 44 height 13
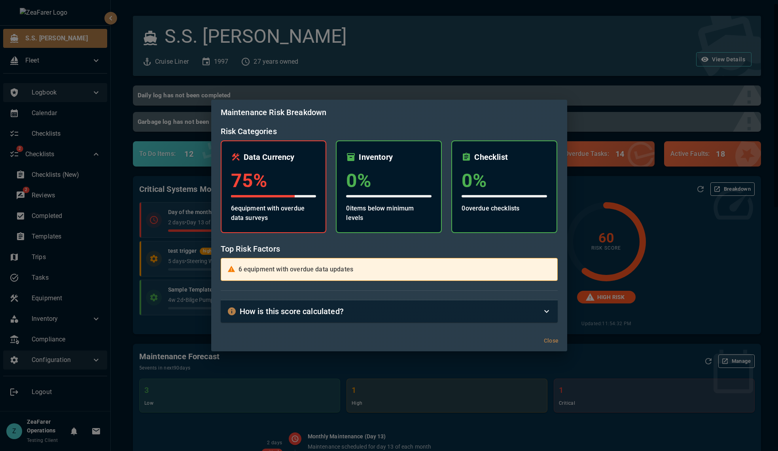
click at [643, 235] on div "Maintenance Risk Breakdown Risk Categories Data Currency 75 % 6 equipment with …" at bounding box center [389, 225] width 778 height 451
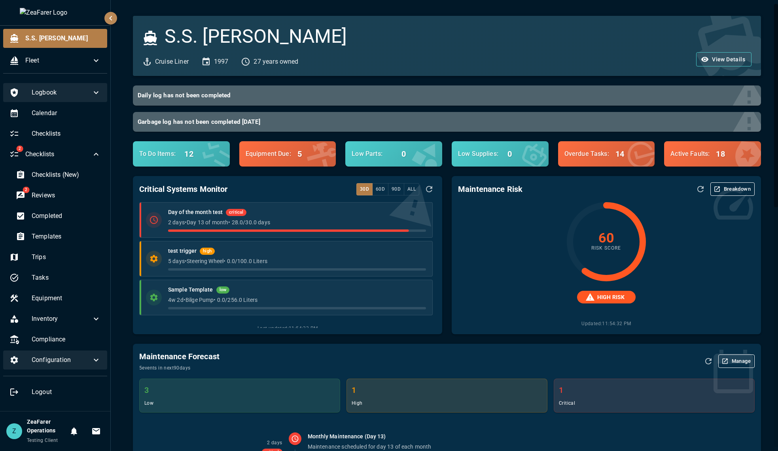
click at [726, 192] on button "Breakdown" at bounding box center [733, 188] width 44 height 13
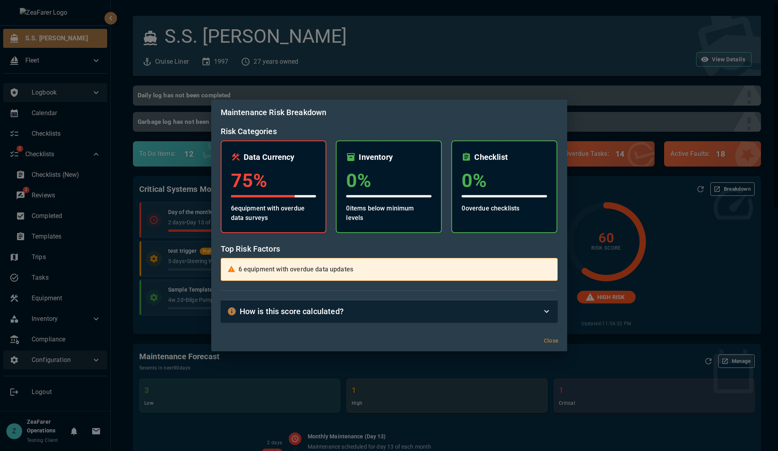
click at [529, 313] on div "How is this score calculated?" at bounding box center [384, 311] width 315 height 13
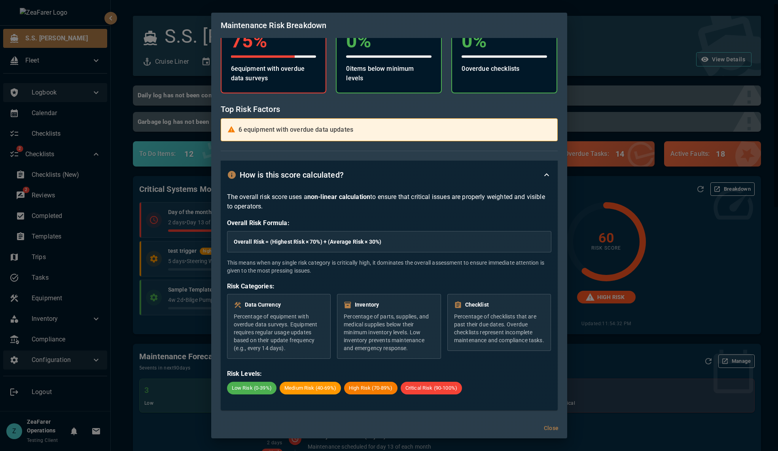
scroll to position [53, 0]
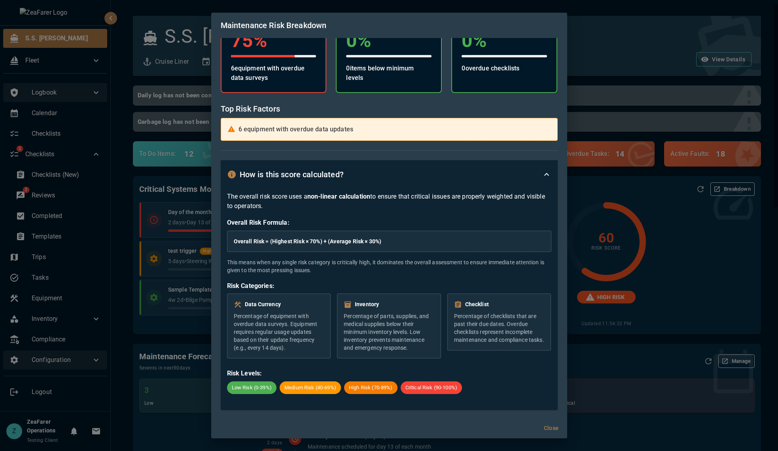
click at [599, 155] on div "Maintenance Risk Breakdown Risk Categories Data Currency 75 % 6 equipment with …" at bounding box center [389, 225] width 778 height 451
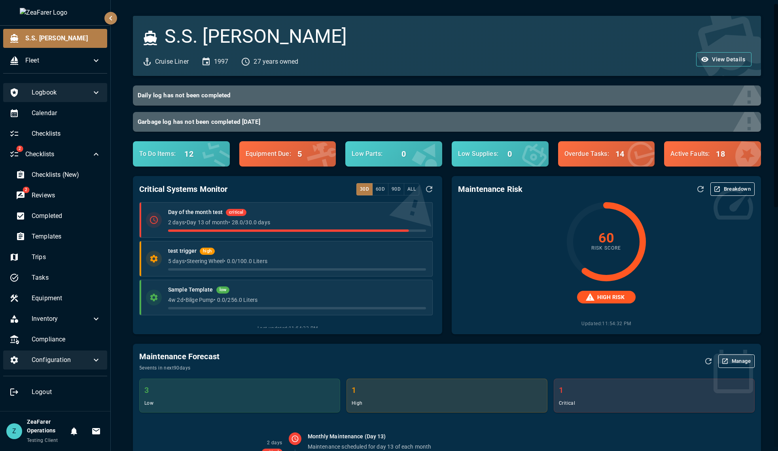
click at [447, 175] on div "Maintenance Risk Breakdown 60 Risk Score HIGH RISK Updated: 11:54:32 PM" at bounding box center [601, 251] width 319 height 168
click at [694, 195] on button "Refresh Assessment" at bounding box center [700, 188] width 13 height 13
click at [698, 192] on icon "Refresh Assessment" at bounding box center [700, 188] width 9 height 9
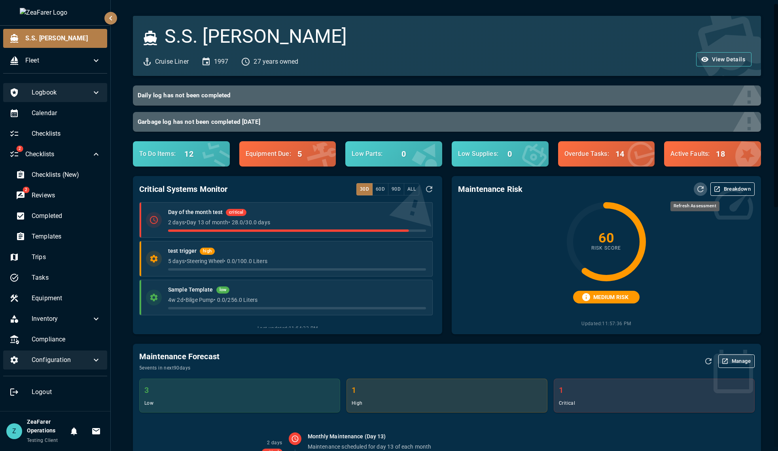
click at [698, 192] on icon "Refresh Assessment" at bounding box center [700, 188] width 9 height 9
click at [696, 190] on icon "Refresh Assessment" at bounding box center [700, 188] width 9 height 9
click at [696, 185] on icon "Refresh Assessment" at bounding box center [700, 188] width 9 height 9
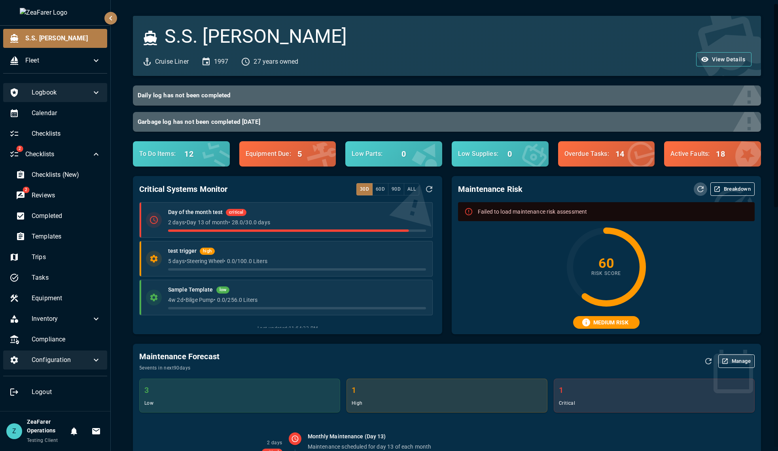
click at [694, 188] on button "Refresh Assessment" at bounding box center [700, 188] width 13 height 13
click at [708, 174] on div "Maintenance Risk Breakdown Failed to load maintenance risk assessment 60 Risk S…" at bounding box center [601, 251] width 319 height 168
drag, startPoint x: 686, startPoint y: 188, endPoint x: 694, endPoint y: 186, distance: 8.5
click at [691, 187] on div "Maintenance Risk Breakdown" at bounding box center [606, 188] width 297 height 13
click at [696, 186] on icon "Refresh Assessment" at bounding box center [700, 188] width 9 height 9
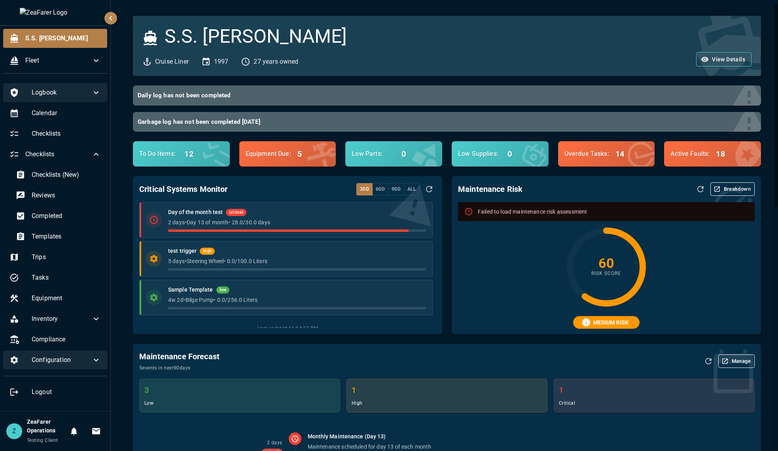
drag, startPoint x: 706, startPoint y: 295, endPoint x: 708, endPoint y: 289, distance: 6.1
click at [707, 290] on div "60 Risk Score MEDIUM RISK Updated: 11:57:43 PM" at bounding box center [606, 291] width 297 height 126
click at [696, 189] on icon "Refresh Assessment" at bounding box center [700, 188] width 9 height 9
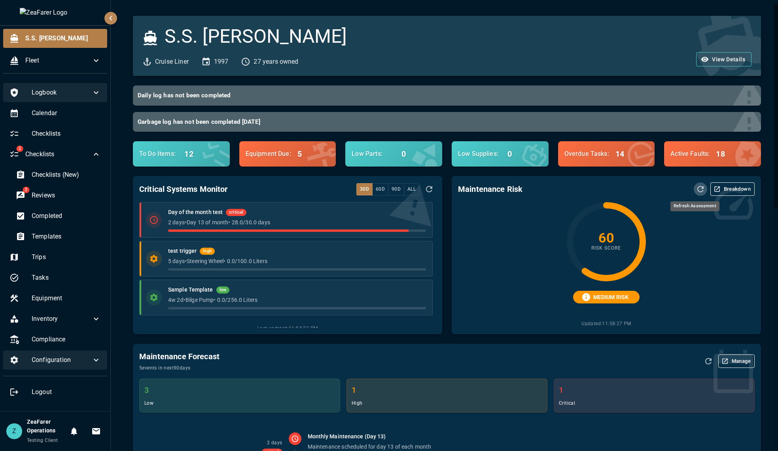
click at [696, 188] on icon "Refresh Assessment" at bounding box center [700, 188] width 9 height 9
click at [687, 186] on div "Maintenance Risk Breakdown" at bounding box center [606, 188] width 297 height 13
click at [696, 185] on icon "Refresh Assessment" at bounding box center [700, 188] width 9 height 9
click at [696, 187] on icon "Refresh Assessment" at bounding box center [700, 188] width 9 height 9
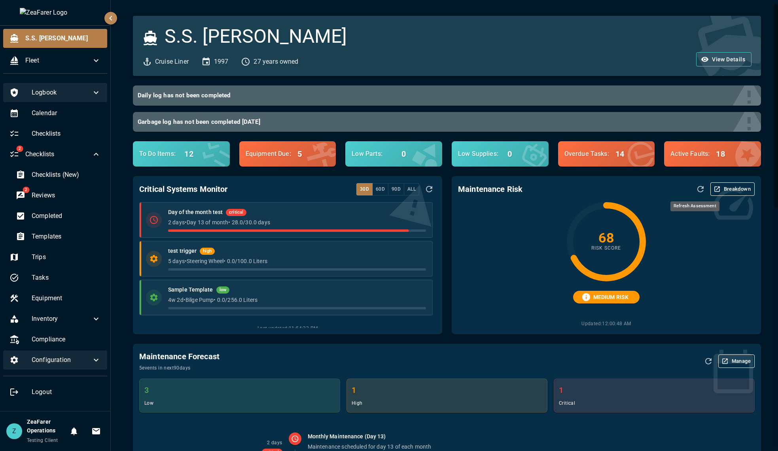
click at [696, 187] on icon "Refresh Assessment" at bounding box center [700, 188] width 9 height 9
click at [698, 188] on icon "Refresh Assessment" at bounding box center [701, 189] width 6 height 6
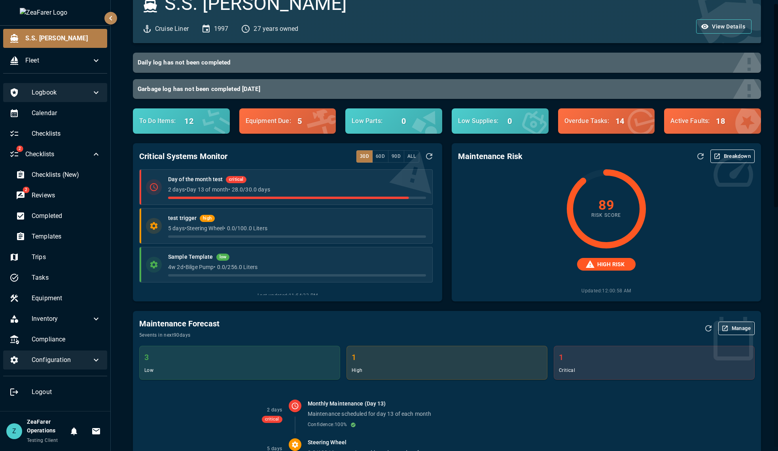
scroll to position [40, 0]
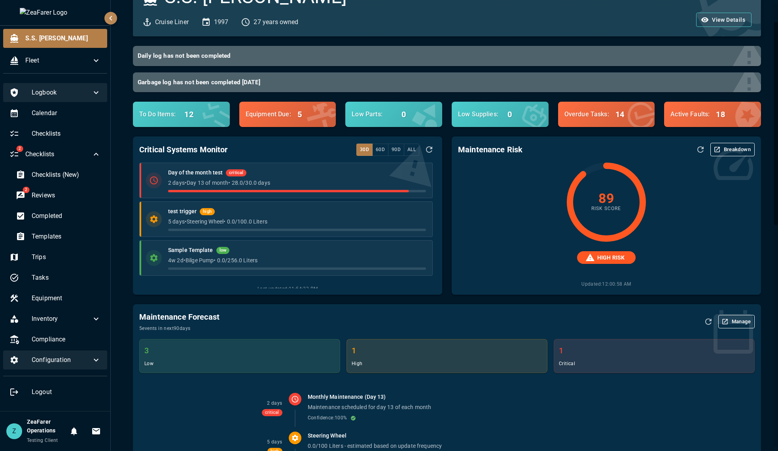
click at [725, 149] on button "Breakdown" at bounding box center [733, 149] width 44 height 13
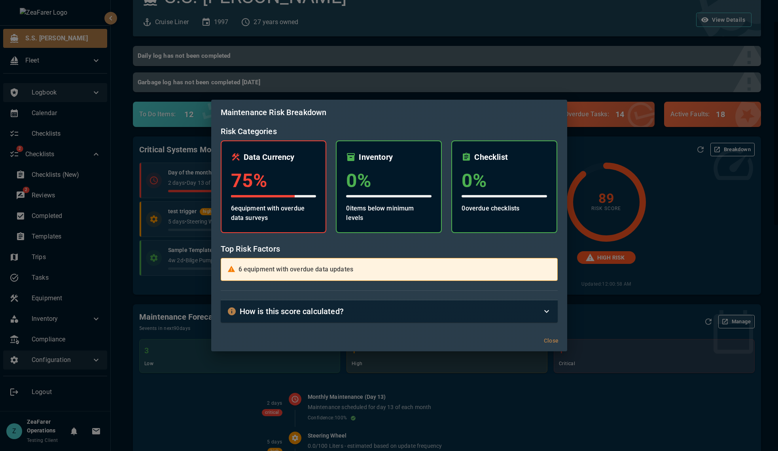
click at [456, 305] on div "How is this score calculated?" at bounding box center [384, 311] width 315 height 13
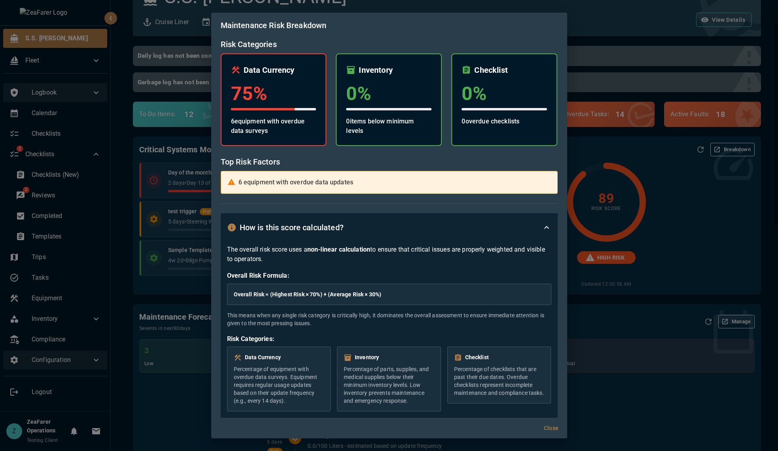
click at [645, 226] on div "Maintenance Risk Breakdown Risk Categories Data Currency 75 % 6 equipment with …" at bounding box center [389, 225] width 778 height 451
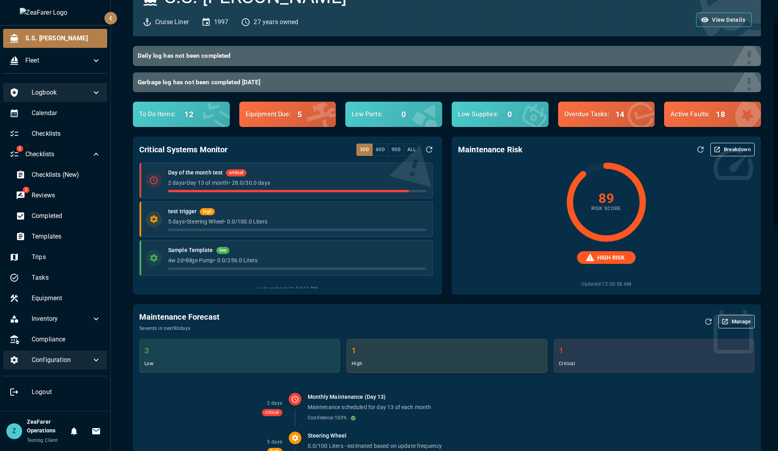
click at [737, 149] on button "Breakdown" at bounding box center [733, 149] width 44 height 13
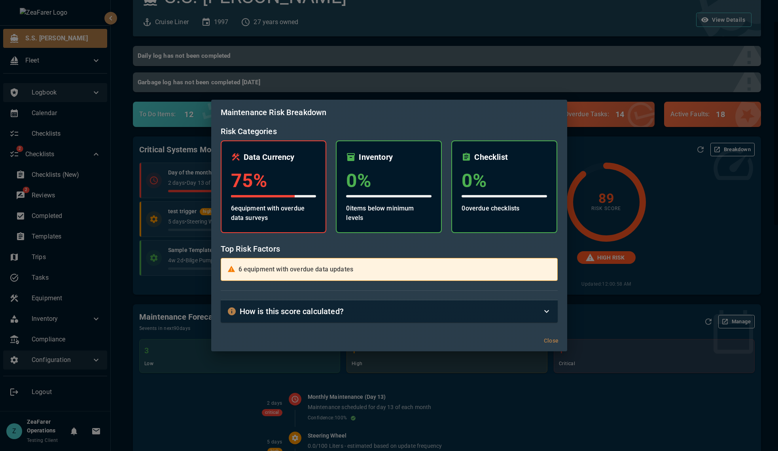
click at [687, 217] on div "Maintenance Risk Breakdown Risk Categories Data Currency 75 % 6 equipment with …" at bounding box center [389, 225] width 778 height 451
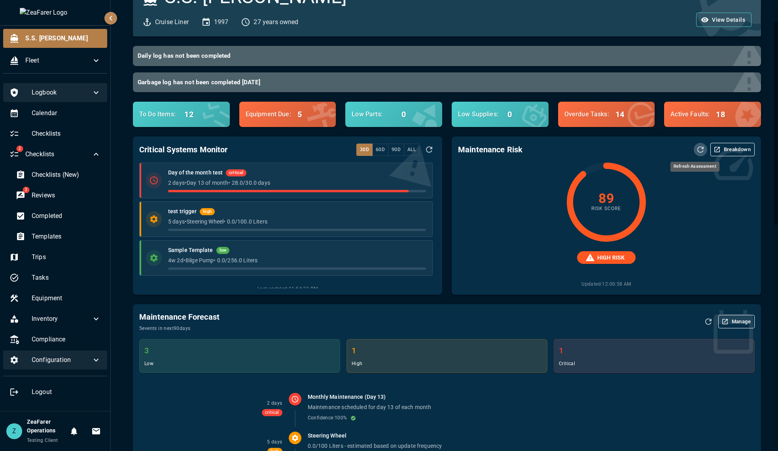
click at [698, 147] on icon "Refresh Assessment" at bounding box center [701, 149] width 6 height 6
click at [725, 146] on button "Breakdown" at bounding box center [733, 149] width 44 height 13
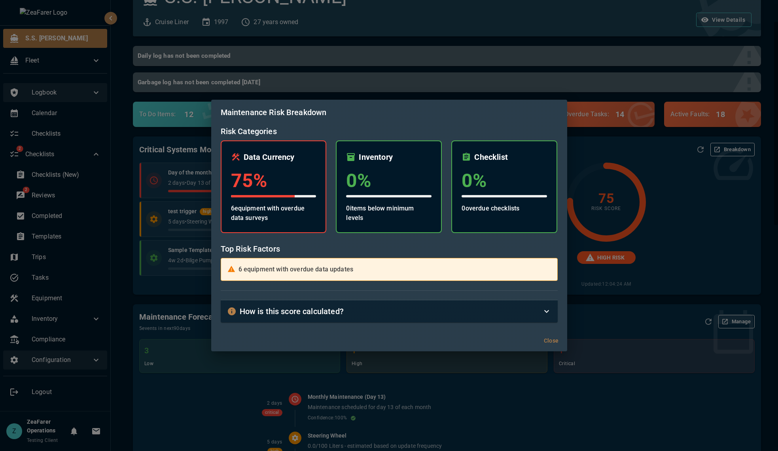
click at [669, 227] on div "Maintenance Risk Breakdown Risk Categories Data Currency 75 % 6 equipment with …" at bounding box center [389, 225] width 778 height 451
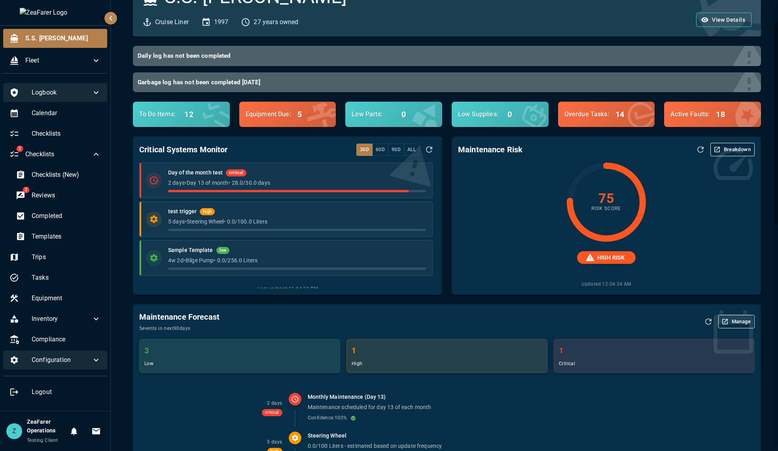
click at [729, 153] on button "Breakdown" at bounding box center [733, 149] width 44 height 13
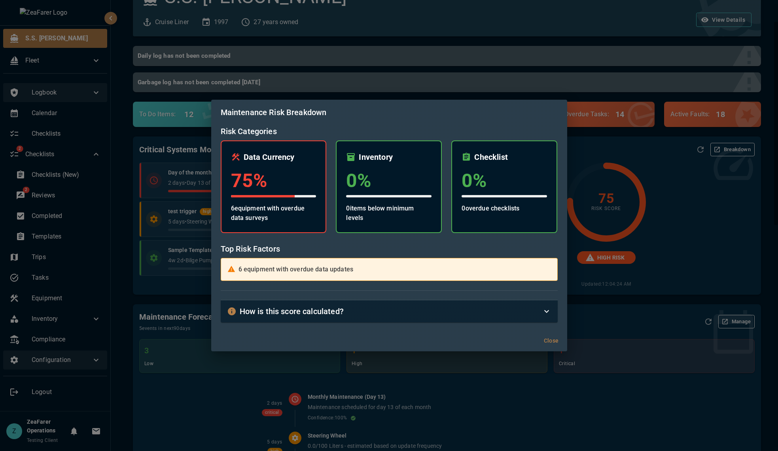
click at [689, 239] on div "Maintenance Risk Breakdown Risk Categories Data Currency 75 % 6 equipment with …" at bounding box center [389, 225] width 778 height 451
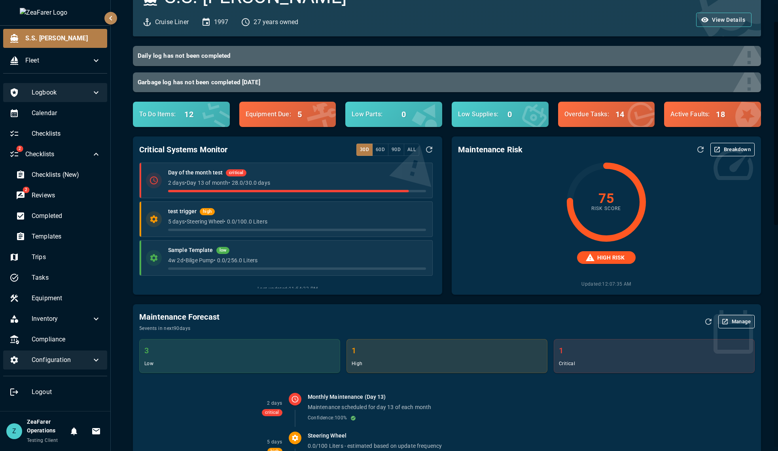
drag, startPoint x: 693, startPoint y: 235, endPoint x: 717, endPoint y: 184, distance: 56.1
click at [693, 234] on div "75 Risk Score HIGH RISK Updated: 12:07:35 AM" at bounding box center [606, 226] width 297 height 126
click at [725, 146] on button "Breakdown" at bounding box center [733, 149] width 44 height 13
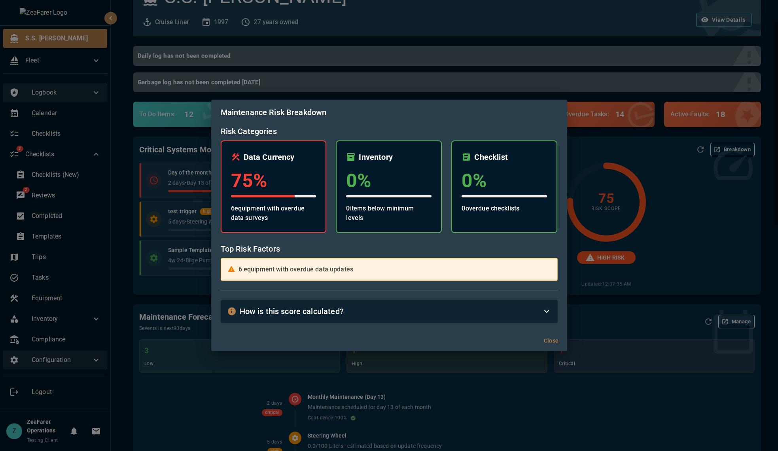
click at [412, 317] on div "How is this score calculated?" at bounding box center [384, 311] width 315 height 13
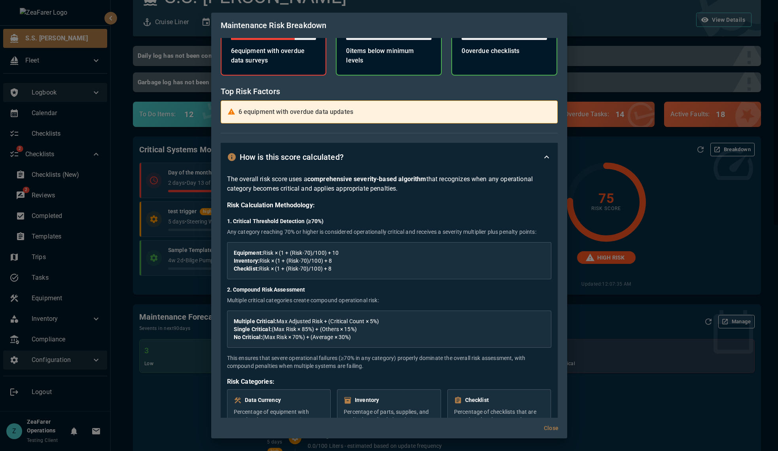
scroll to position [47, 0]
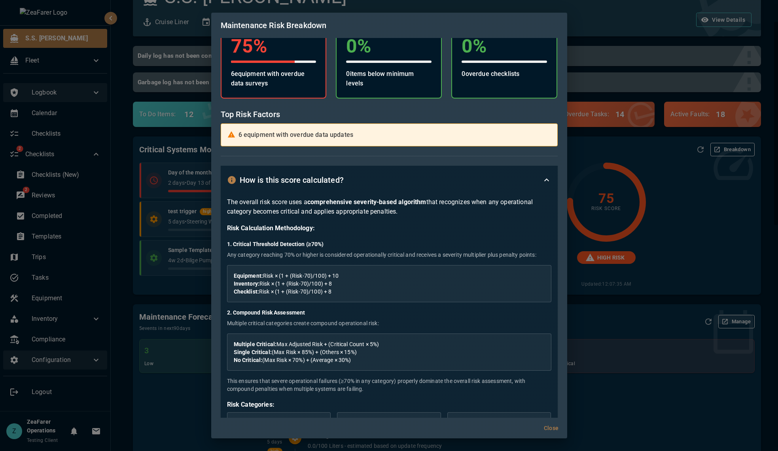
click at [542, 183] on icon at bounding box center [546, 179] width 9 height 9
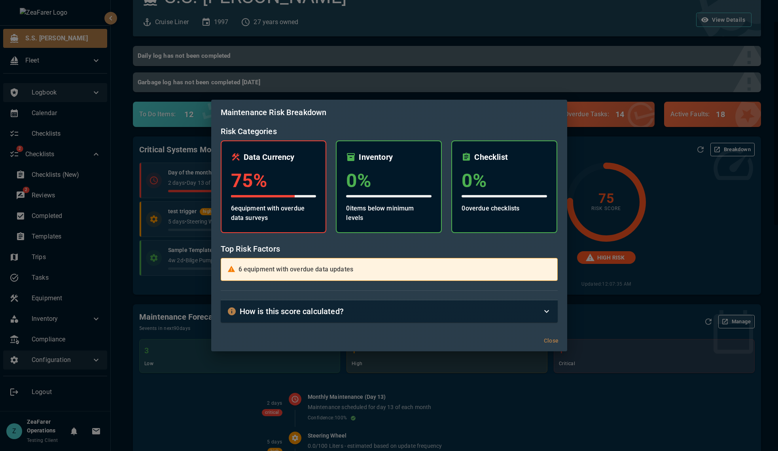
scroll to position [0, 0]
click at [640, 287] on div "Maintenance Risk Breakdown Risk Categories Data Currency 75 % 6 equipment with …" at bounding box center [389, 225] width 778 height 451
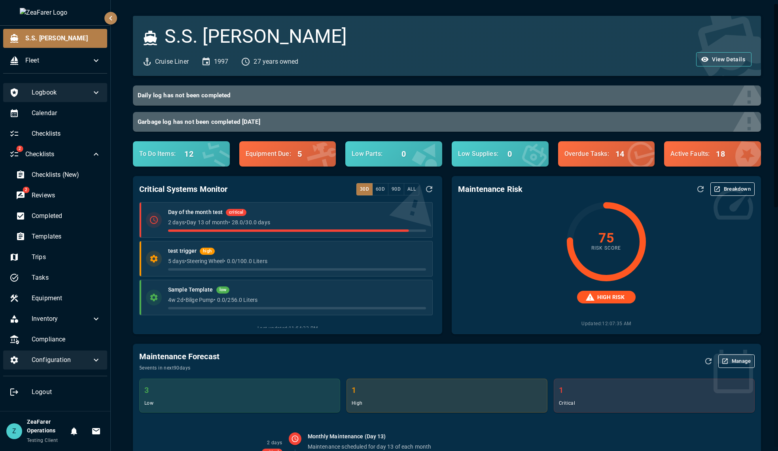
click at [475, 255] on div "75 Risk Score HIGH RISK Updated: 12:07:35 AM" at bounding box center [606, 265] width 297 height 126
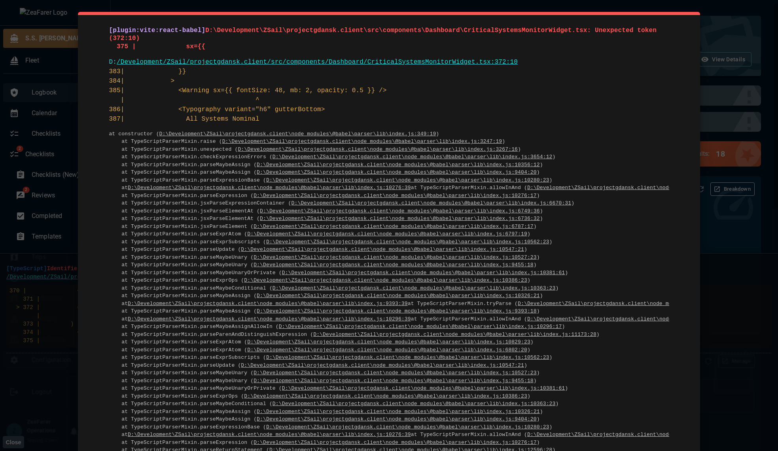
click at [395, 91] on pre "383| }} 384| > 385| <Warning sx={{ fontSize: 48, mb: 2, opacity: 0.5 }} /> | ^ …" at bounding box center [389, 95] width 560 height 57
click at [276, 185] on link "D:\Development\ZSail\projectgdansk.client\node_modules\@babel\parser\lib\index.…" at bounding box center [269, 188] width 283 height 6
click at [724, 59] on div "[plugin:vite:react-babel] D:\Development\ZSail\projectgdansk.client\src\compone…" at bounding box center [389, 225] width 778 height 451
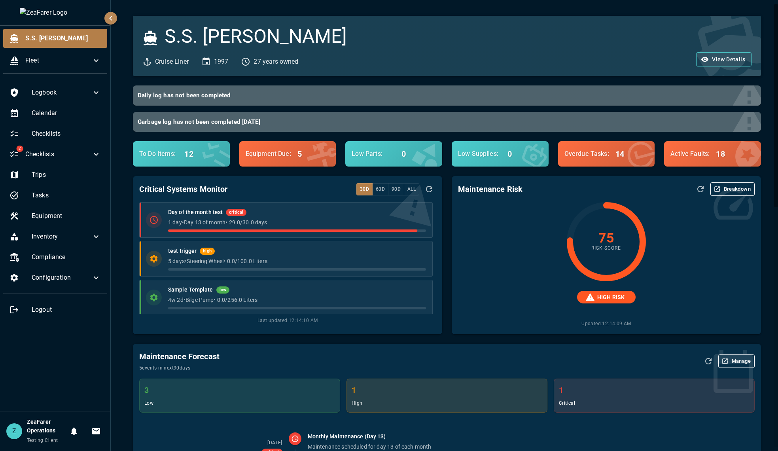
click at [409, 188] on button "All" at bounding box center [411, 189] width 15 height 12
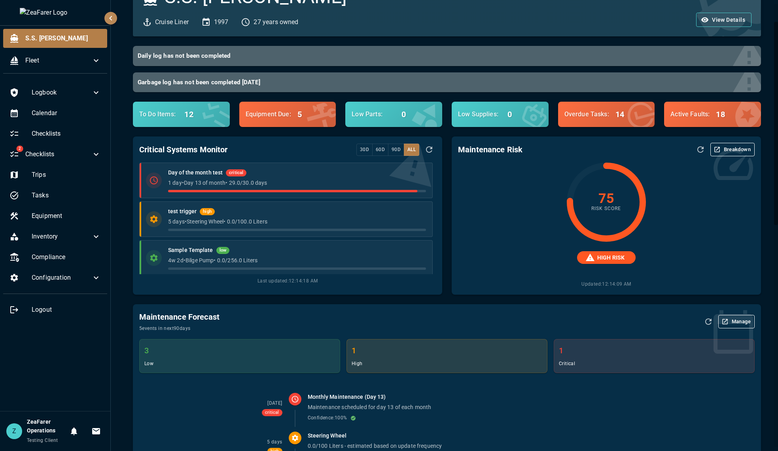
click at [672, 225] on div "75 Risk Score HIGH RISK Updated: 12:14:09 AM" at bounding box center [606, 226] width 297 height 126
click at [715, 154] on button "Breakdown" at bounding box center [733, 149] width 44 height 13
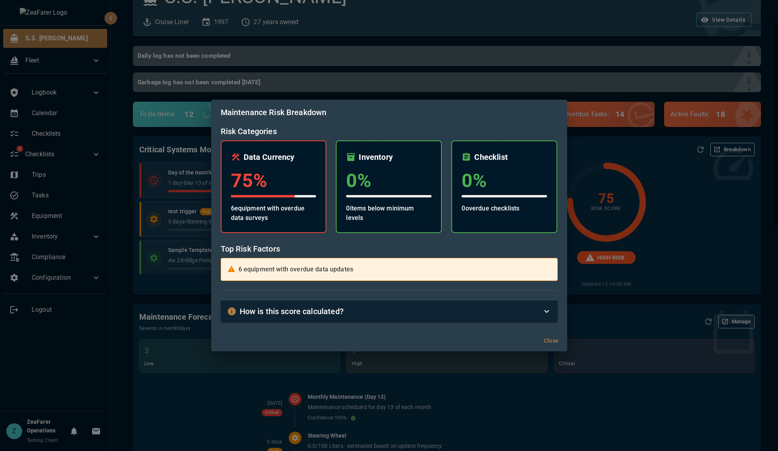
click at [551, 343] on button "Close" at bounding box center [551, 341] width 25 height 15
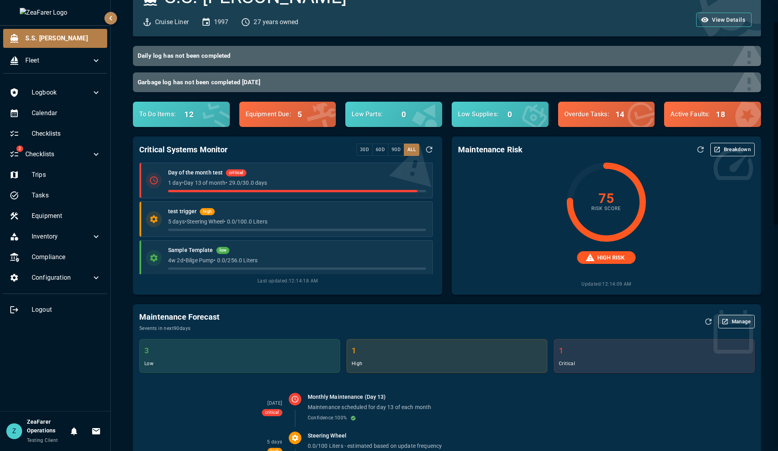
click at [694, 239] on div "75 Risk Score HIGH RISK Updated: 12:14:09 AM" at bounding box center [606, 226] width 297 height 126
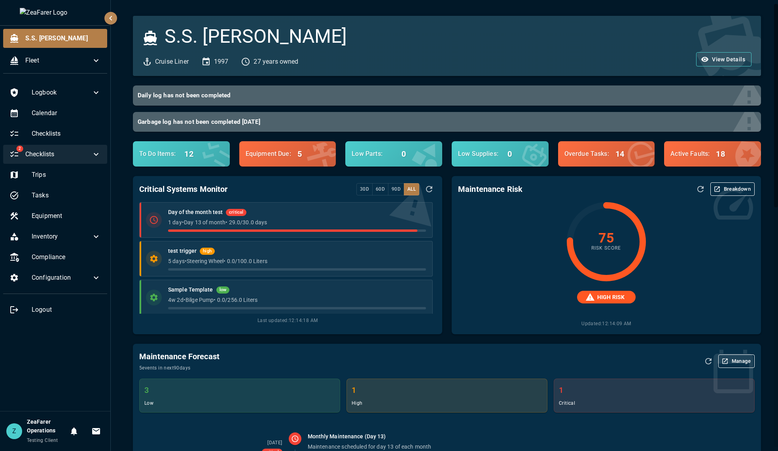
click at [52, 148] on div "2 Checklists" at bounding box center [55, 154] width 104 height 19
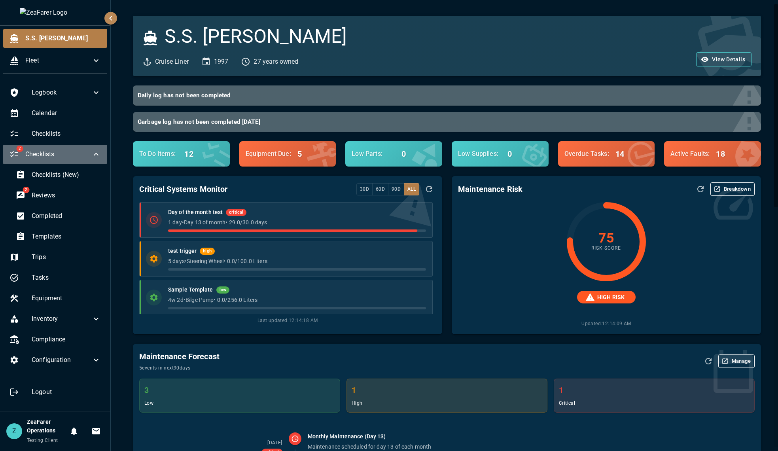
click at [52, 148] on div "2 Checklists" at bounding box center [55, 154] width 104 height 19
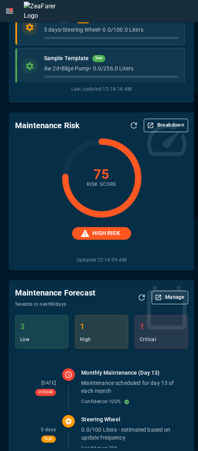
scroll to position [317, 0]
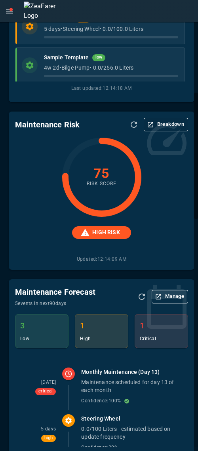
click at [157, 118] on button "Breakdown" at bounding box center [166, 124] width 44 height 13
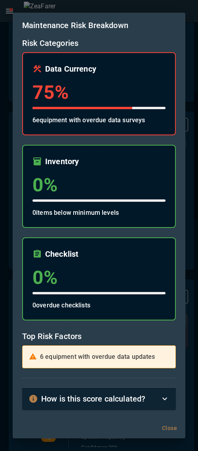
click at [160, 397] on icon at bounding box center [164, 398] width 9 height 9
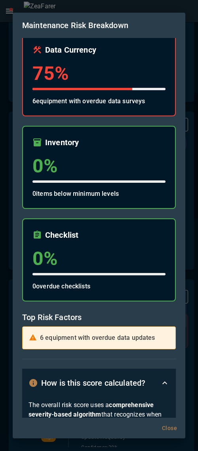
scroll to position [0, 0]
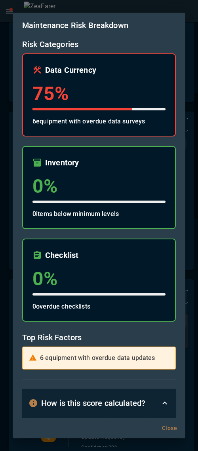
click at [149, 404] on div "How is this score calculated?" at bounding box center [93, 403] width 131 height 13
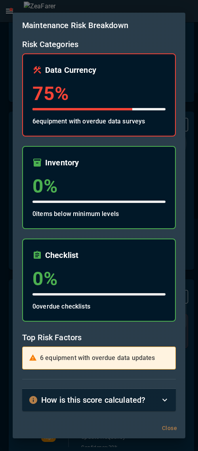
click at [184, 8] on div "Maintenance Risk Breakdown Risk Categories Data Currency 75 % 6 equipment with …" at bounding box center [99, 225] width 198 height 451
